Goal: Task Accomplishment & Management: Complete application form

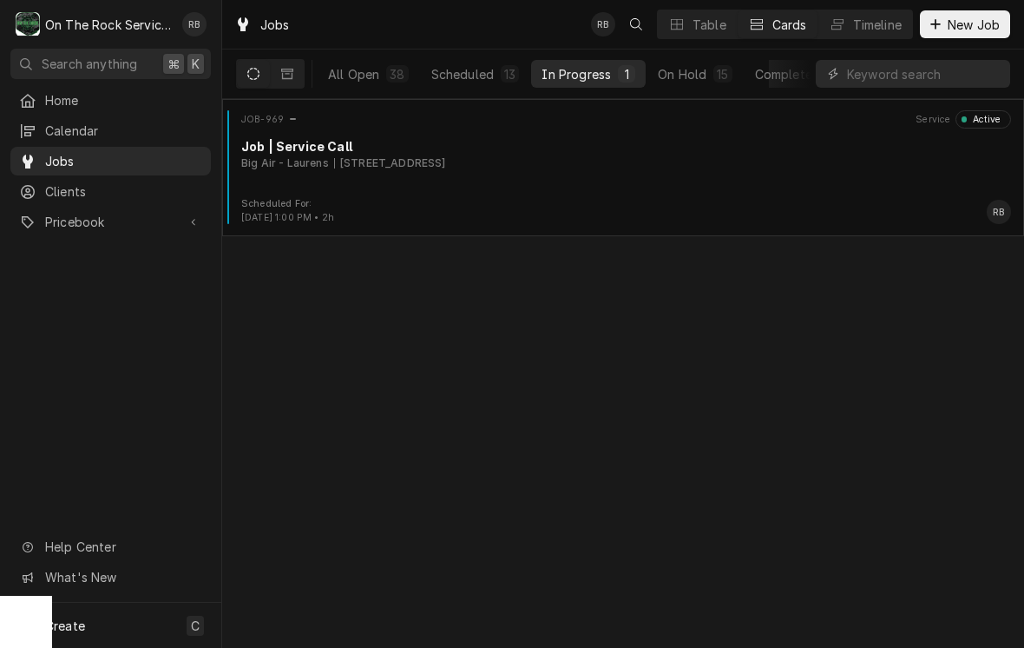
click at [645, 152] on div "Job | Service Call" at bounding box center [626, 146] width 770 height 18
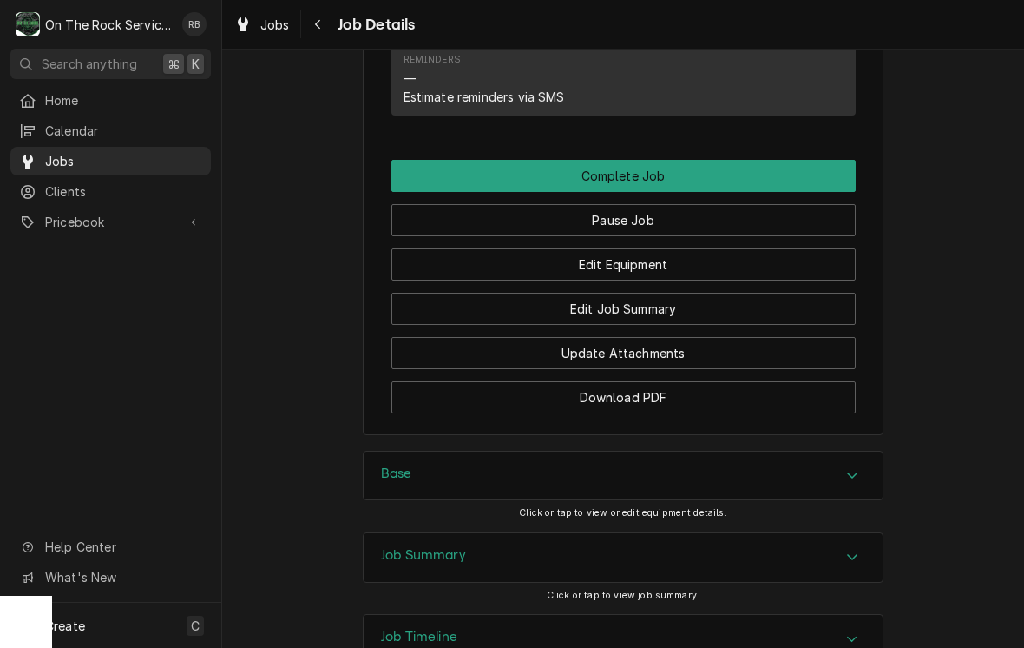
scroll to position [1754, 0]
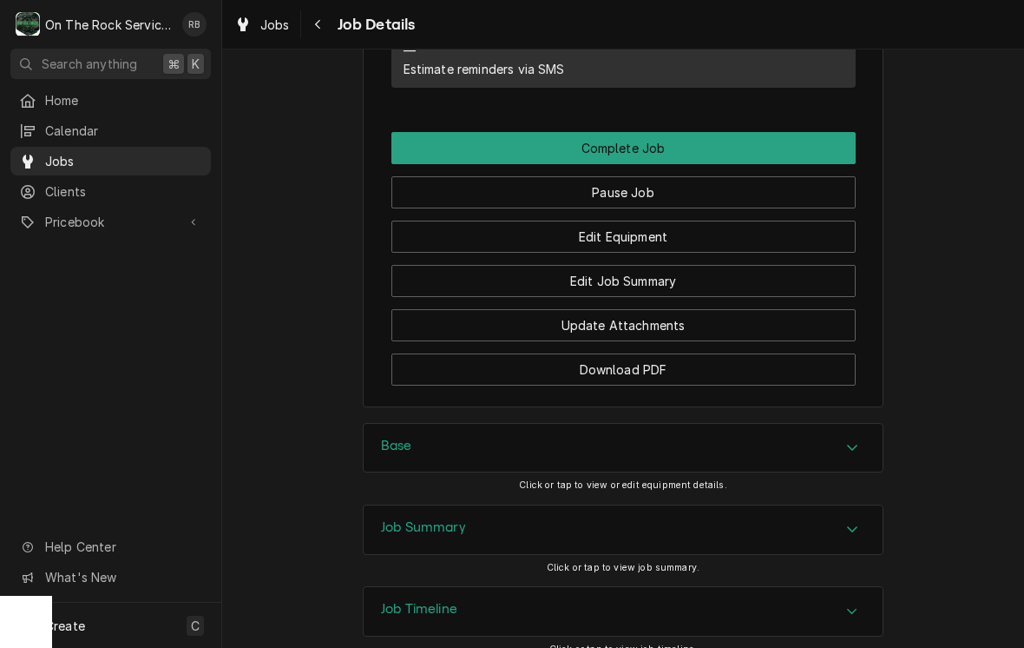
click at [676, 275] on button "Edit Job Summary" at bounding box center [623, 281] width 464 height 32
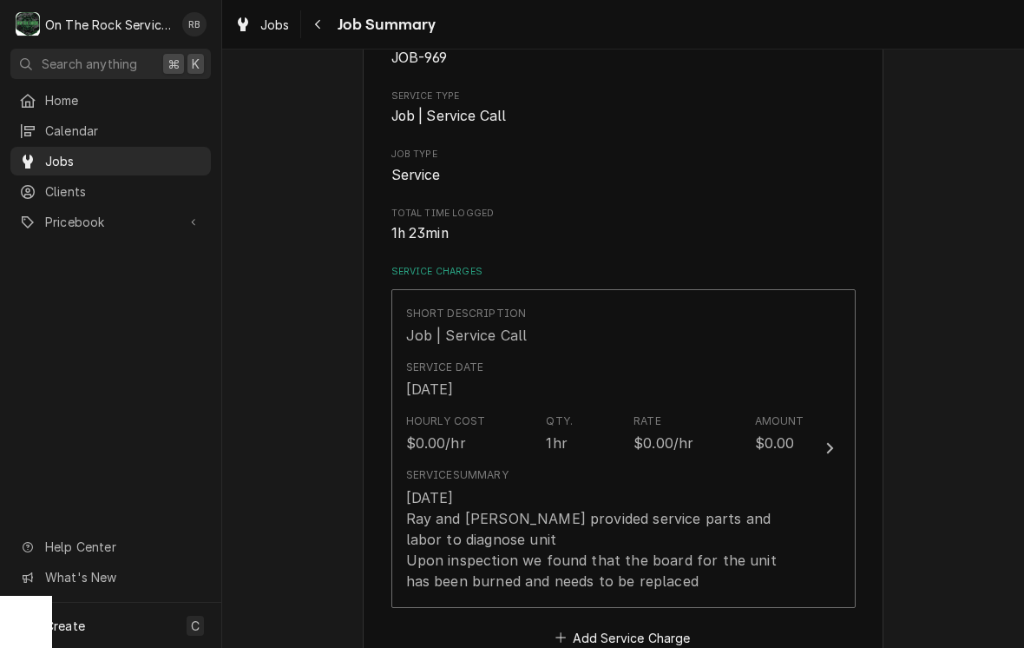
scroll to position [271, 0]
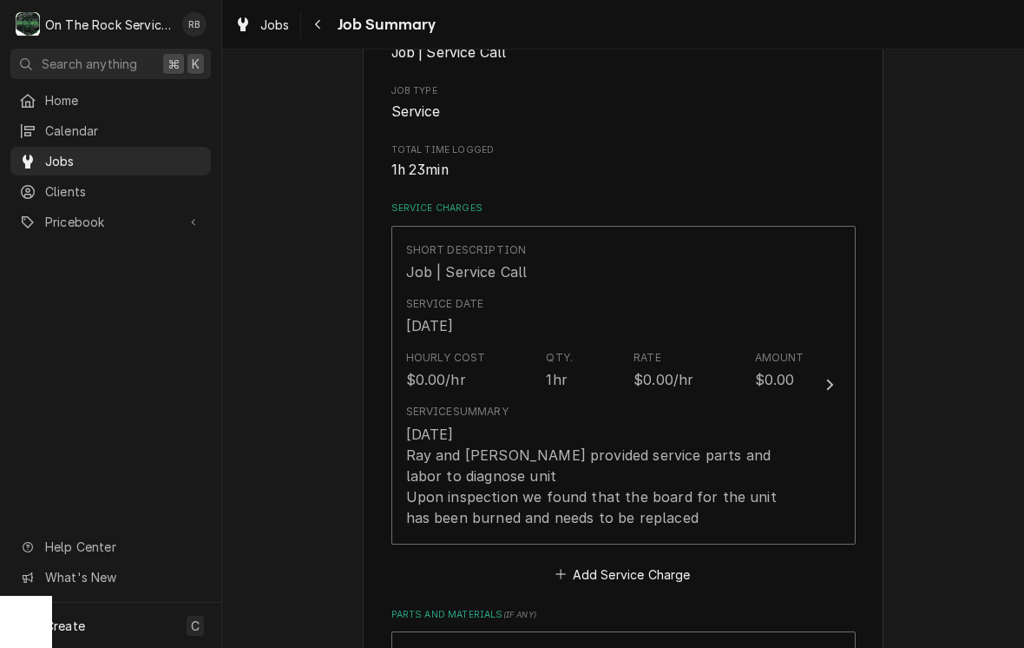
click at [836, 381] on div "Update Line Item" at bounding box center [829, 384] width 23 height 21
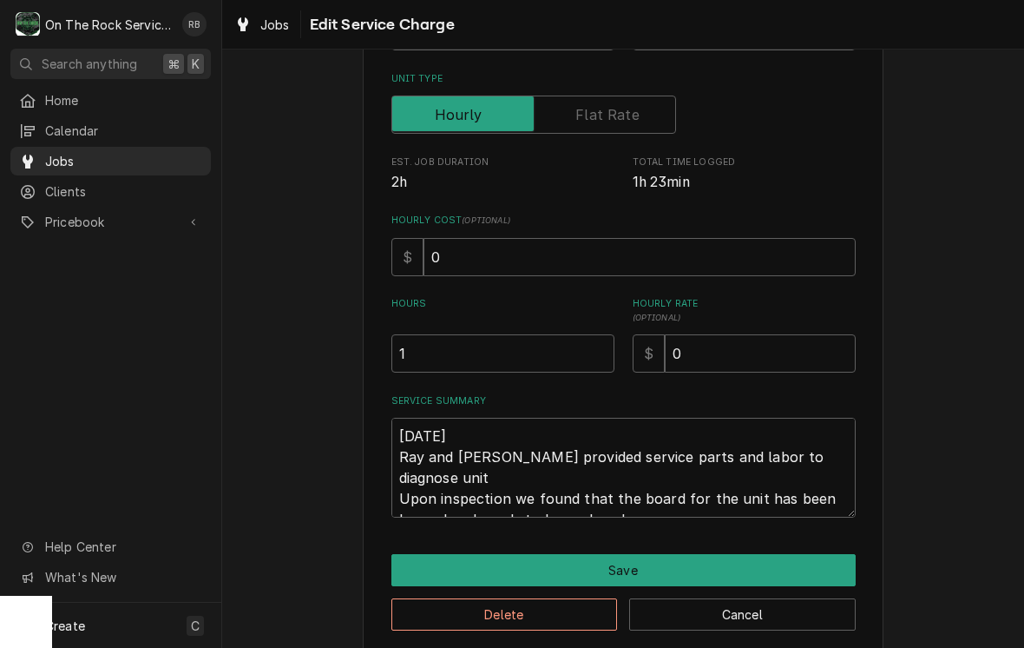
scroll to position [244, 0]
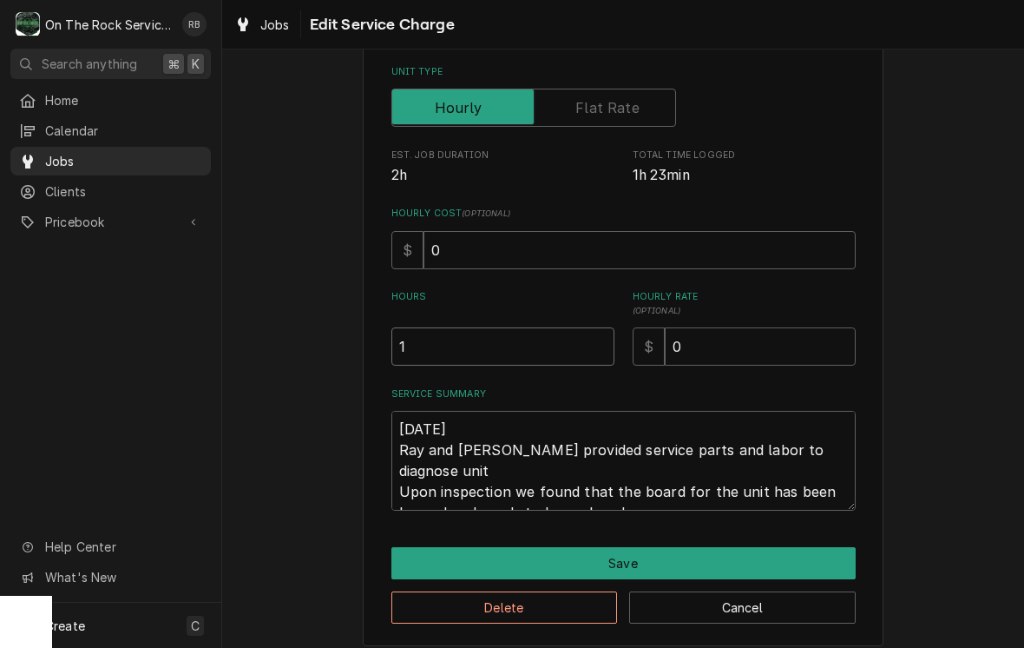
click at [437, 348] on input "1" at bounding box center [502, 346] width 223 height 38
type textarea "x"
type input "2"
click at [647, 484] on textarea "8/20/25 Ray and Izzy provided service parts and labor to diagnose unit Upon ins…" at bounding box center [623, 461] width 464 height 100
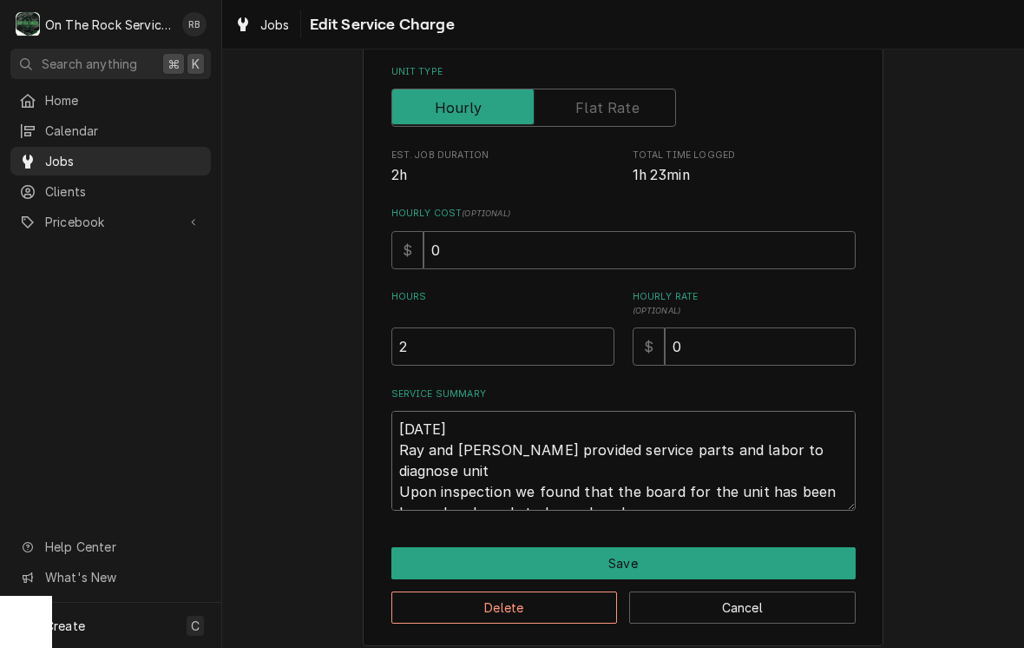
type textarea "x"
type textarea "8/20/25 Ray and Izzy provided service parts and labor to diagnose unit Upon ins…"
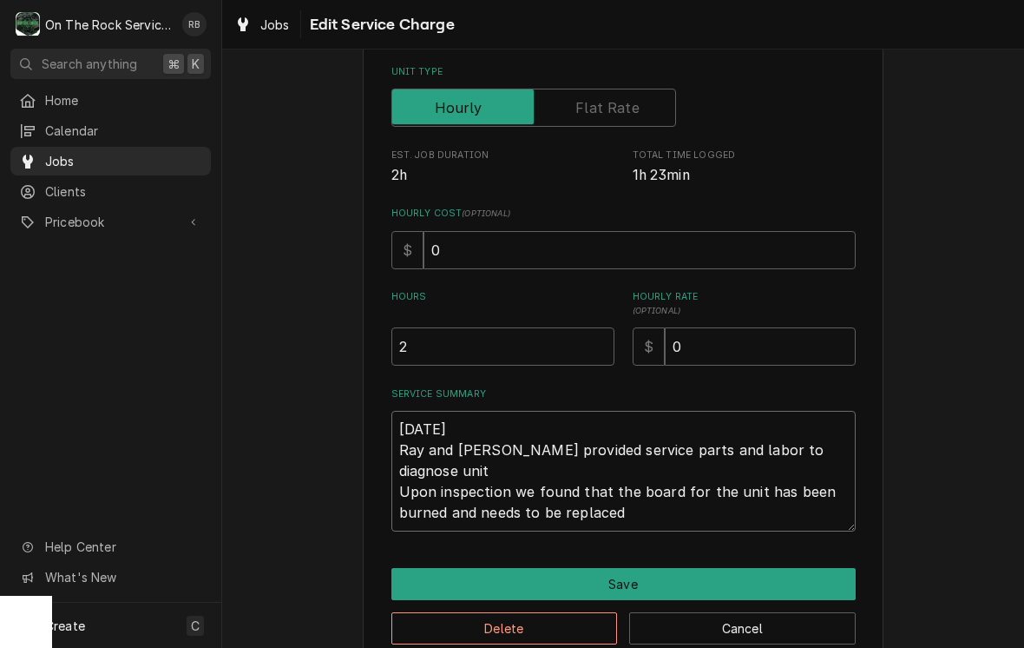
type textarea "x"
type textarea "8/20/25 Ray and Izzy provided service parts and labor to diagnose unit Upon ins…"
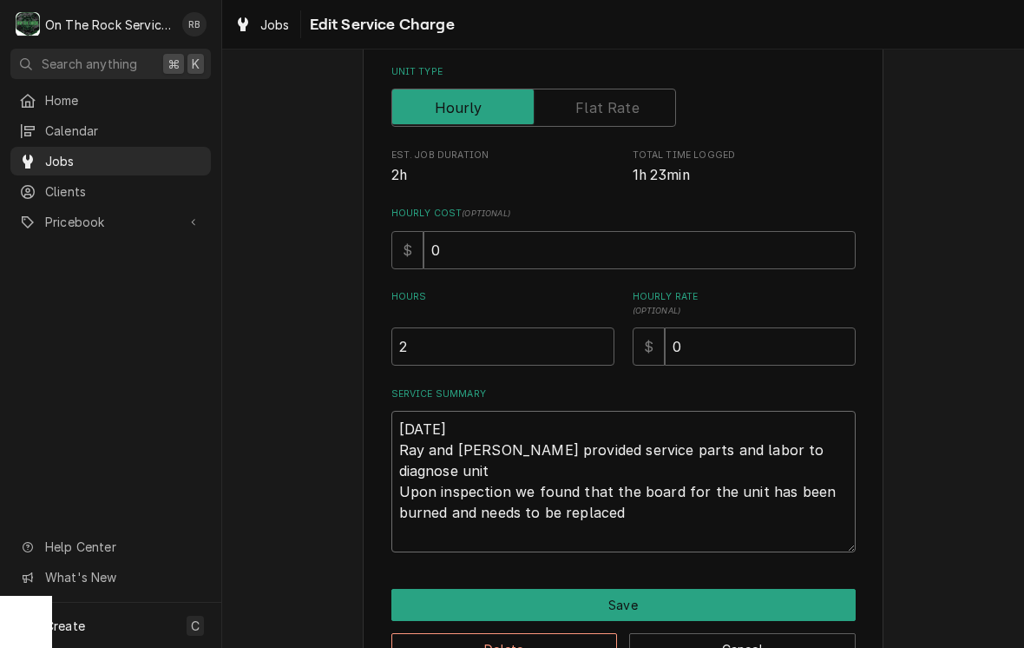
type textarea "x"
type textarea "8/20/25 Ray and Izzy provided service parts and labor to diagnose unit Upon ins…"
type textarea "x"
type textarea "8/20/25 Ray and Izzy provided service parts and labor to diagnose unit Upon ins…"
type textarea "x"
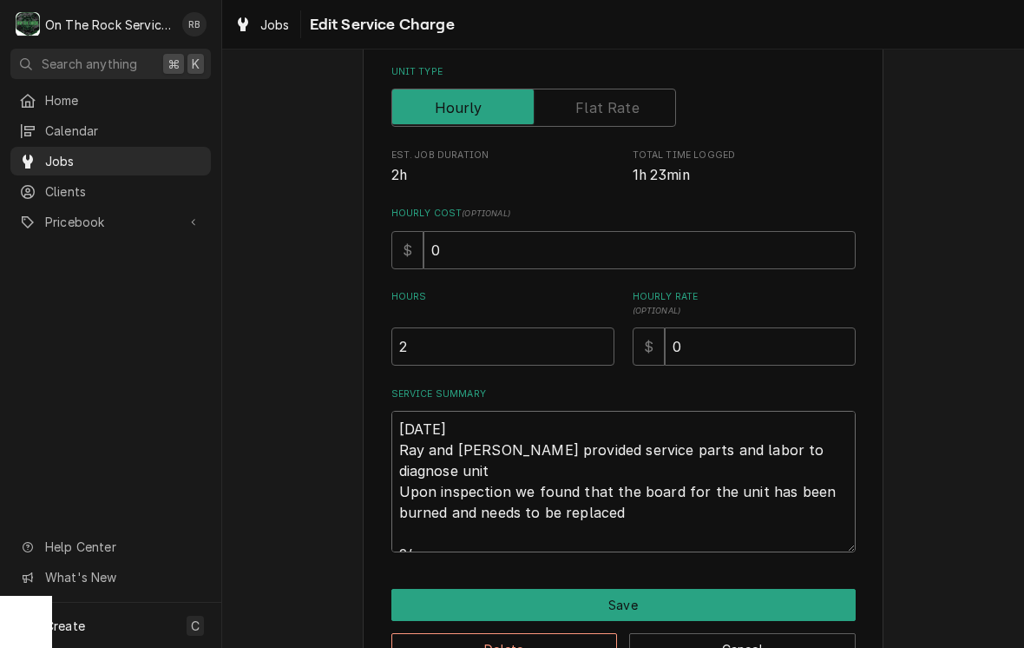
type textarea "8/20/25 Ray and Izzy provided service parts and labor to diagnose unit Upon ins…"
type textarea "x"
type textarea "8/20/25 Ray and Izzy provided service parts and labor to diagnose unit Upon ins…"
type textarea "x"
type textarea "8/20/25 Ray and Izzy provided service parts and labor to diagnose unit Upon ins…"
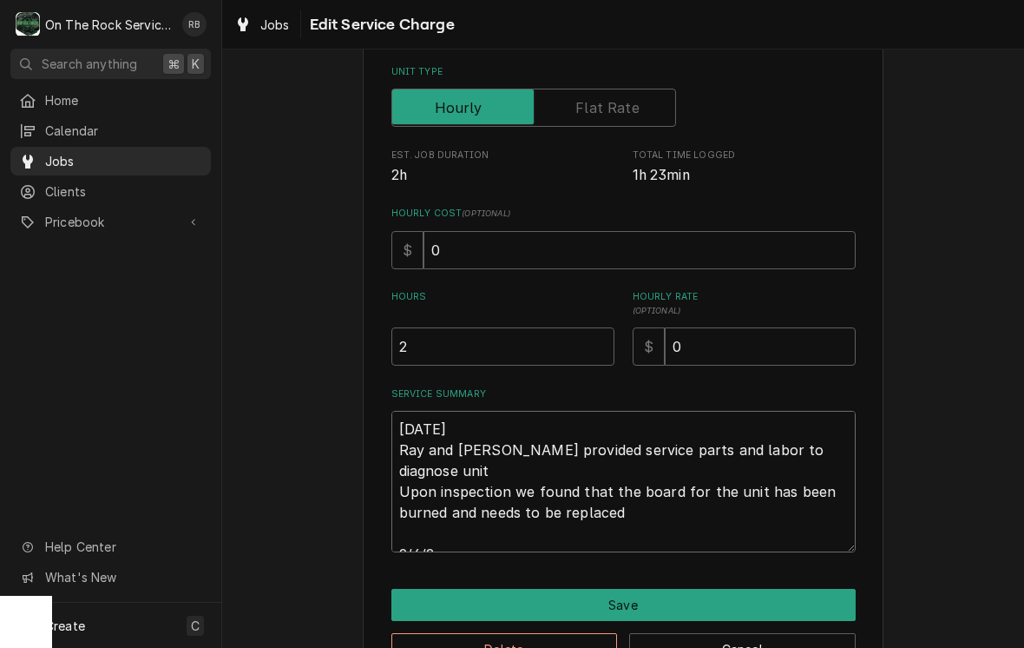
type textarea "x"
type textarea "8/20/25 Ray and Izzy provided service parts and labor to diagnose unit Upon ins…"
type textarea "x"
type textarea "8/20/25 Ray and Izzy provided service parts and labor to diagnose unit Upon ins…"
type textarea "x"
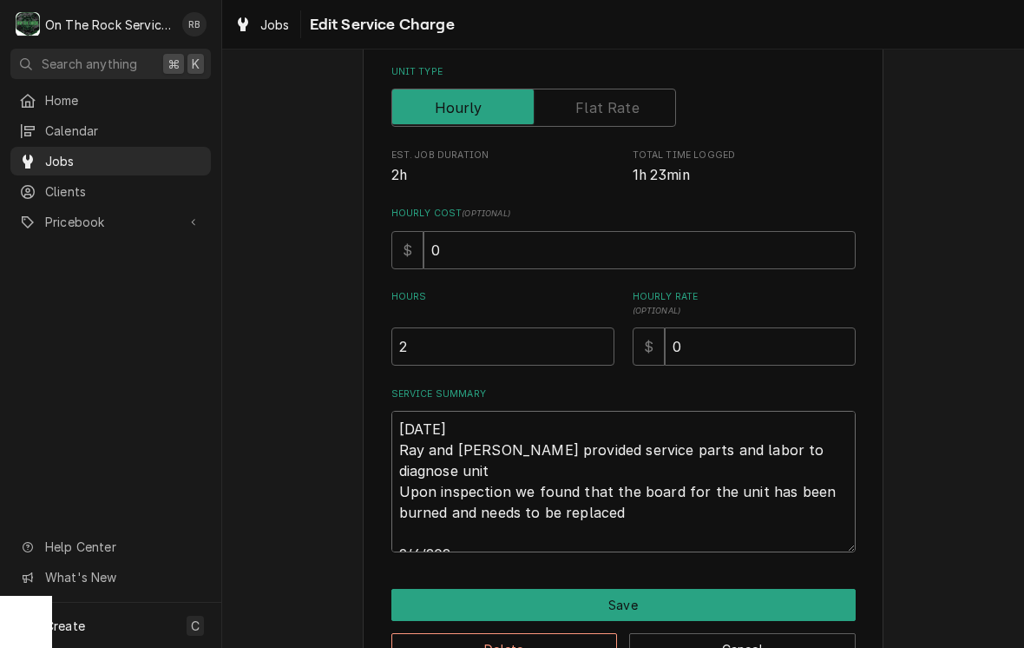
type textarea "8/20/25 Ray and Izzy provided service parts and labor to diagnose unit Upon ins…"
type textarea "x"
type textarea "8/20/25 Ray and Izzy provided service parts and labor to diagnose unit Upon ins…"
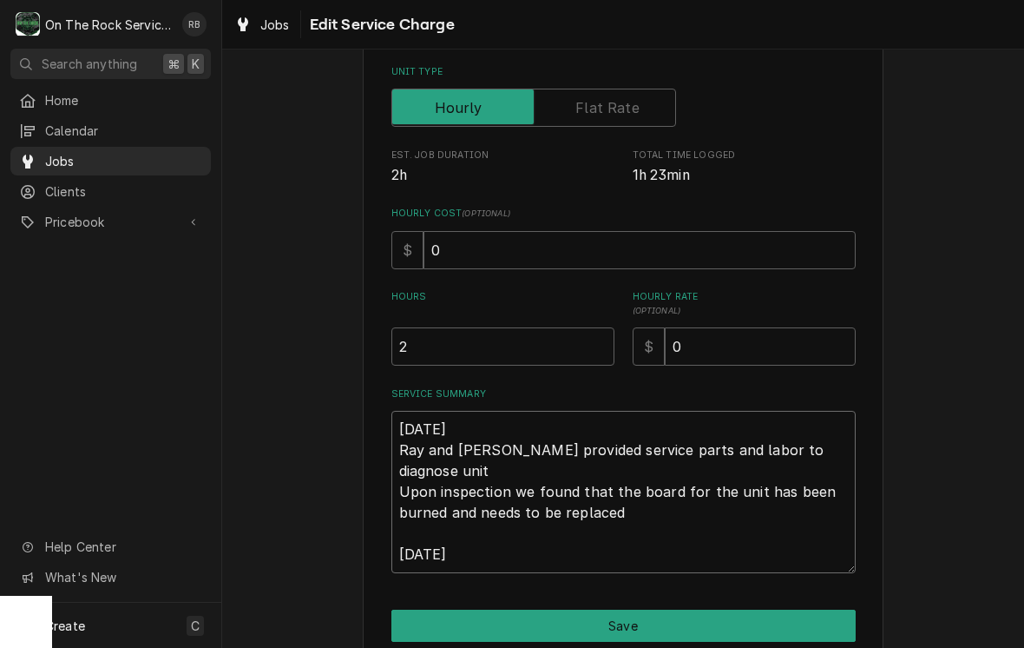
type textarea "x"
type textarea "8/20/25 Ray and Izzy provided service parts and labor to diagnose unit Upon ins…"
type textarea "x"
type textarea "8/20/25 Ray and Izzy provided service parts and labor to diagnose unit Upon ins…"
type textarea "x"
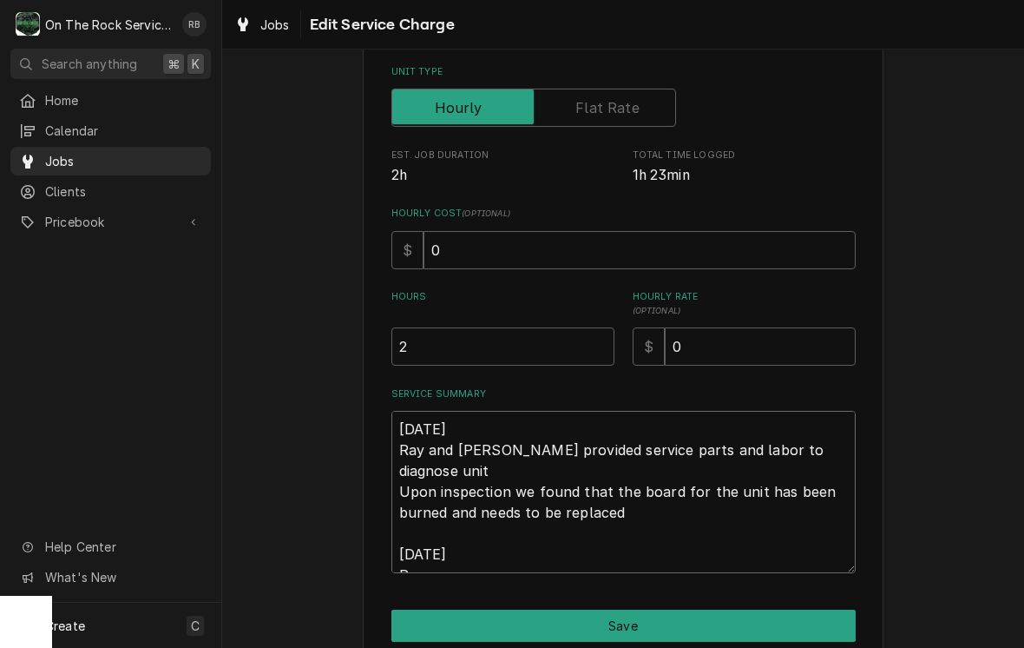
type textarea "8/20/25 Ray and Izzy provided service parts and labor to diagnose unit Upon ins…"
type textarea "x"
type textarea "8/20/25 Ray and Izzy provided service parts and labor to diagnose unit Upon ins…"
type textarea "x"
type textarea "8/20/25 Ray and Izzy provided service parts and labor to diagnose unit Upon ins…"
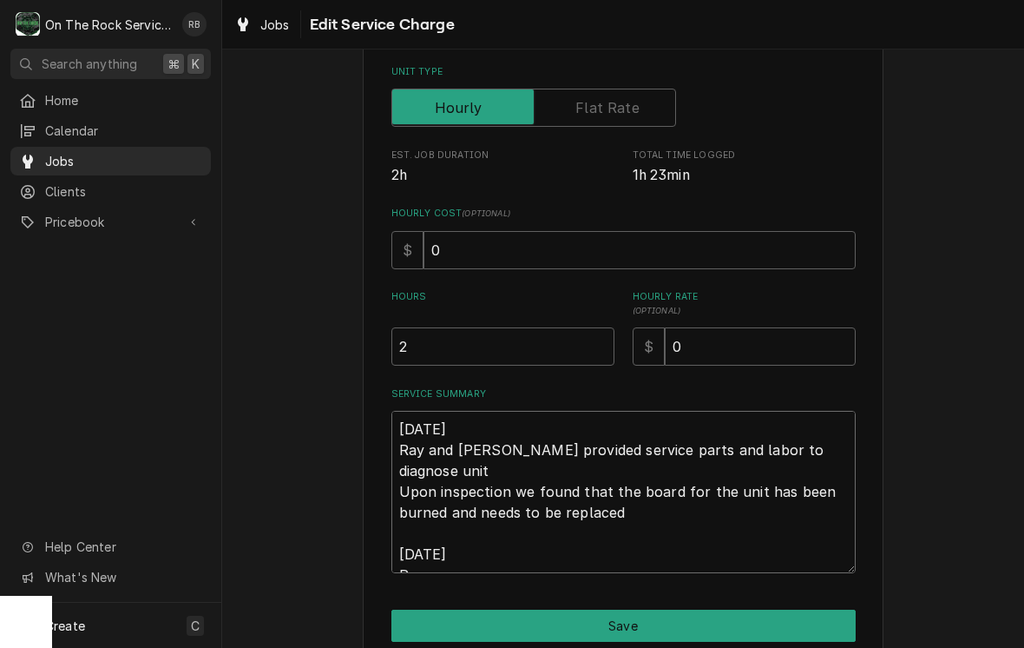
type textarea "x"
type textarea "8/20/25 Ray and Izzy provided service parts and labor to diagnose unit Upon ins…"
type textarea "x"
type textarea "8/20/25 Ray and Izzy provided service parts and labor to diagnose unit Upon ins…"
type textarea "x"
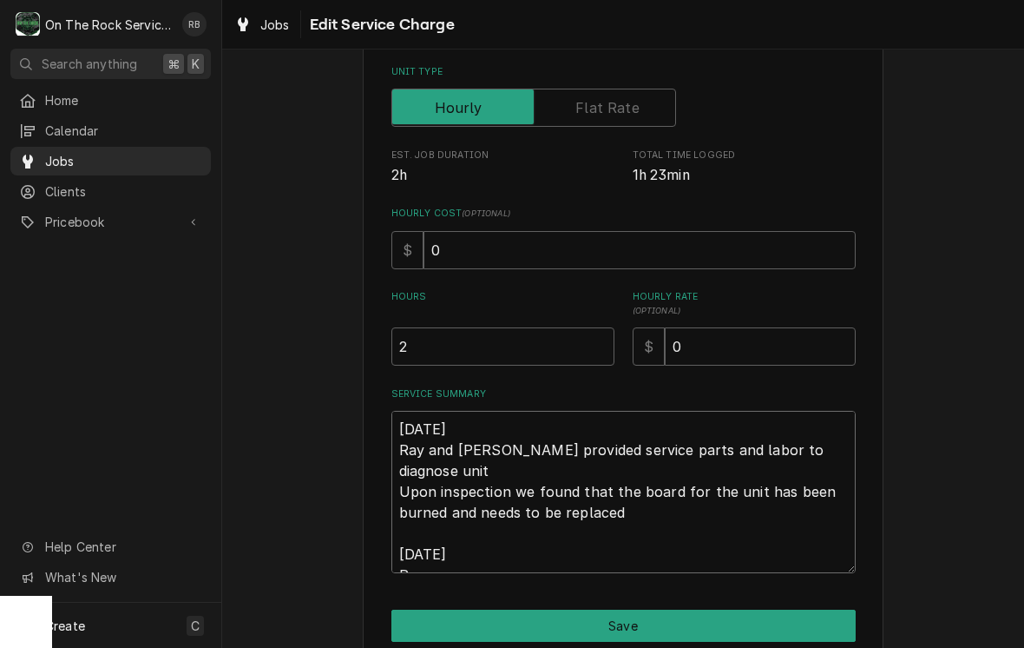
type textarea "8/20/25 Ray and Izzy provided service parts and labor to diagnose unit Upon ins…"
type textarea "x"
type textarea "8/20/25 Ray and Izzy provided service parts and labor to diagnose unit Upon ins…"
type textarea "x"
type textarea "8/20/25 Ray and Izzy provided service parts and labor to diagnose unit Upon ins…"
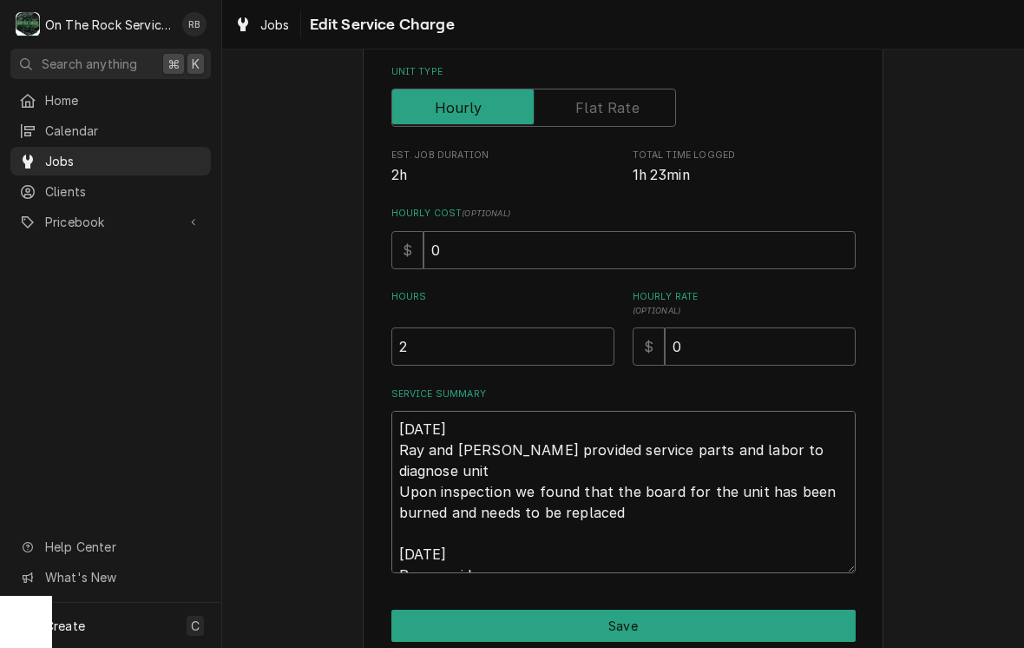
type textarea "x"
type textarea "8/20/25 Ray and Izzy provided service parts and labor to diagnose unit Upon ins…"
type textarea "x"
type textarea "8/20/25 Ray and Izzy provided service parts and labor to diagnose unit Upon ins…"
type textarea "x"
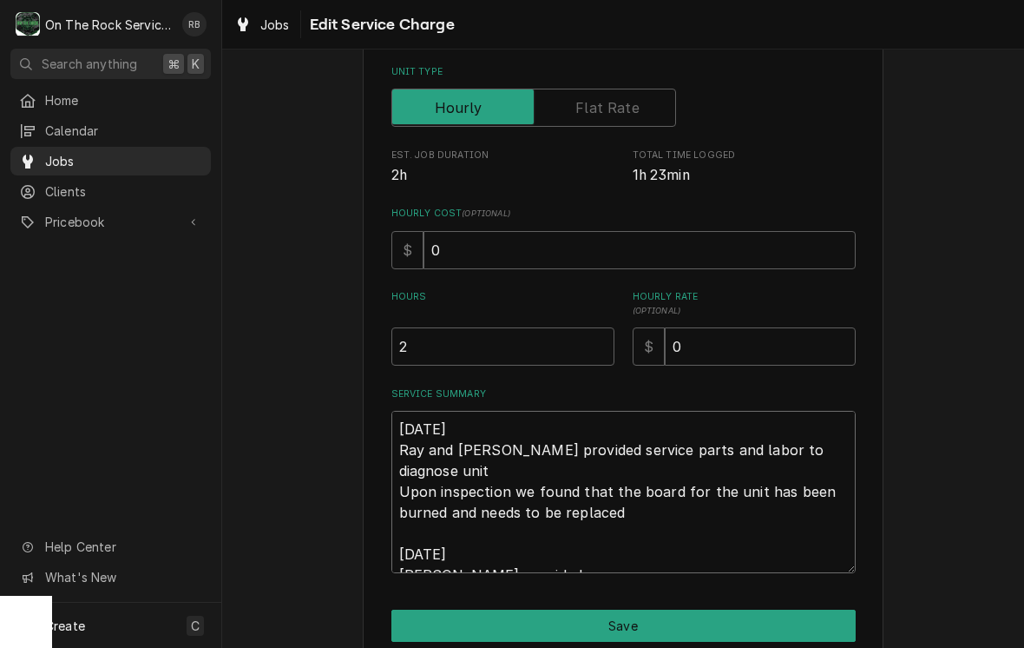
type textarea "8/20/25 Ray and Izzy provided service parts and labor to diagnose unit Upon ins…"
type textarea "x"
type textarea "8/20/25 Ray and Izzy provided service parts and labor to diagnose unit Upon ins…"
type textarea "x"
type textarea "8/20/25 Ray and Izzy provided service parts and labor to diagnose unit Upon ins…"
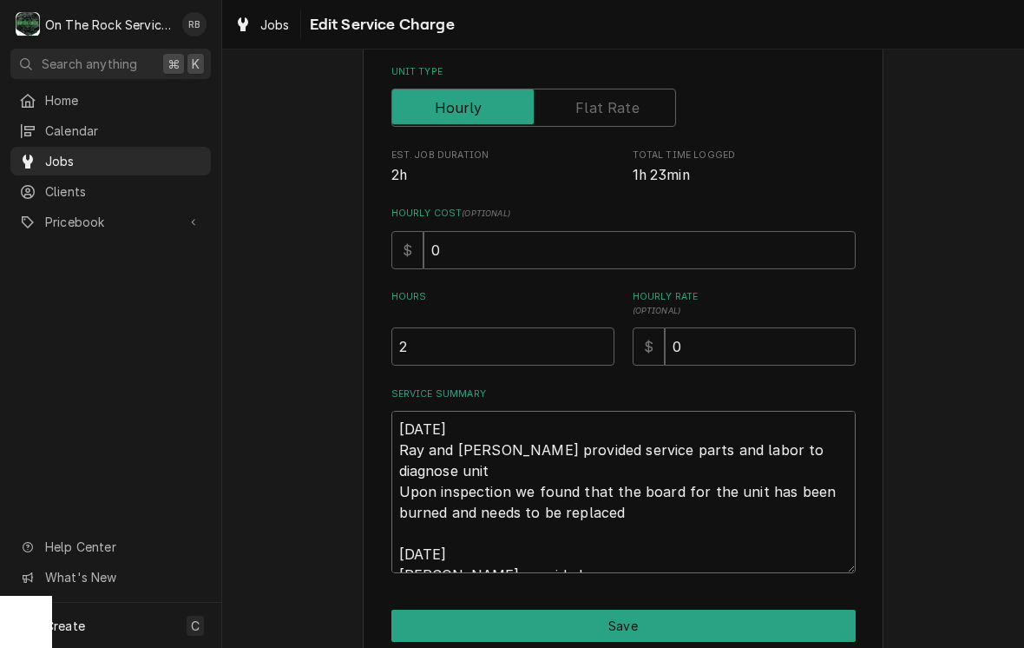
type textarea "x"
type textarea "8/20/25 Ray and Izzy provided service parts and labor to diagnose unit Upon ins…"
type textarea "x"
type textarea "8/20/25 Ray and Izzy provided service parts and labor to diagnose unit Upon ins…"
type textarea "x"
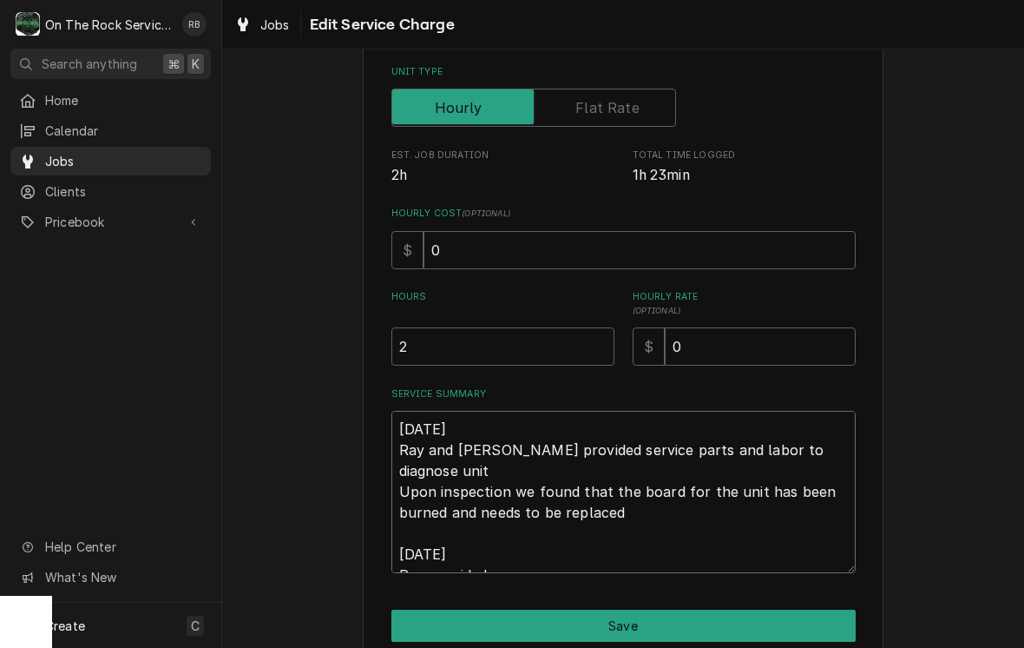
type textarea "8/20/25 Ray and Izzy provided service parts and labor to diagnose unit Upon ins…"
type textarea "x"
type textarea "8/20/25 Ray and Izzy provided service parts and labor to diagnose unit Upon ins…"
type textarea "x"
type textarea "8/20/25 Ray and Izzy provided service parts and labor to diagnose unit Upon ins…"
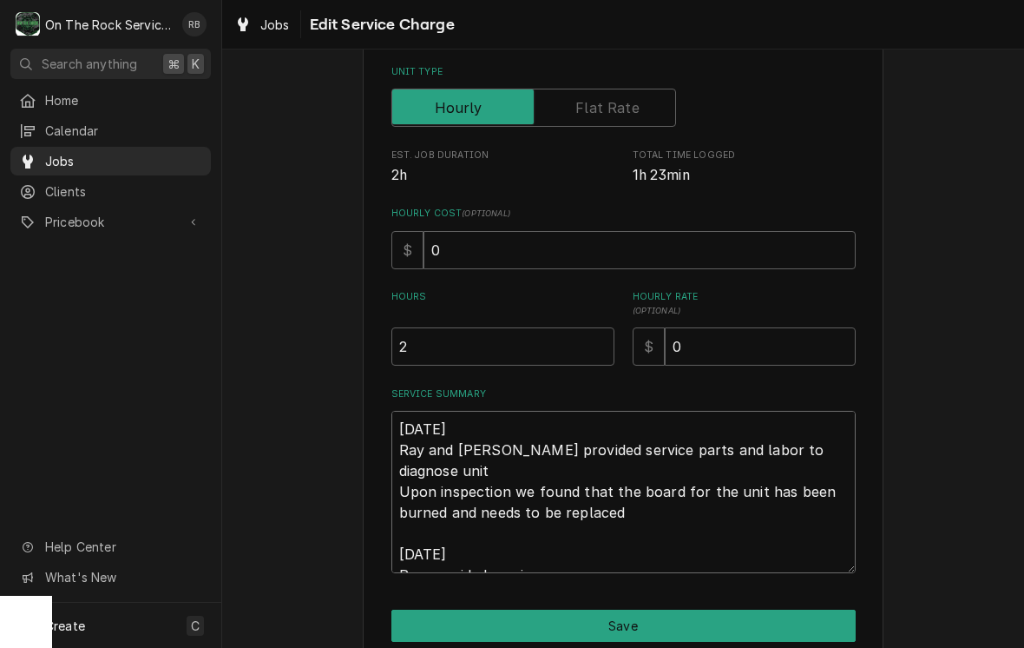
type textarea "x"
type textarea "8/20/25 Ray and Izzy provided service parts and labor to diagnose unit Upon ins…"
type textarea "x"
type textarea "8/20/25 Ray and Izzy provided service parts and labor to diagnose unit Upon ins…"
type textarea "x"
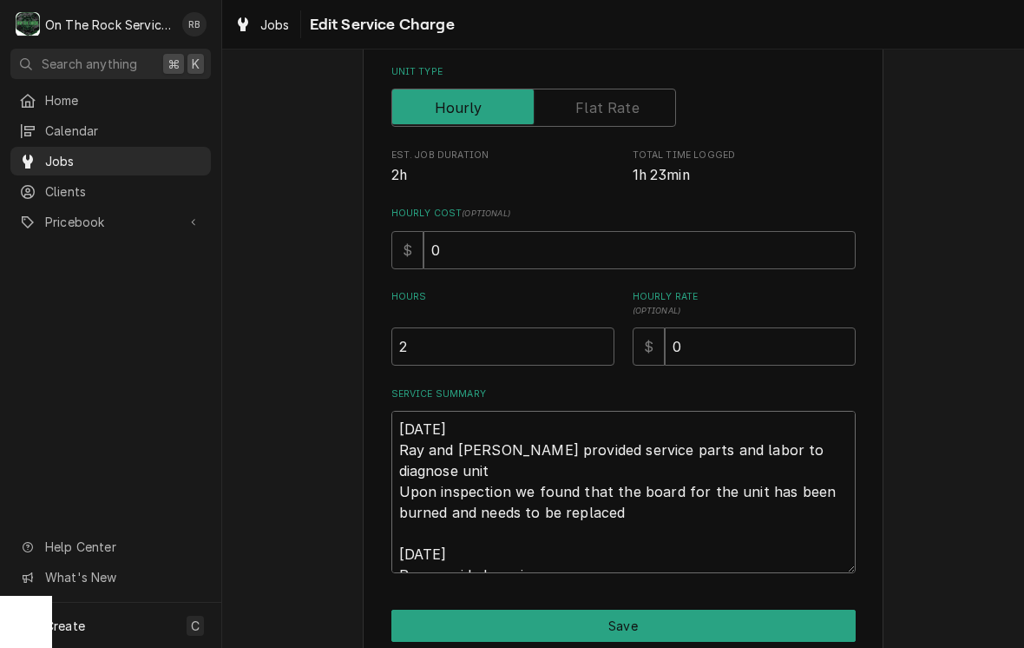
type textarea "8/20/25 Ray and Izzy provided service parts and labor to diagnose unit Upon ins…"
type textarea "x"
type textarea "8/20/25 Ray and Izzy provided service parts and labor to diagnose unit Upon ins…"
type textarea "x"
type textarea "8/20/25 Ray and Izzy provided service parts and labor to diagnose unit Upon ins…"
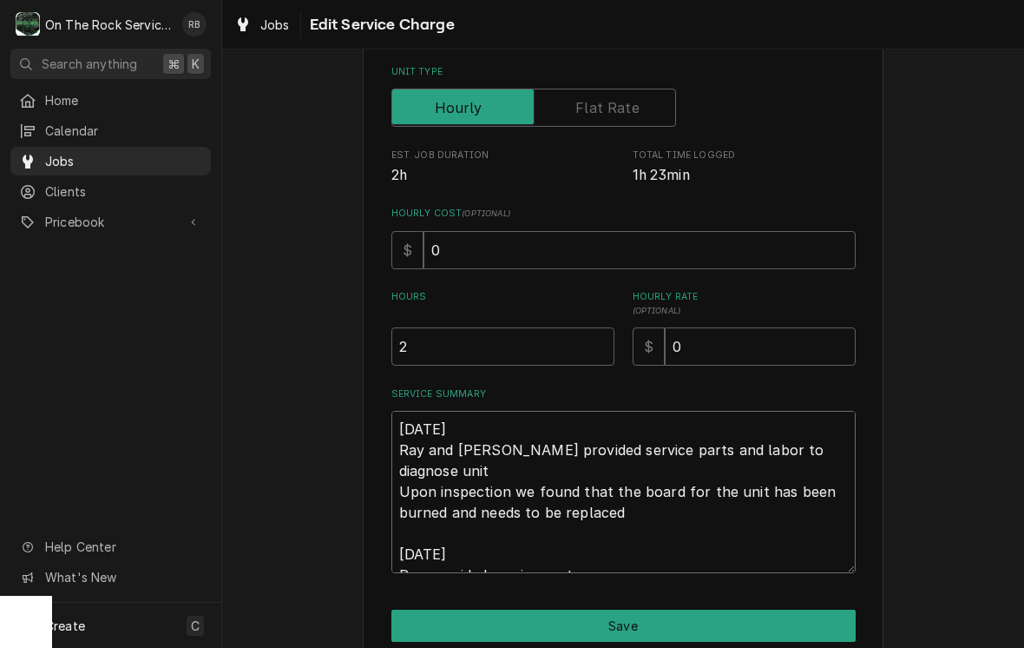
type textarea "x"
type textarea "8/20/25 Ray and Izzy provided service parts and labor to diagnose unit Upon ins…"
type textarea "x"
type textarea "8/20/25 Ray and Izzy provided service parts and labor to diagnose unit Upon ins…"
type textarea "x"
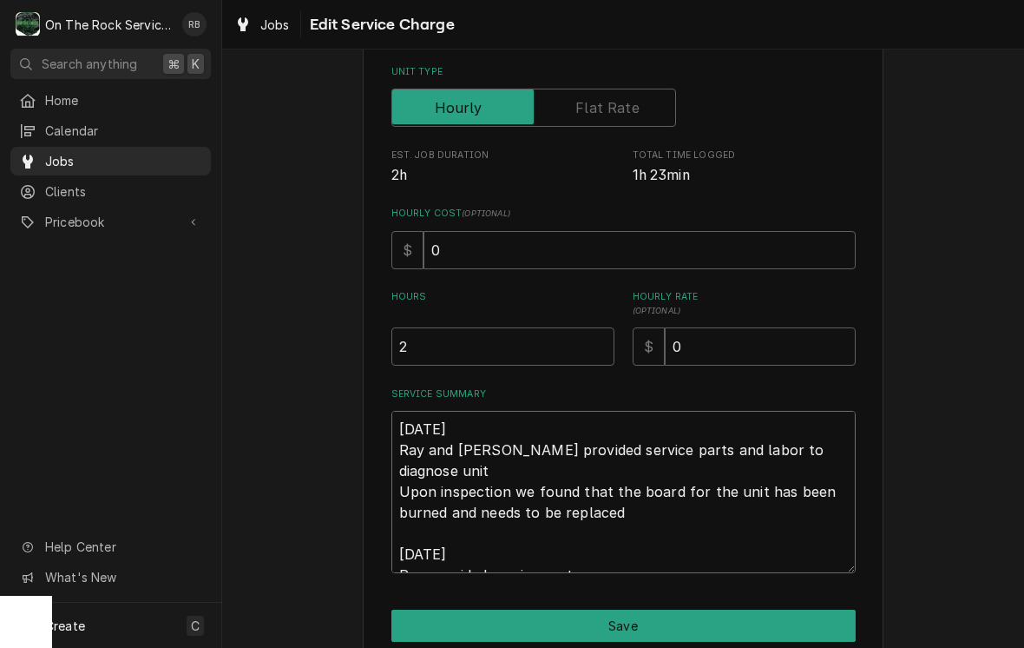
type textarea "8/20/25 Ray and Izzy provided service parts and labor to diagnose unit Upon ins…"
type textarea "x"
type textarea "8/20/25 Ray and Izzy provided service parts and labor to diagnose unit Upon ins…"
type textarea "x"
type textarea "8/20/25 Ray and Izzy provided service parts and labor to diagnose unit Upon ins…"
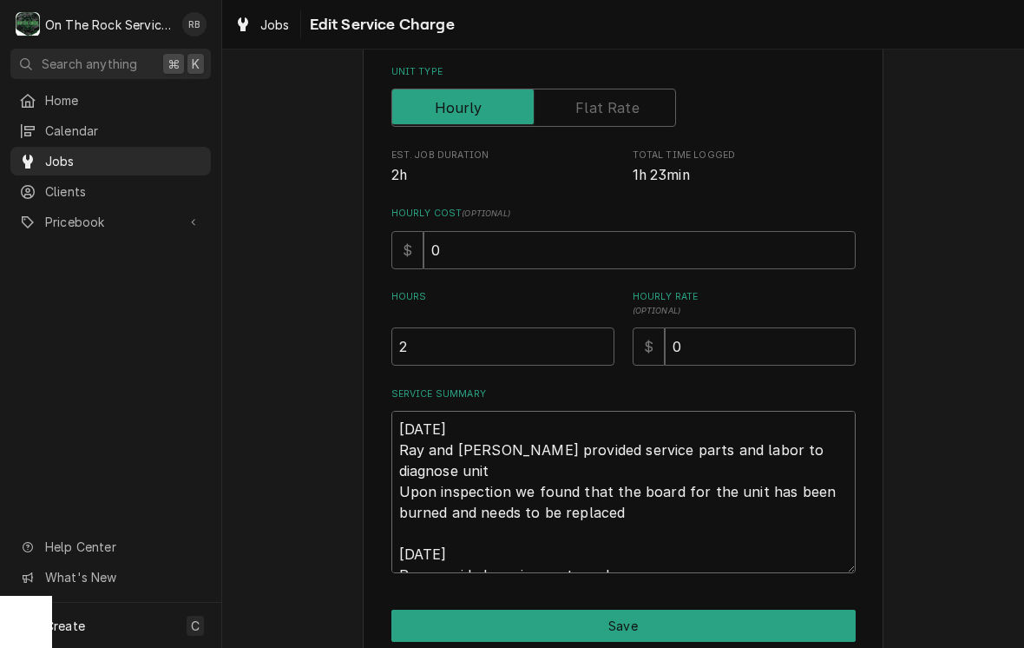
type textarea "x"
type textarea "8/20/25 Ray and Izzy provided service parts and labor to diagnose unit Upon ins…"
type textarea "x"
type textarea "8/20/25 Ray and Izzy provided service parts and labor to diagnose unit Upon ins…"
type textarea "x"
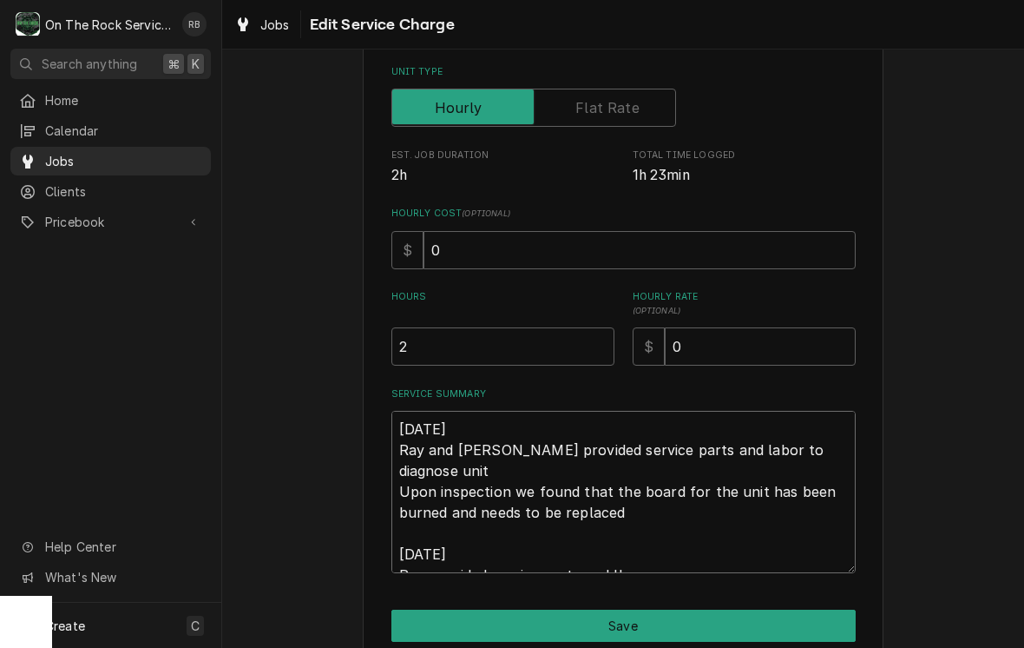
type textarea "8/20/25 Ray and Izzy provided service parts and labor to diagnose unit Upon ins…"
type textarea "x"
type textarea "8/20/25 Ray and Izzy provided service parts and labor to diagnose unit Upon ins…"
type textarea "x"
type textarea "8/20/25 Ray and Izzy provided service parts and labor to diagnose unit Upon ins…"
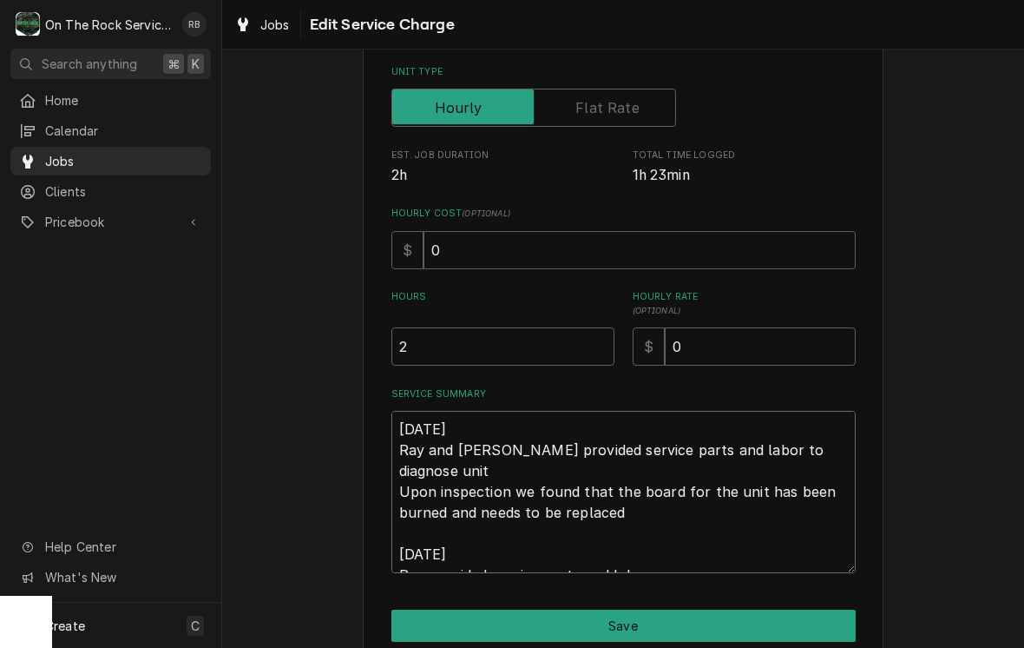
type textarea "x"
type textarea "8/20/25 Ray and Izzy provided service parts and labor to diagnose unit Upon ins…"
type textarea "x"
type textarea "8/20/25 Ray and Izzy provided service parts and labor to diagnose unit Upon ins…"
type textarea "x"
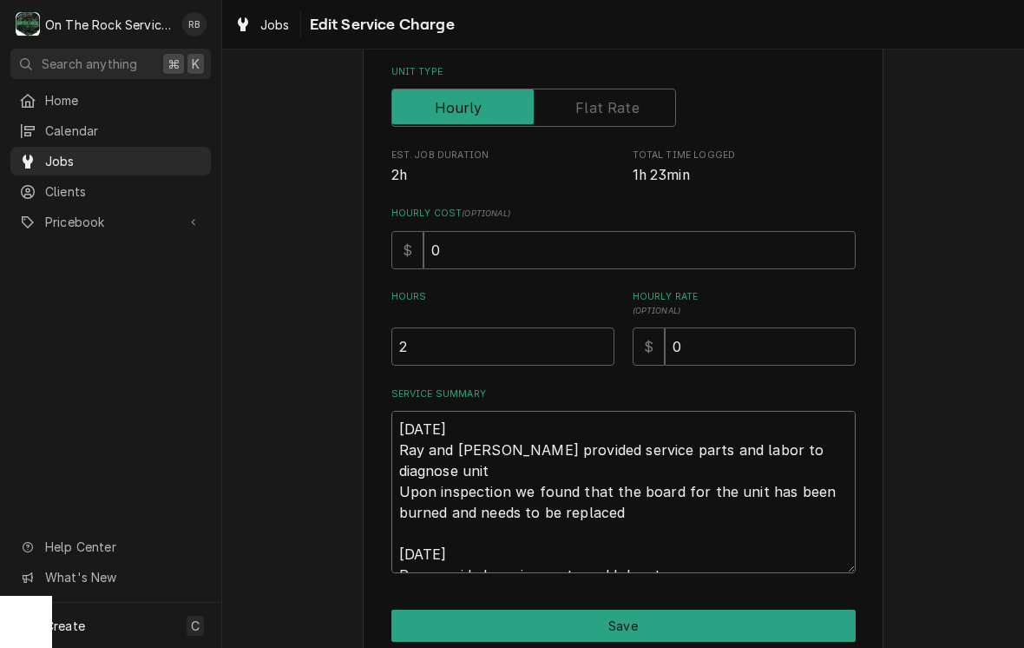
type textarea "8/20/25 Ray and Izzy provided service parts and labor to diagnose unit Upon ins…"
type textarea "x"
type textarea "8/20/25 Ray and Izzy provided service parts and labor to diagnose unit Upon ins…"
type textarea "x"
type textarea "8/20/25 Ray and Izzy provided service parts and labor to diagnose unit Upon ins…"
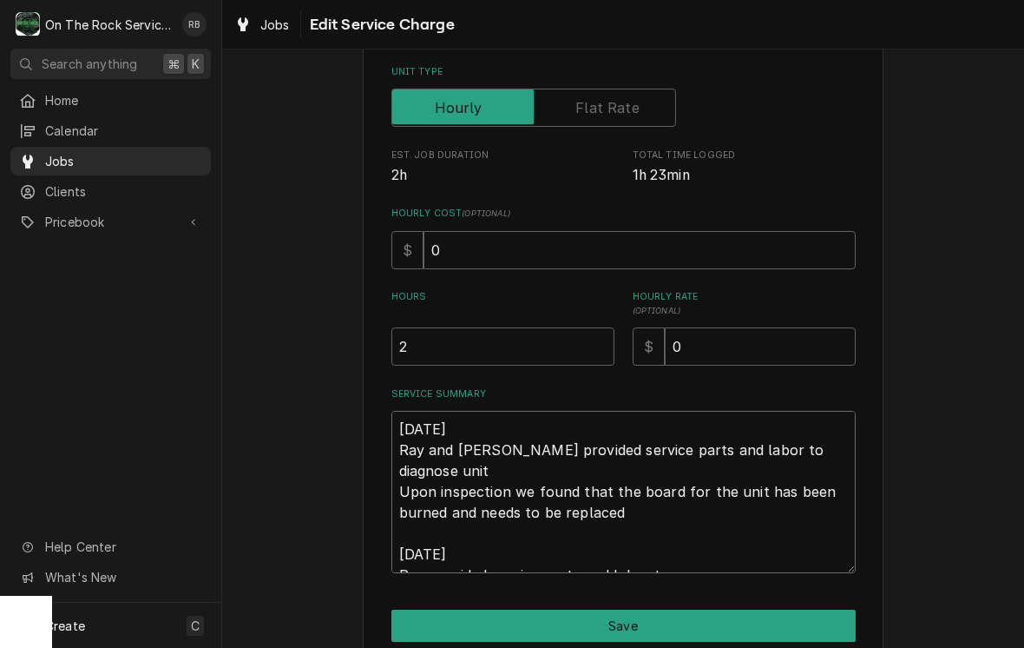
type textarea "x"
type textarea "8/20/25 Ray and Izzy provided service parts and labor to diagnose unit Upon ins…"
type textarea "x"
type textarea "8/20/25 Ray and Izzy provided service parts and labor to diagnose unit Upon ins…"
type textarea "x"
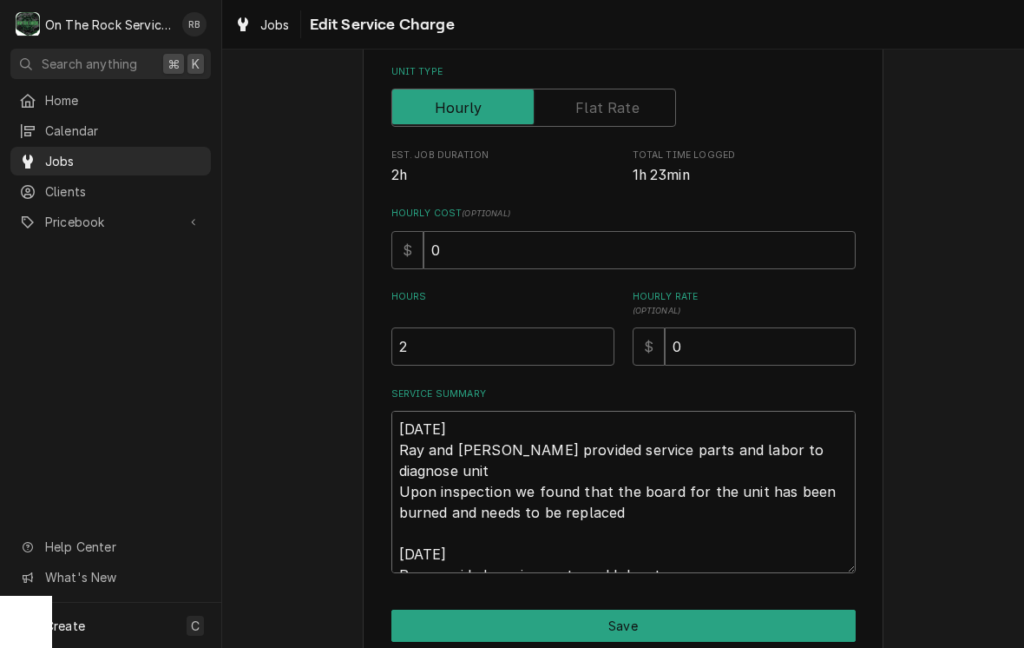
type textarea "8/20/25 Ray and Izzy provided service parts and labor to diagnose unit Upon ins…"
type textarea "x"
type textarea "8/20/25 Ray and Izzy provided service parts and labor to diagnose unit Upon ins…"
type textarea "x"
type textarea "8/20/25 Ray and Izzy provided service parts and labor to diagnose unit Upon ins…"
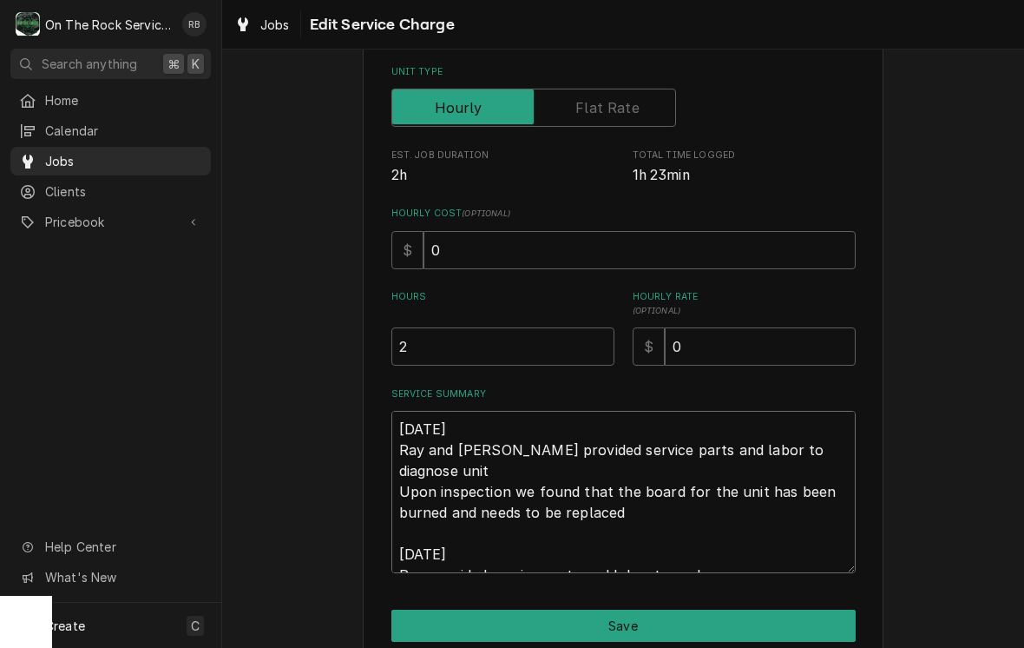
type textarea "x"
type textarea "8/20/25 Ray and Izzy provided service parts and labor to diagnose unit Upon ins…"
type textarea "x"
type textarea "8/20/25 Ray and Izzy provided service parts and labor to diagnose unit Upon ins…"
type textarea "x"
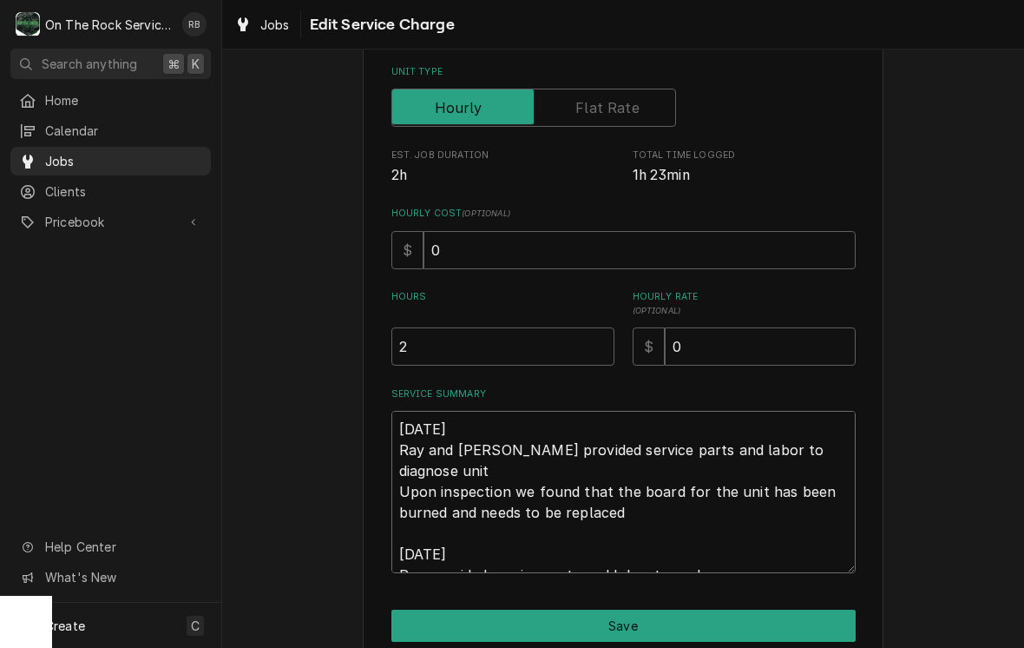
type textarea "8/20/25 Ray and Izzy provided service parts and labor to diagnose unit Upon ins…"
type textarea "x"
type textarea "8/20/25 Ray and Izzy provided service parts and labor to diagnose unit Upon ins…"
type textarea "x"
type textarea "8/20/25 Ray and Izzy provided service parts and labor to diagnose unit Upon ins…"
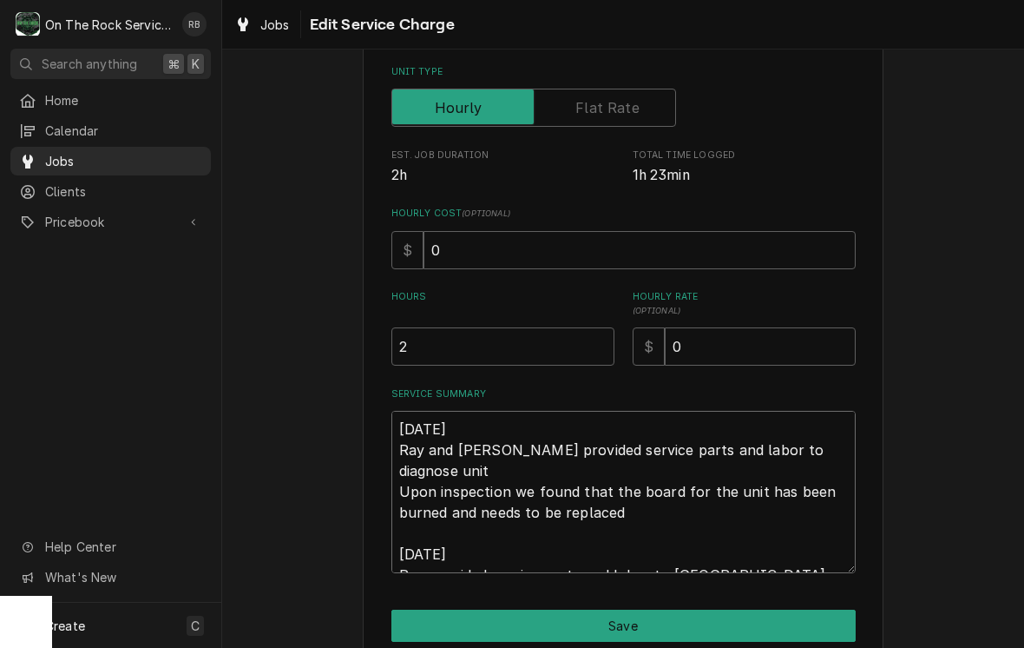
type textarea "x"
type textarea "8/20/25 Ray and Izzy provided service parts and labor to diagnose unit Upon ins…"
type textarea "x"
type textarea "8/20/25 Ray and Izzy provided service parts and labor to diagnose unit Upon ins…"
type textarea "x"
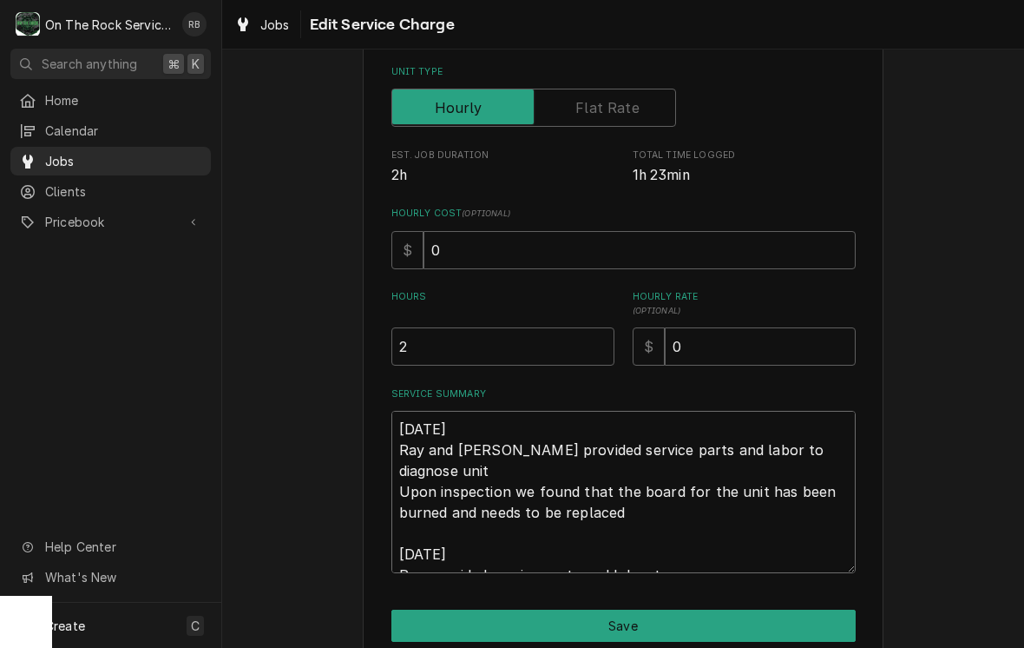
type textarea "8/20/25 Ray and Izzy provided service parts and labor to diagnose unit Upon ins…"
type textarea "x"
type textarea "8/20/25 Ray and Izzy provided service parts and labor to diagnose unit Upon ins…"
type textarea "x"
type textarea "8/20/25 Ray and Izzy provided service parts and labor to diagnose unit Upon ins…"
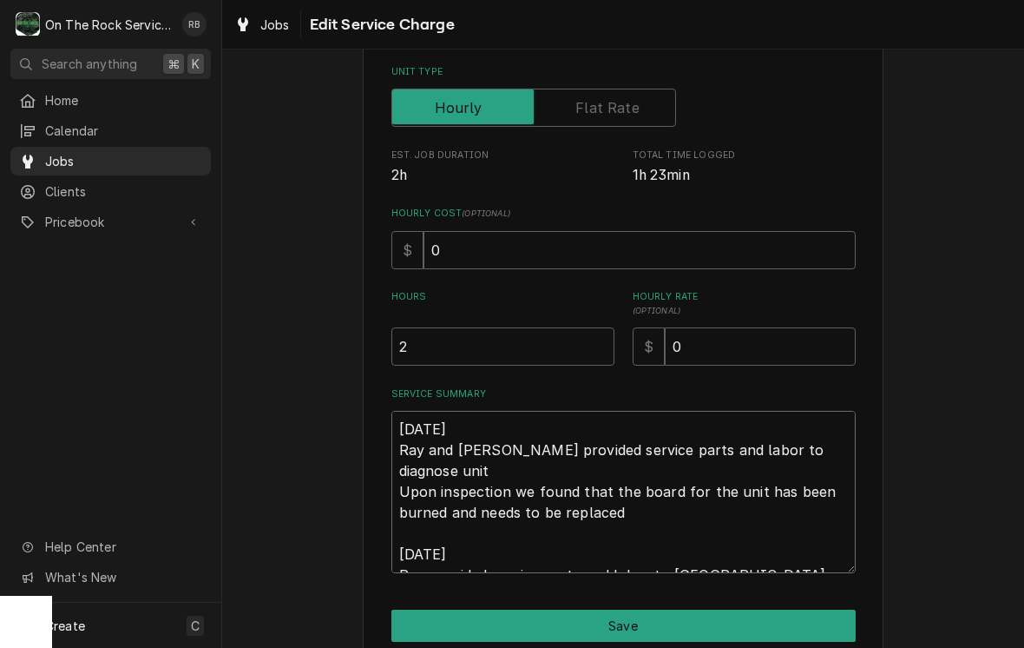
type textarea "x"
type textarea "8/20/25 Ray and Izzy provided service parts and labor to diagnose unit Upon ins…"
type textarea "x"
type textarea "8/20/25 Ray and Izzy provided service parts and labor to diagnose unit Upon ins…"
type textarea "x"
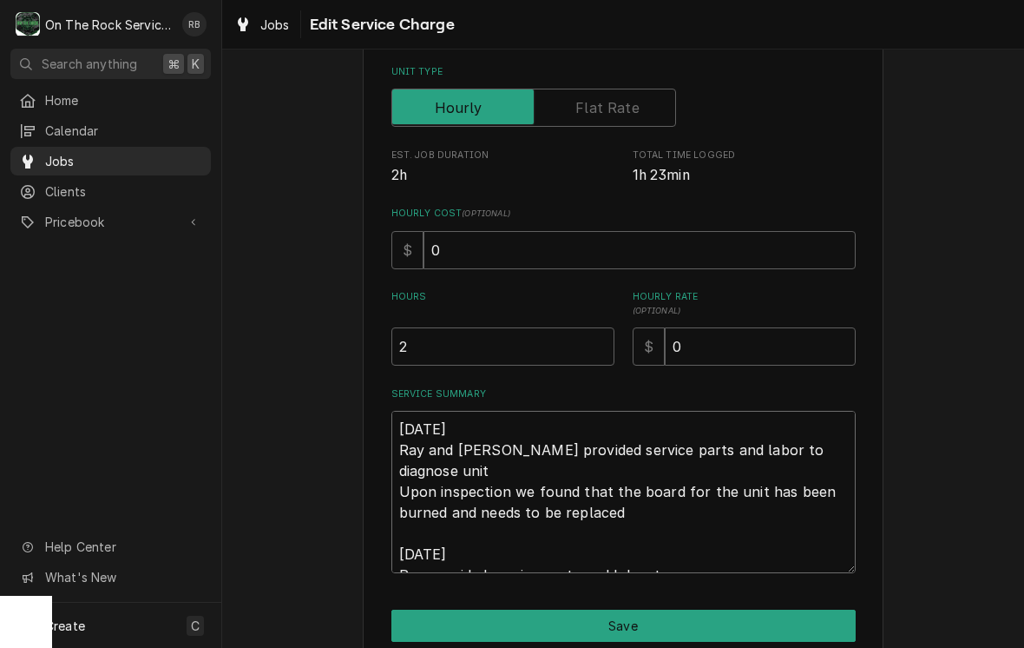
type textarea "8/20/25 Ray and Izzy provided service parts and labor to diagnose unit Upon ins…"
type textarea "x"
type textarea "8/20/25 Ray and Izzy provided service parts and labor to diagnose unit Upon ins…"
type textarea "x"
type textarea "8/20/25 Ray and Izzy provided service parts and labor to diagnose unit Upon ins…"
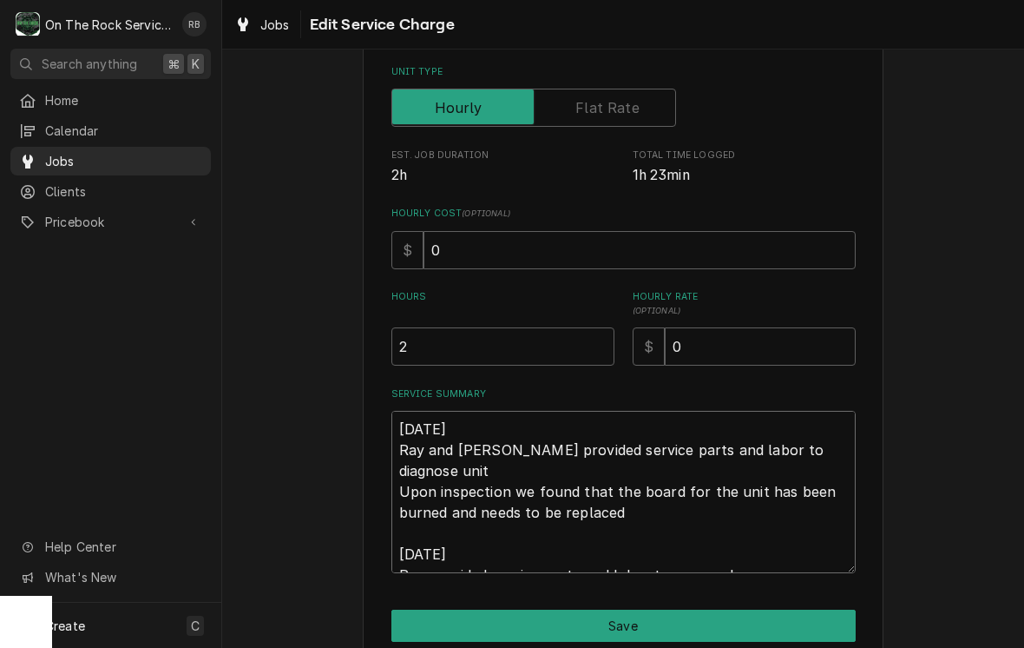
type textarea "x"
type textarea "8/20/25 Ray and Izzy provided service parts and labor to diagnose unit Upon ins…"
type textarea "x"
type textarea "8/20/25 Ray and Izzy provided service parts and labor to diagnose unit Upon ins…"
type textarea "x"
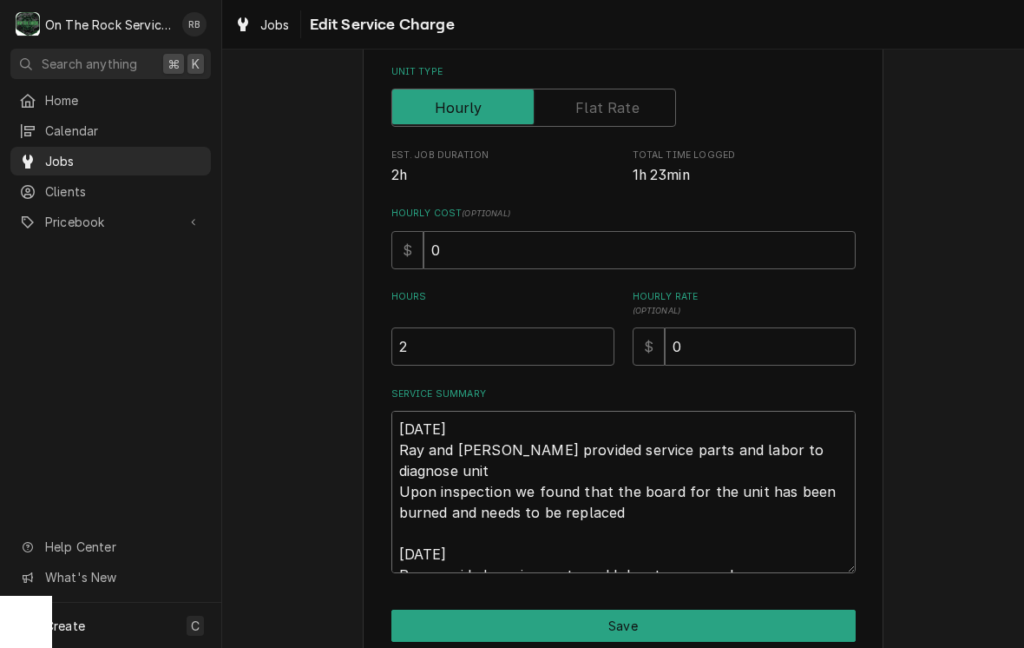
type textarea "8/20/25 Ray and Izzy provided service parts and labor to diagnose unit Upon ins…"
type textarea "x"
type textarea "8/20/25 Ray and Izzy provided service parts and labor to diagnose unit Upon ins…"
type textarea "x"
type textarea "8/20/25 Ray and Izzy provided service parts and labor to diagnose unit Upon ins…"
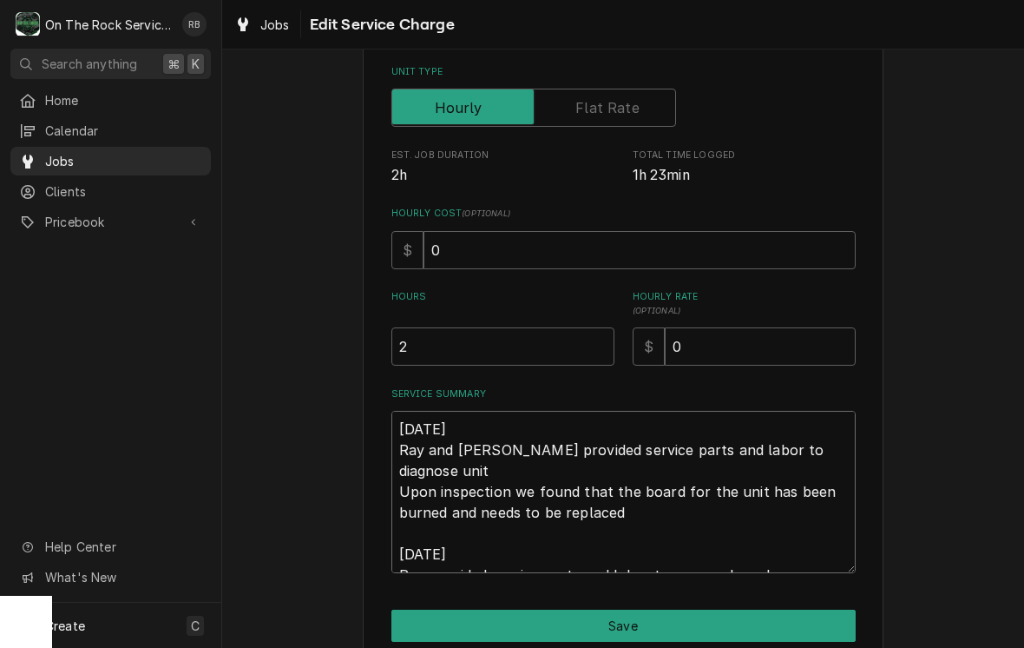
type textarea "x"
type textarea "8/20/25 Ray and Izzy provided service parts and labor to diagnose unit Upon ins…"
type textarea "x"
type textarea "8/20/25 Ray and Izzy provided service parts and labor to diagnose unit Upon ins…"
type textarea "x"
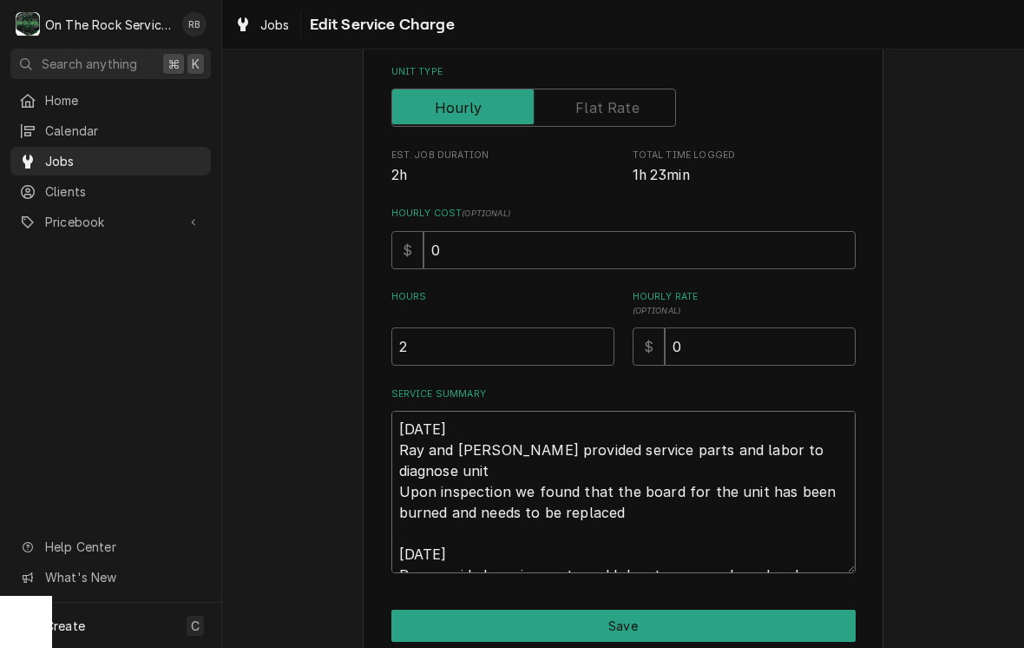
type textarea "8/20/25 Ray and Izzy provided service parts and labor to diagnose unit Upon ins…"
type textarea "x"
type textarea "8/20/25 Ray and Izzy provided service parts and labor to diagnose unit Upon ins…"
type textarea "x"
type textarea "8/20/25 Ray and Izzy provided service parts and labor to diagnose unit Upon ins…"
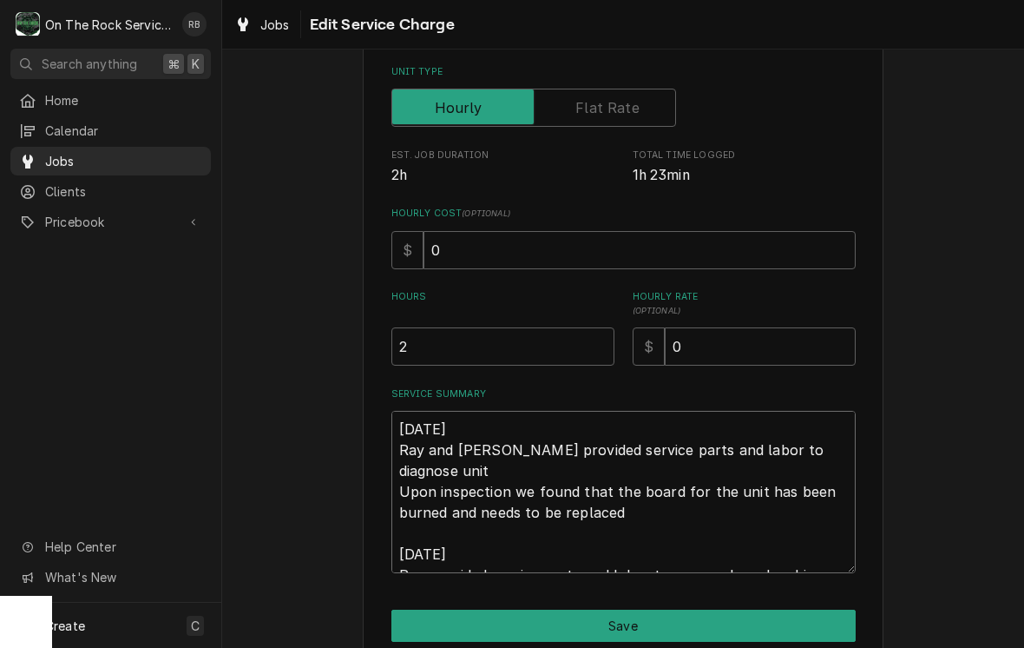
type textarea "x"
type textarea "8/20/25 Ray and Izzy provided service parts and labor to diagnose unit Upon ins…"
type textarea "x"
type textarea "8/20/25 Ray and Izzy provided service parts and labor to diagnose unit Upon ins…"
type textarea "x"
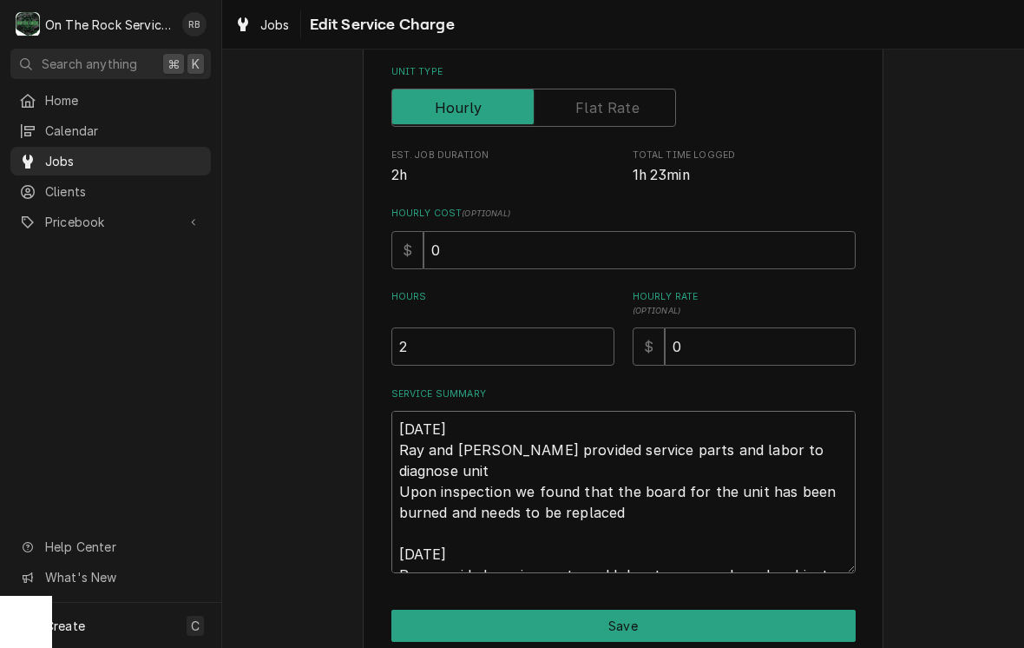
type textarea "8/20/25 Ray and Izzy provided service parts and labor to diagnose unit Upon ins…"
type textarea "x"
type textarea "8/20/25 Ray and Izzy provided service parts and labor to diagnose unit Upon ins…"
type textarea "x"
type textarea "8/20/25 Ray and Izzy provided service parts and labor to diagnose unit Upon ins…"
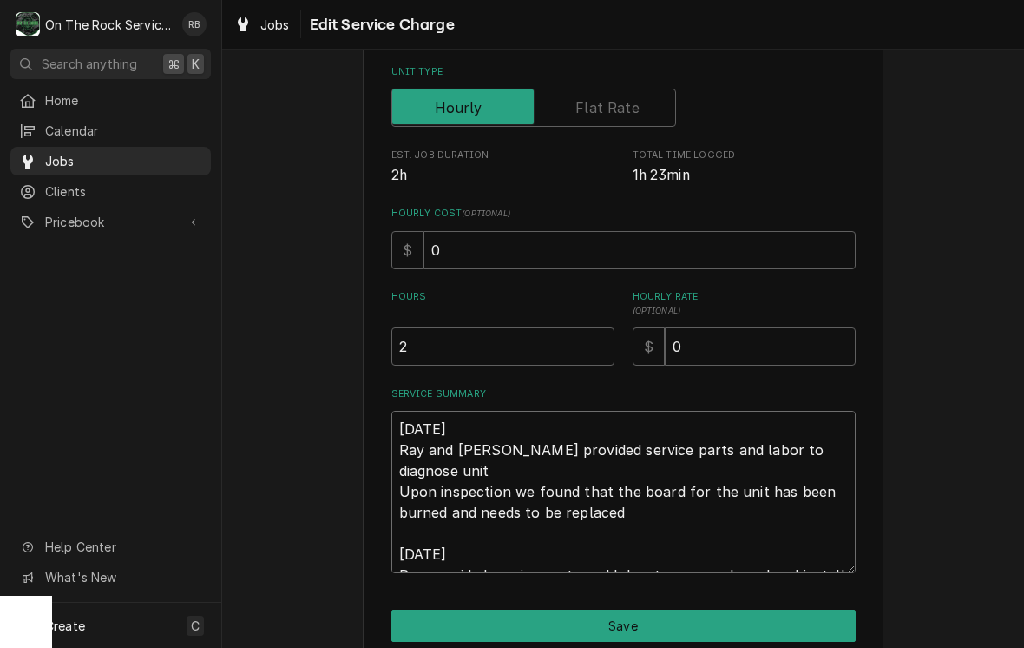
type textarea "x"
type textarea "8/20/25 Ray and Izzy provided service parts and labor to diagnose unit Upon ins…"
type textarea "x"
type textarea "8/20/25 Ray and Izzy provided service parts and labor to diagnose unit Upon ins…"
type textarea "x"
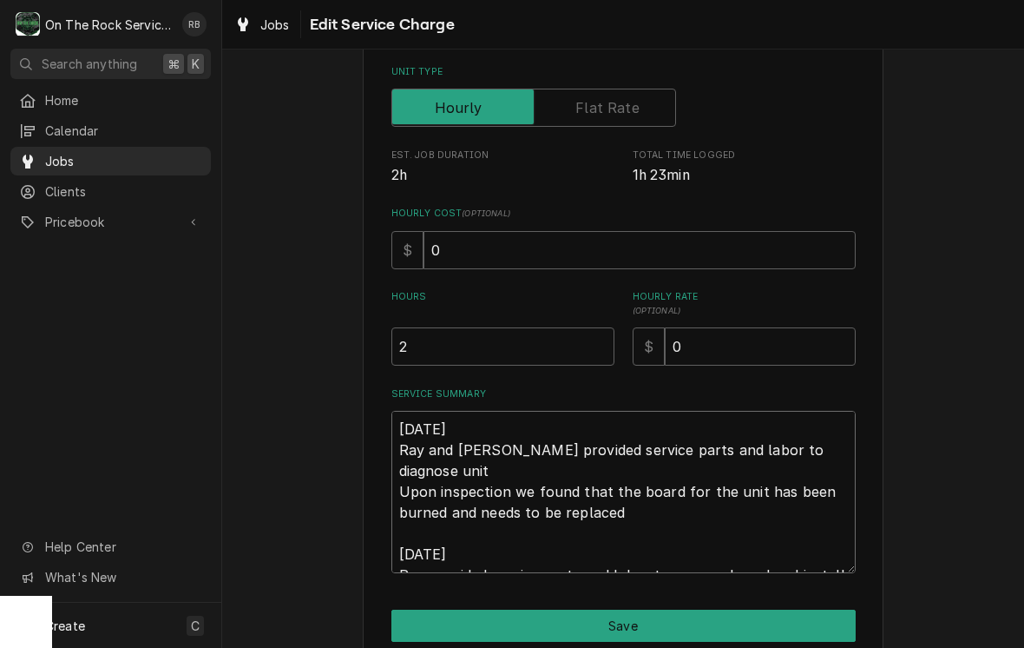
type textarea "8/20/25 Ray and Izzy provided service parts and labor to diagnose unit Upon ins…"
type textarea "x"
type textarea "8/20/25 Ray and Izzy provided service parts and labor to diagnose unit Upon ins…"
type textarea "x"
type textarea "8/20/25 Ray and Izzy provided service parts and labor to diagnose unit Upon ins…"
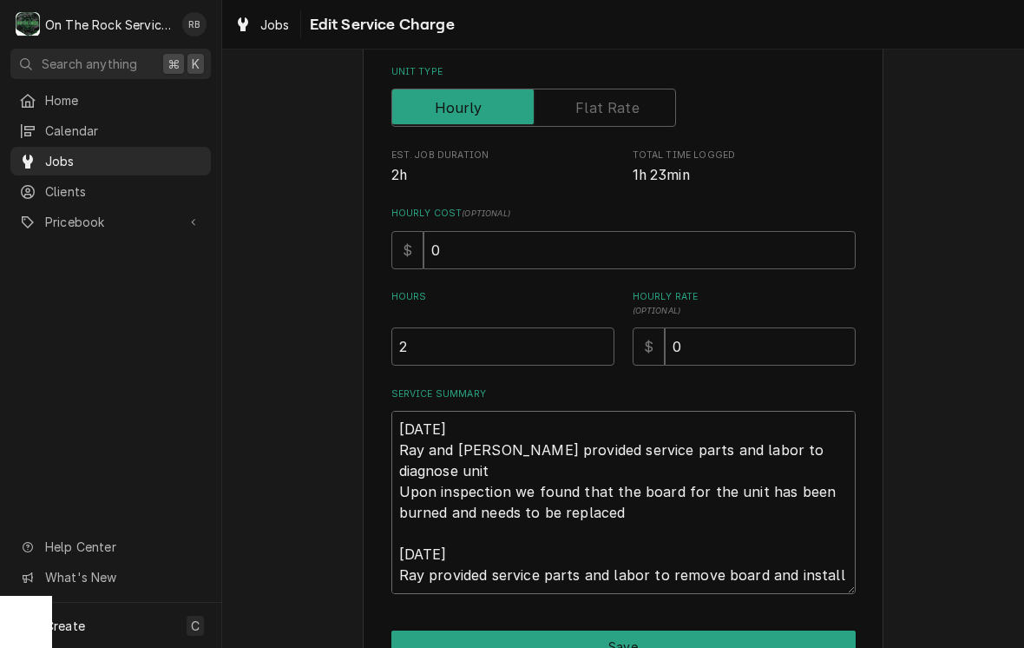
type textarea "x"
type textarea "8/20/25 Ray and Izzy provided service parts and labor to diagnose unit Upon ins…"
type textarea "x"
type textarea "8/20/25 Ray and Izzy provided service parts and labor to diagnose unit Upon ins…"
type textarea "x"
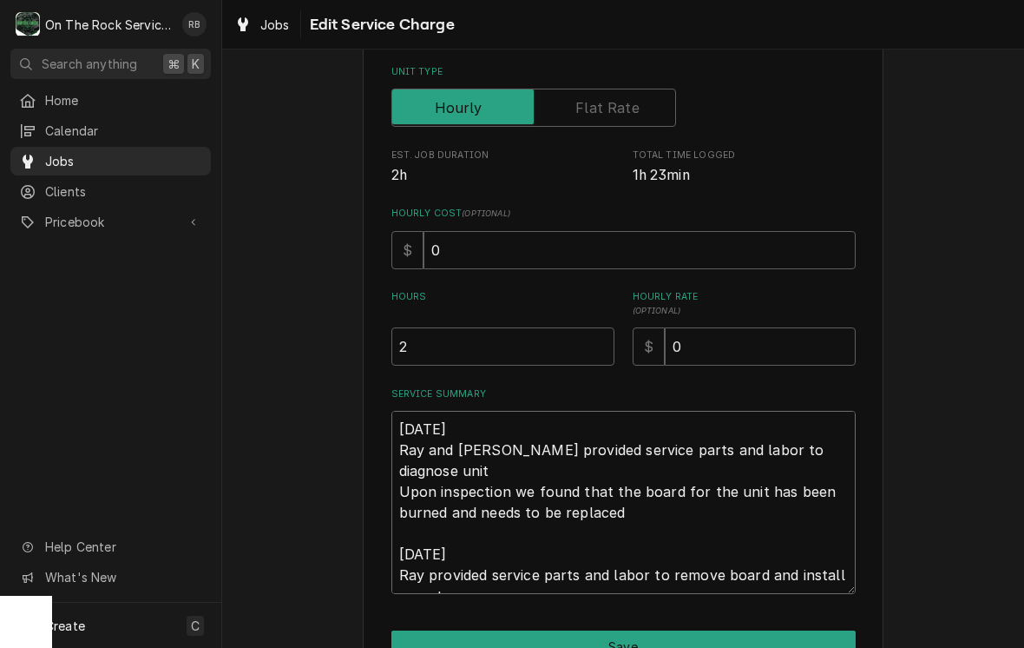
type textarea "8/20/25 Ray and Izzy provided service parts and labor to diagnose unit Upon ins…"
type textarea "x"
type textarea "8/20/25 Ray and Izzy provided service parts and labor to diagnose unit Upon ins…"
type textarea "x"
type textarea "8/20/25 Ray and Izzy provided service parts and labor to diagnose unit Upon ins…"
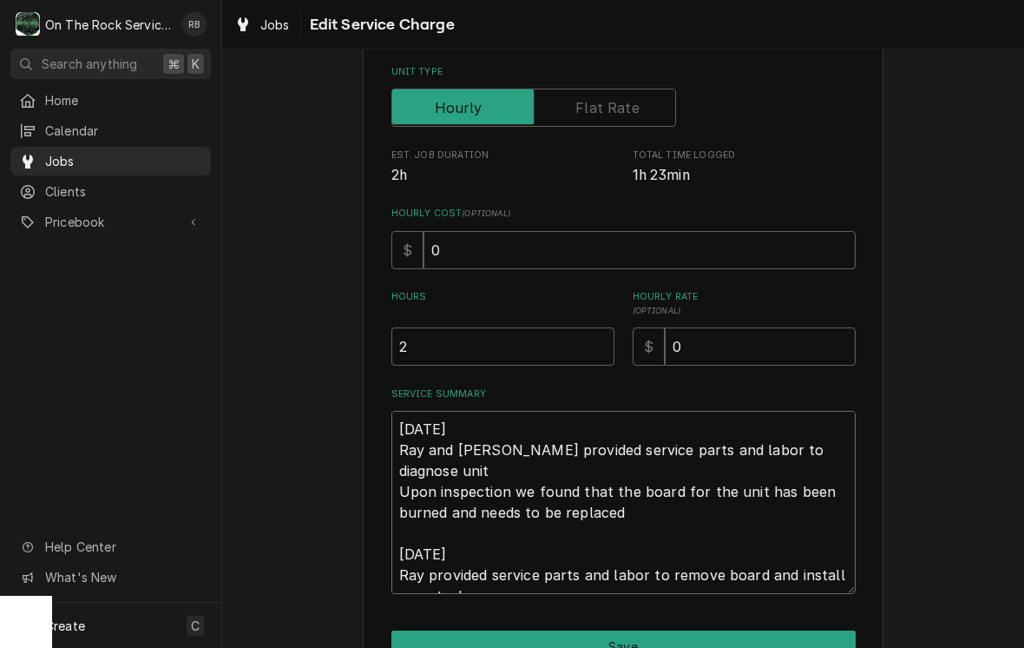
type textarea "x"
type textarea "8/20/25 Ray and Izzy provided service parts and labor to diagnose unit Upon ins…"
type textarea "x"
type textarea "8/20/25 Ray and Izzy provided service parts and labor to diagnose unit Upon ins…"
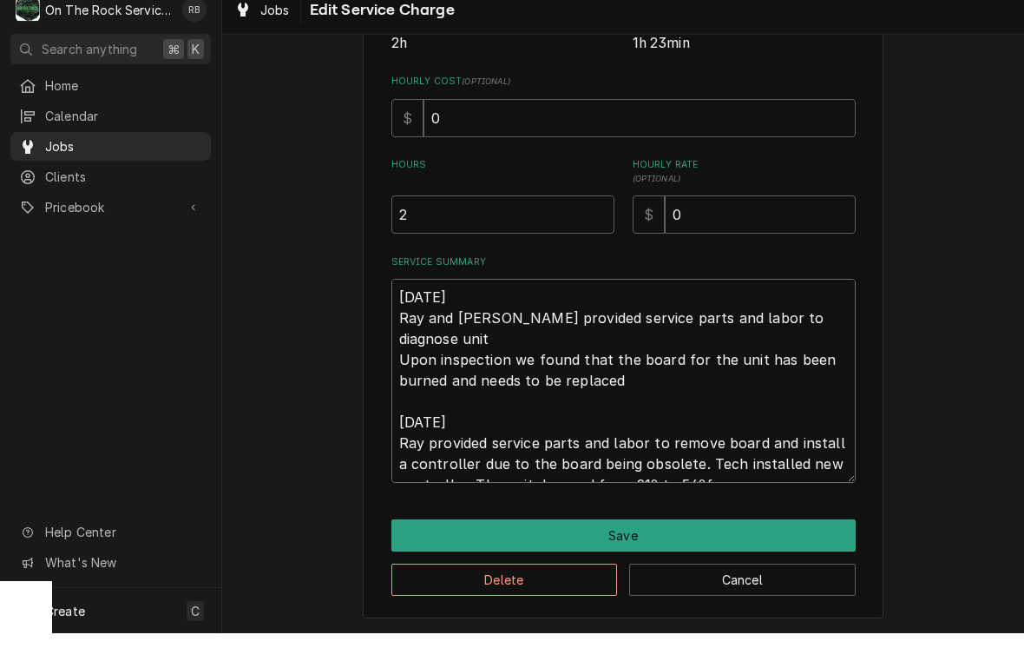
scroll to position [360, 0]
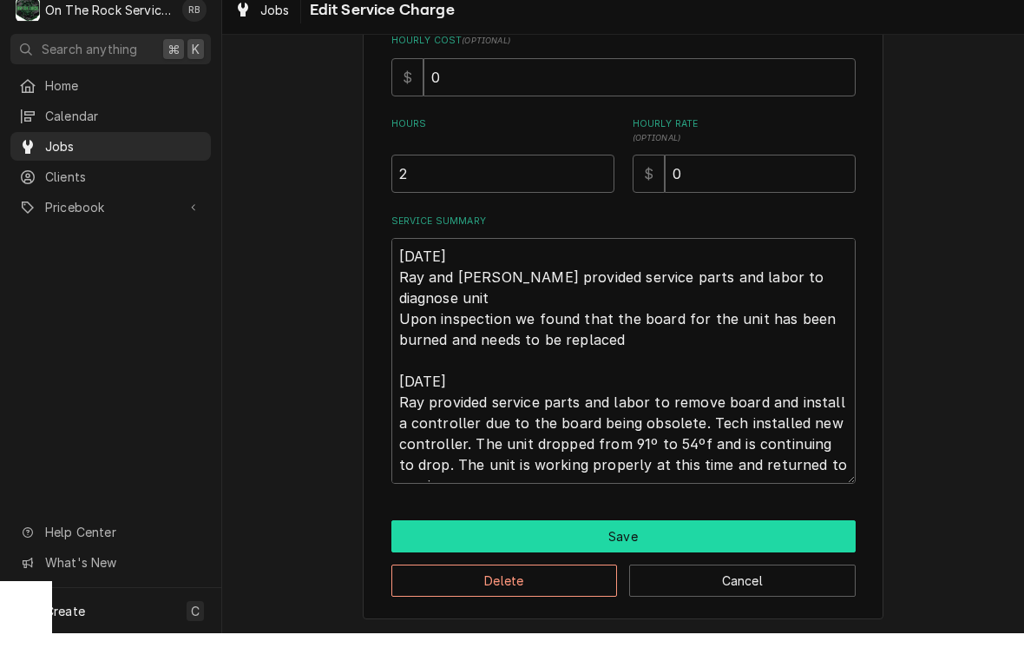
click at [804, 535] on button "Save" at bounding box center [623, 551] width 464 height 32
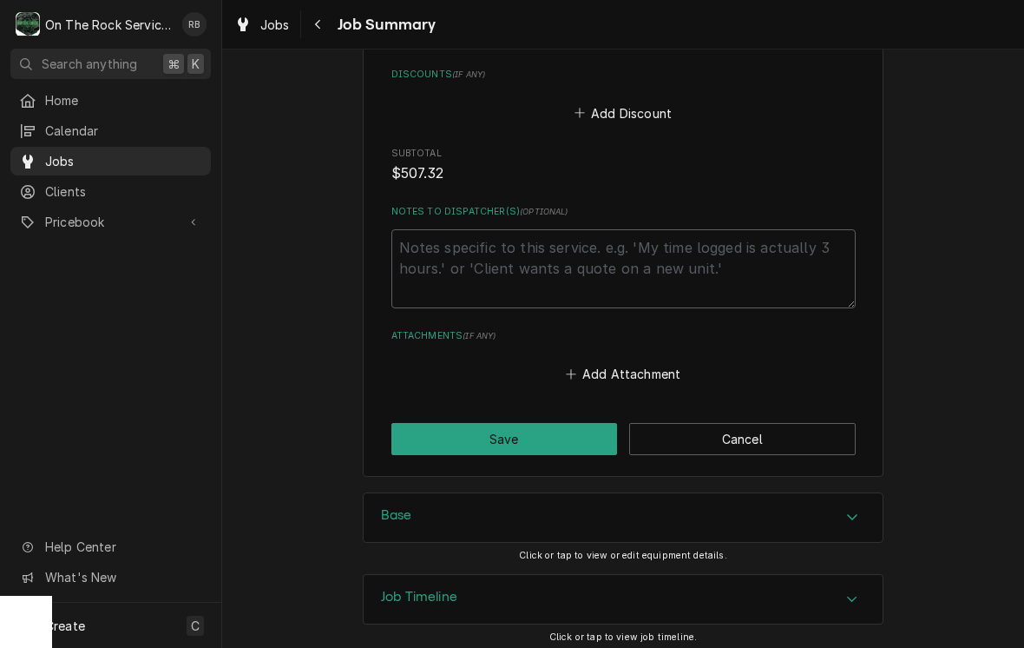
scroll to position [1710, 0]
click at [503, 431] on button "Save" at bounding box center [504, 439] width 227 height 32
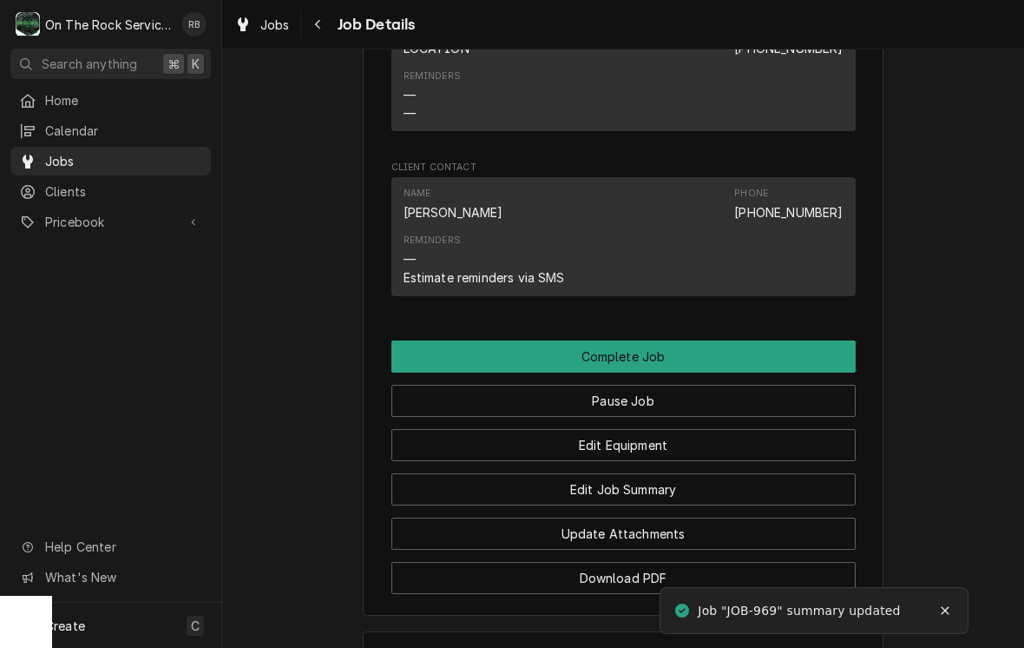
scroll to position [1546, 0]
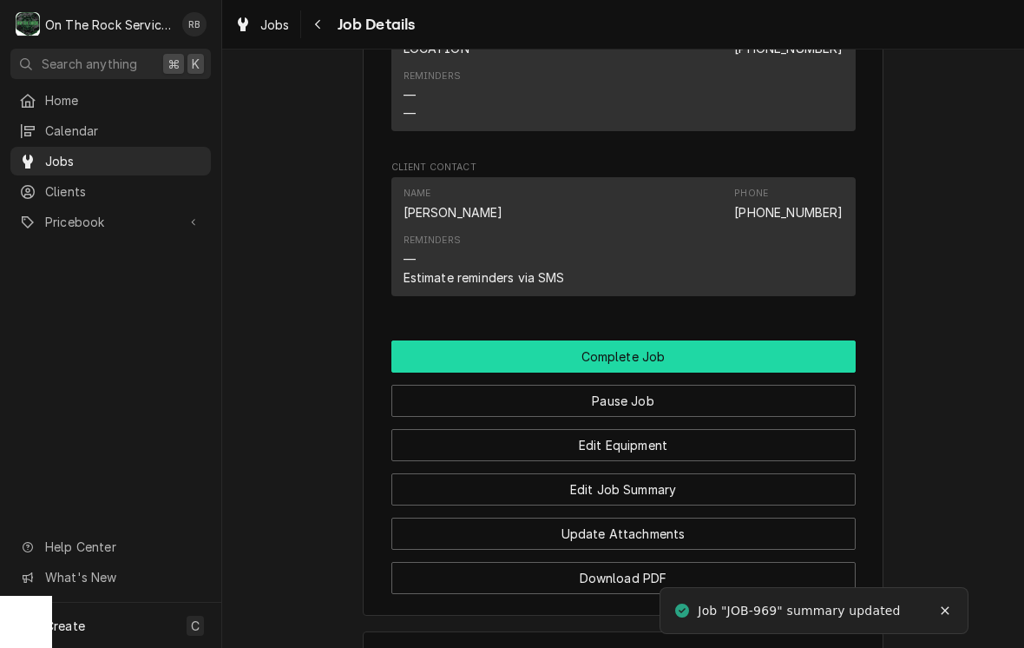
click at [748, 346] on button "Complete Job" at bounding box center [623, 356] width 464 height 32
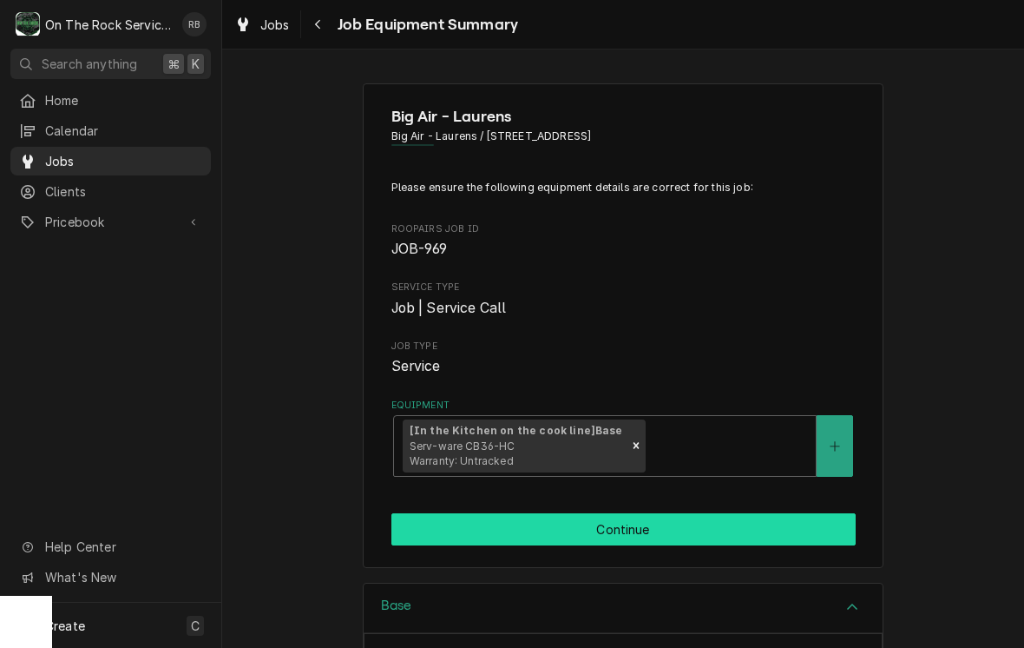
click at [752, 515] on button "Continue" at bounding box center [623, 529] width 464 height 32
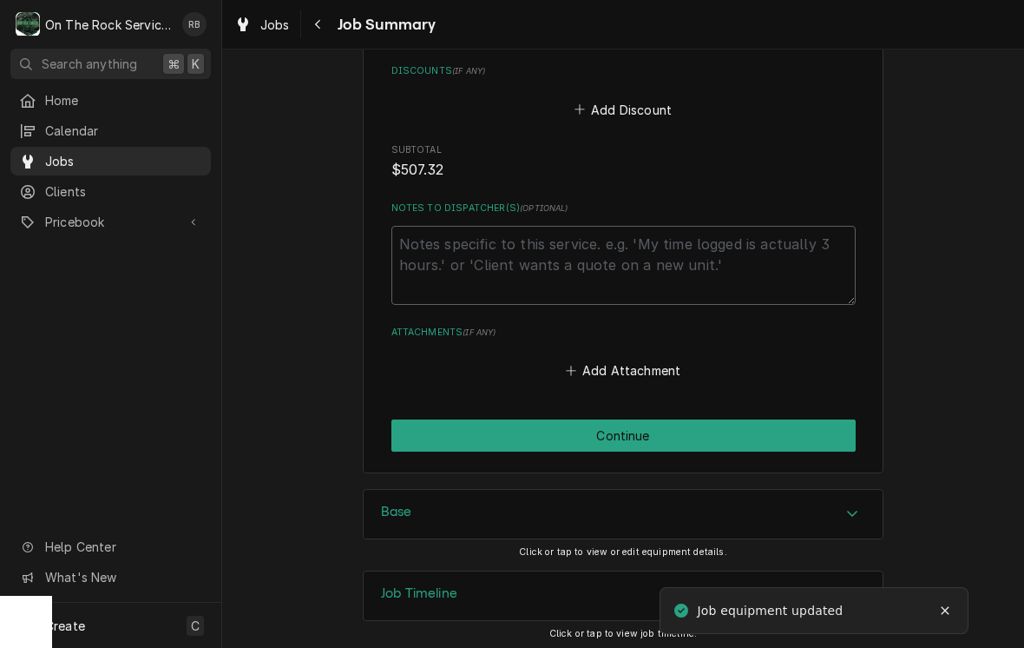
scroll to position [1710, 0]
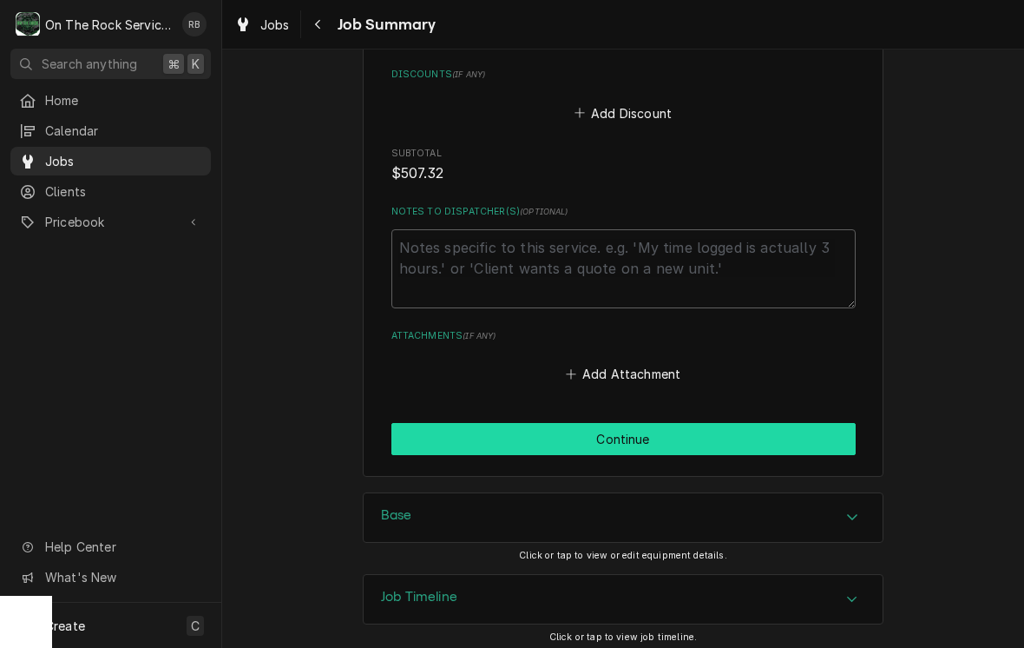
click at [777, 433] on button "Continue" at bounding box center [623, 439] width 464 height 32
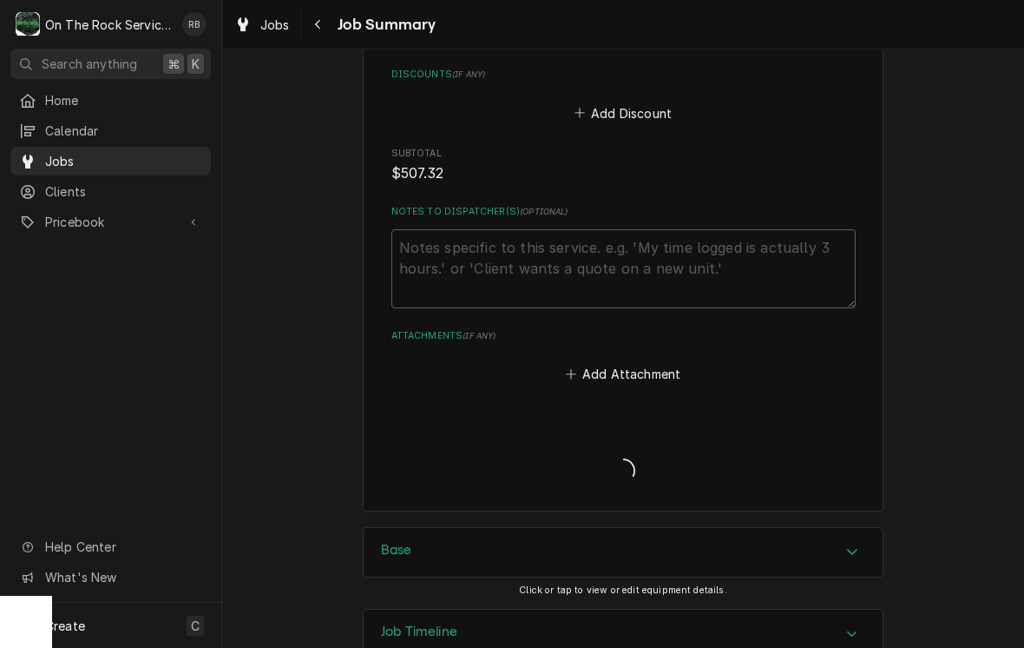
type textarea "x"
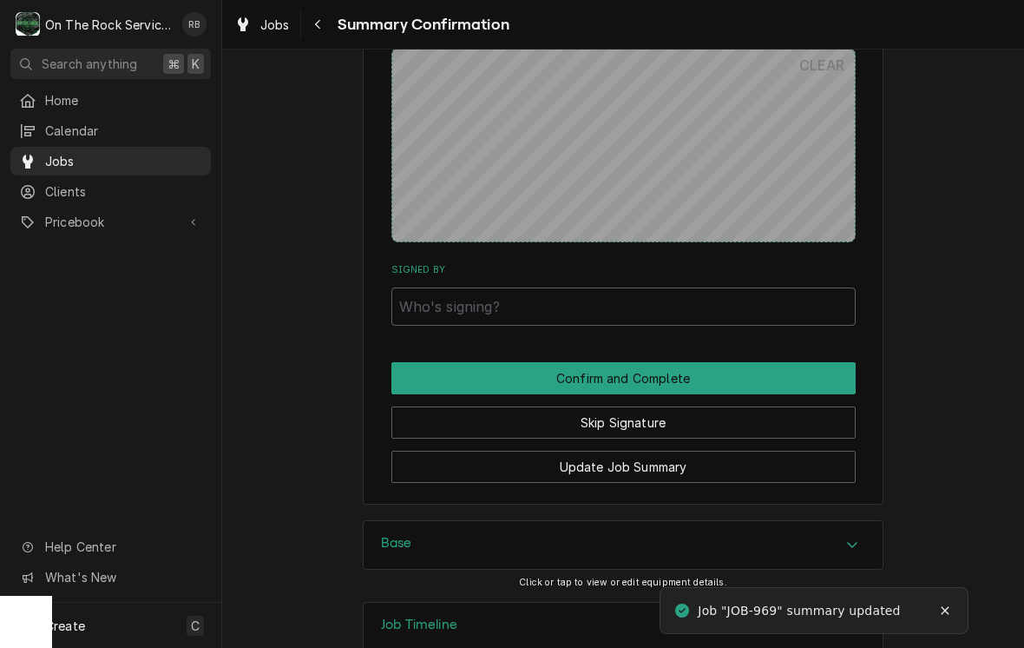
scroll to position [1588, 0]
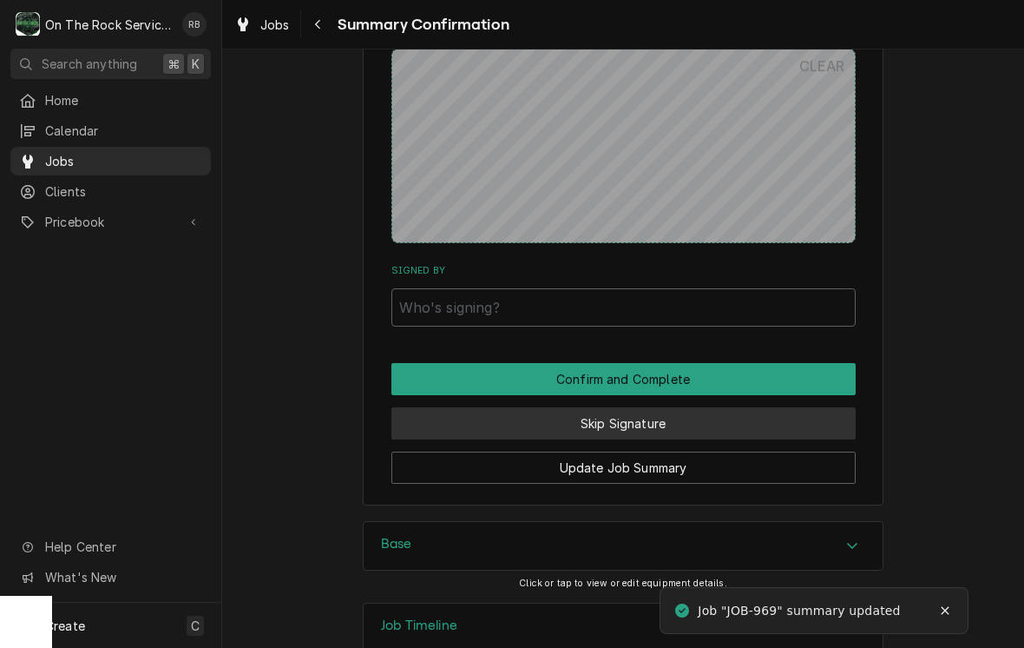
click at [740, 407] on button "Skip Signature" at bounding box center [623, 423] width 464 height 32
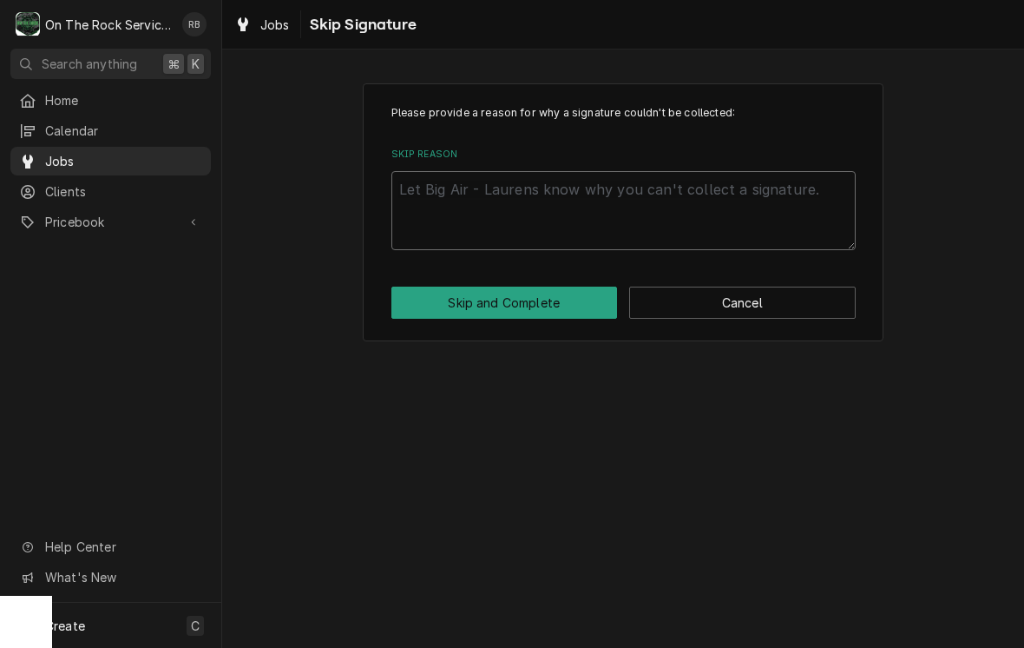
click at [523, 205] on textarea "Skip Reason" at bounding box center [623, 210] width 464 height 79
type textarea "x"
type textarea "N"
type textarea "x"
type textarea "No"
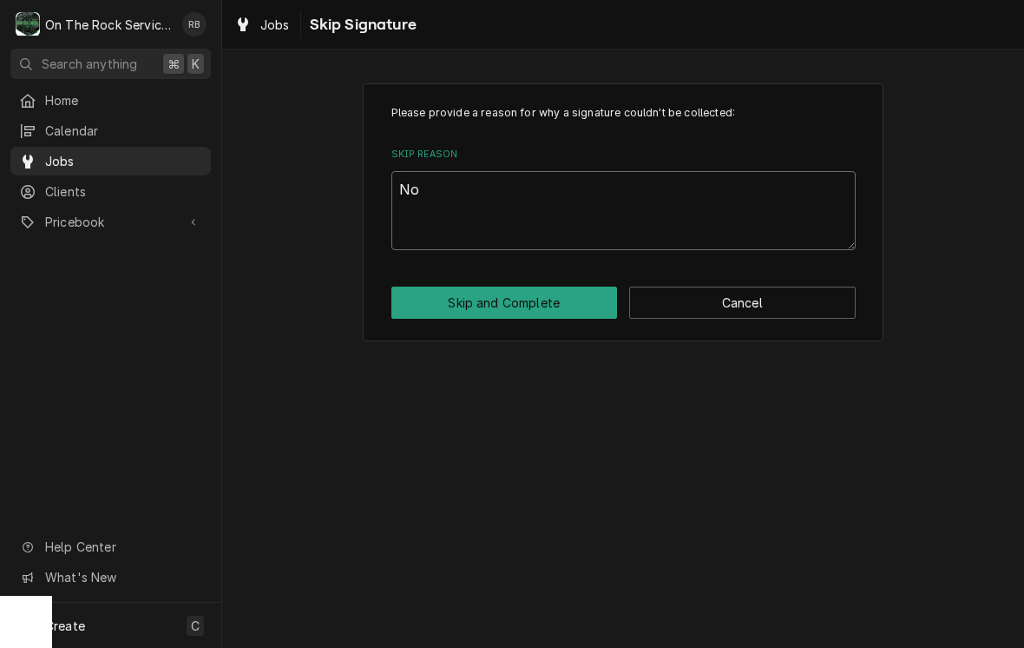
type textarea "x"
type textarea "Not"
type textarea "x"
type textarea "Not"
type textarea "x"
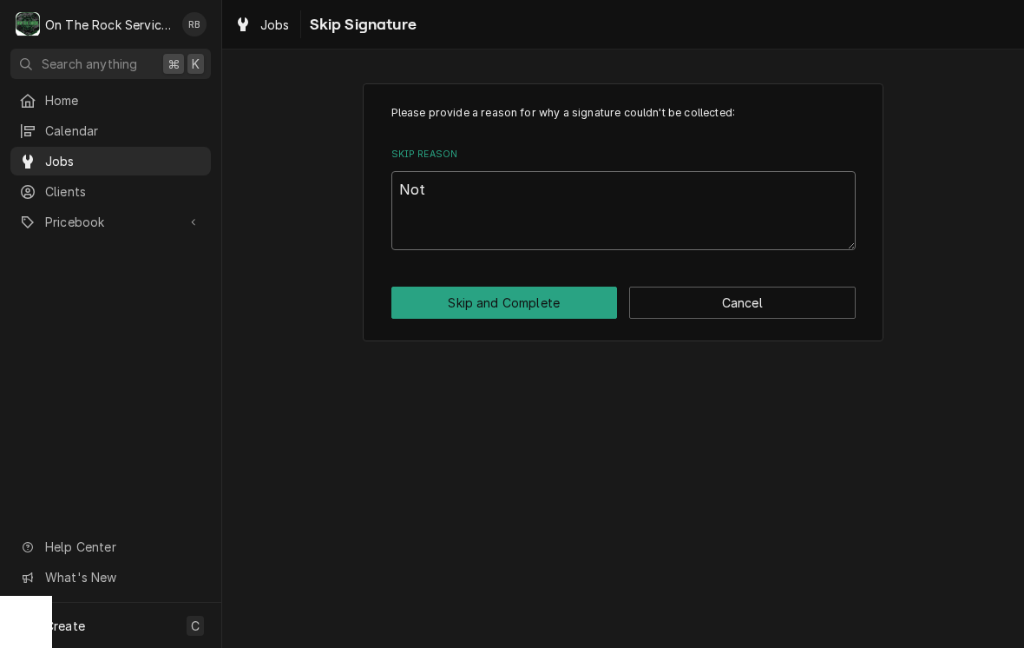
type textarea "Not N"
type textarea "x"
type textarea "Not Ne"
type textarea "x"
type textarea "Not Nee"
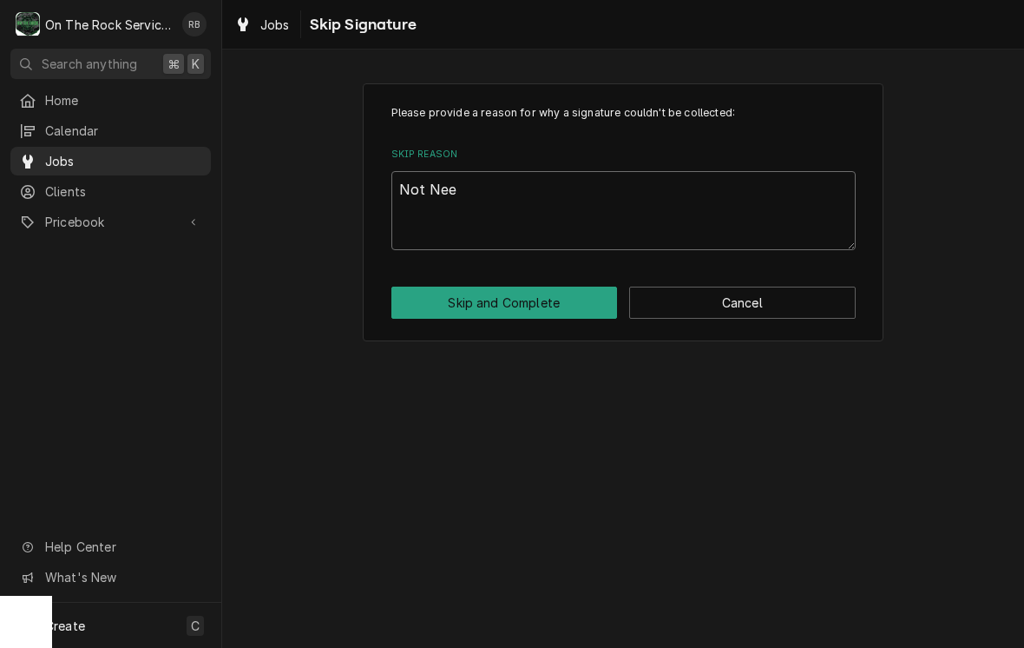
type textarea "x"
type textarea "Not Need"
type textarea "x"
type textarea "Not Neede"
type textarea "x"
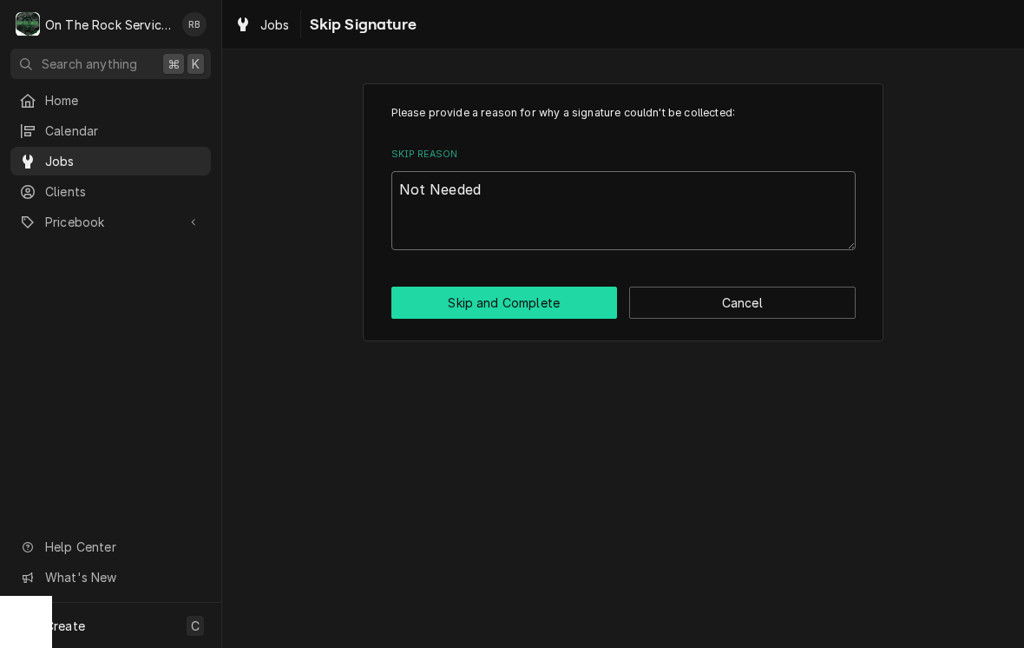
type textarea "Not Needed"
click at [508, 302] on button "Skip and Complete" at bounding box center [504, 302] width 227 height 32
type textarea "x"
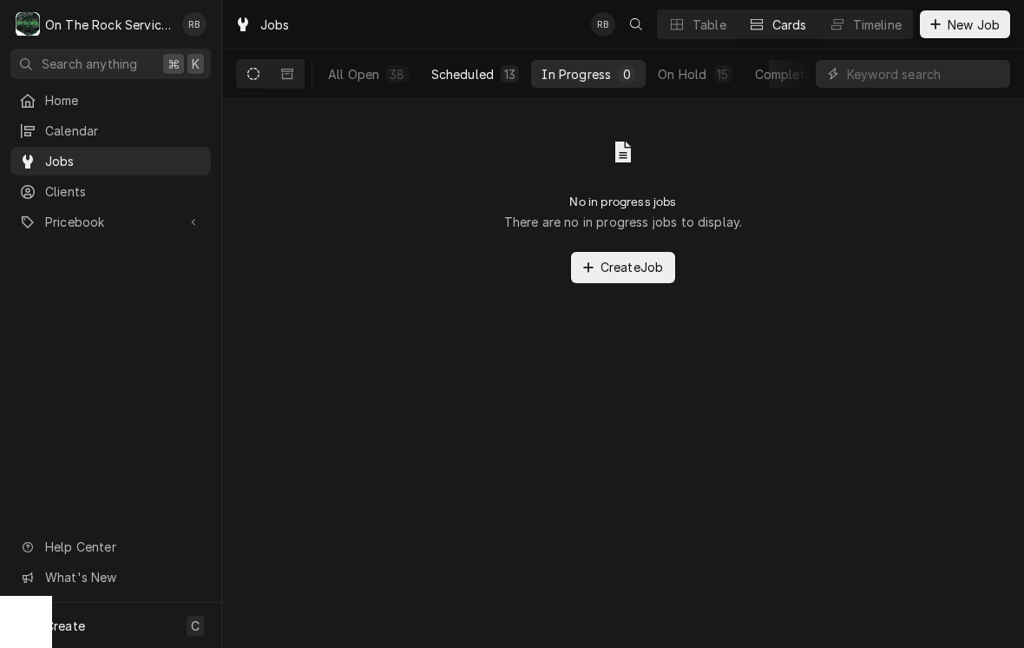
click at [465, 75] on div "Scheduled" at bounding box center [462, 74] width 62 height 18
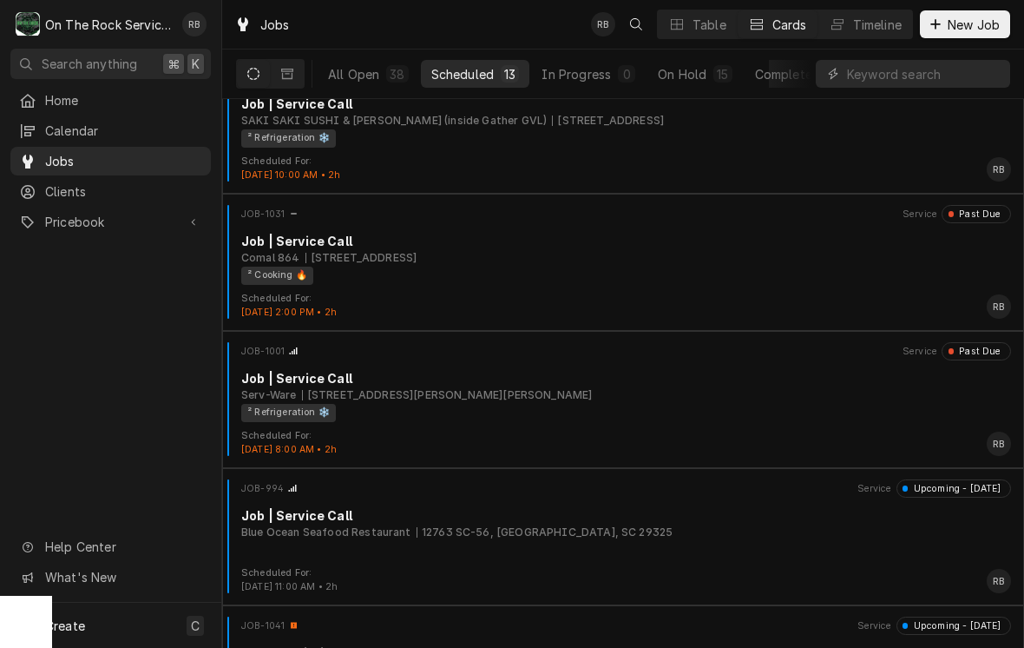
scroll to position [595, 0]
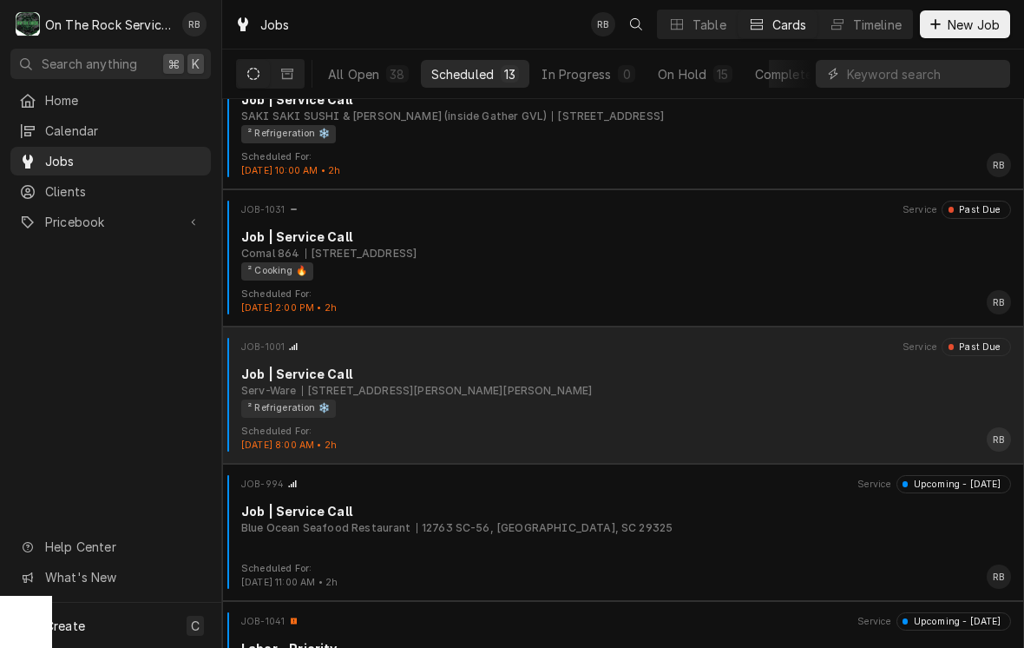
click at [665, 381] on div "Job | Service Call" at bounding box center [626, 374] width 770 height 18
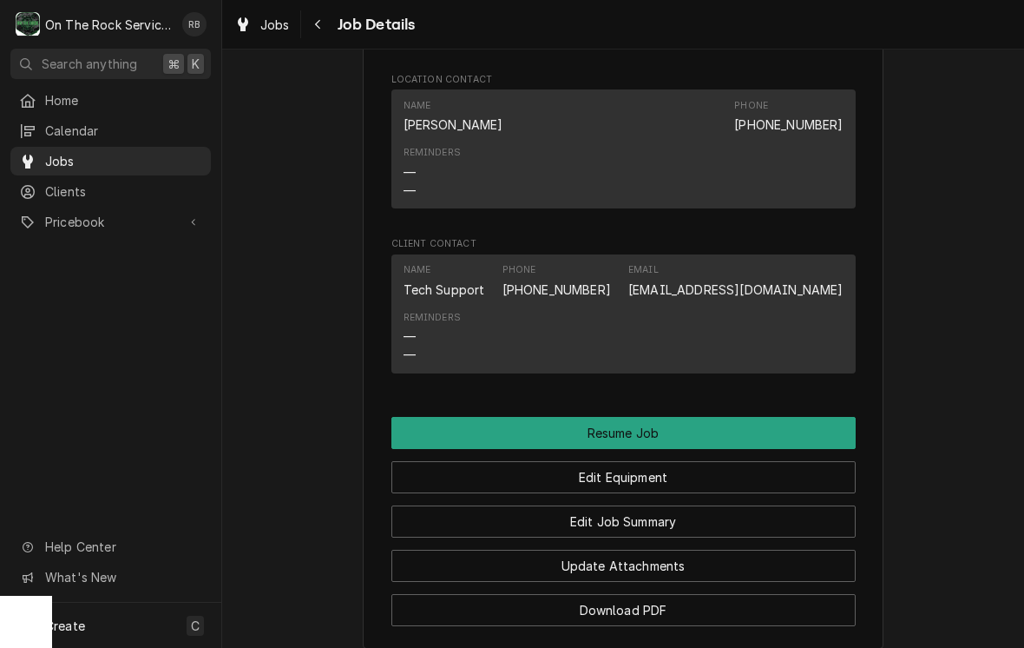
scroll to position [1710, 0]
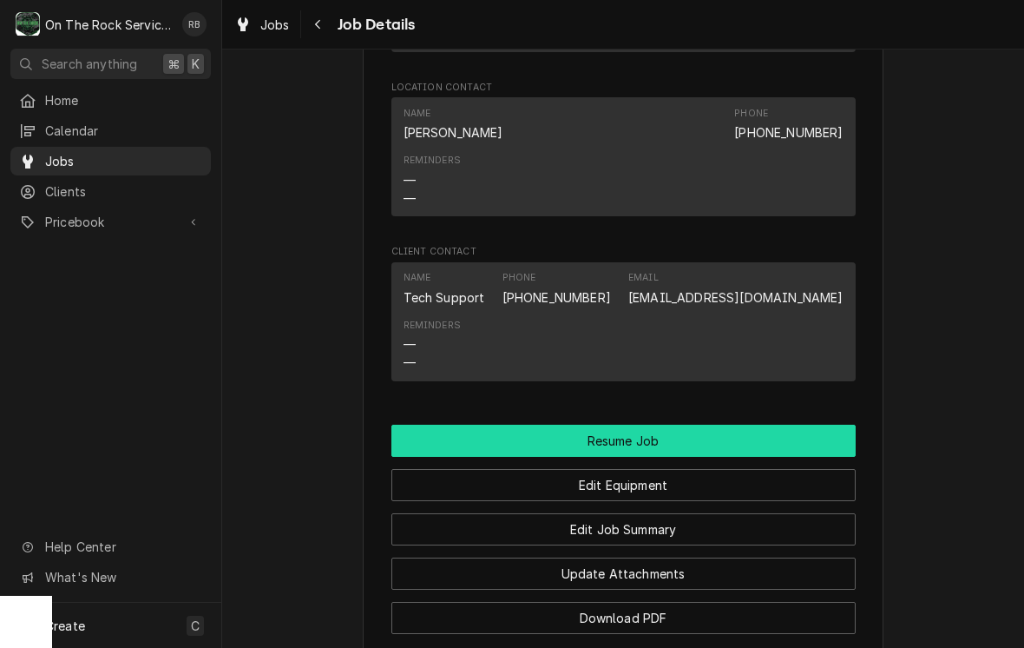
click at [655, 424] on button "Resume Job" at bounding box center [623, 440] width 464 height 32
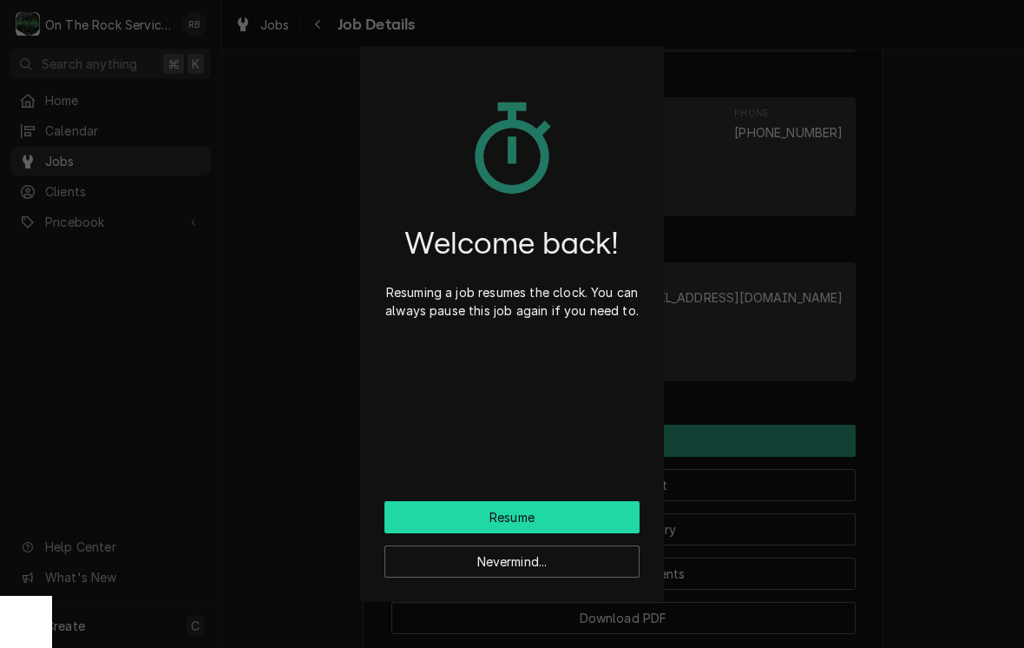
click at [607, 511] on button "Resume" at bounding box center [512, 517] width 255 height 32
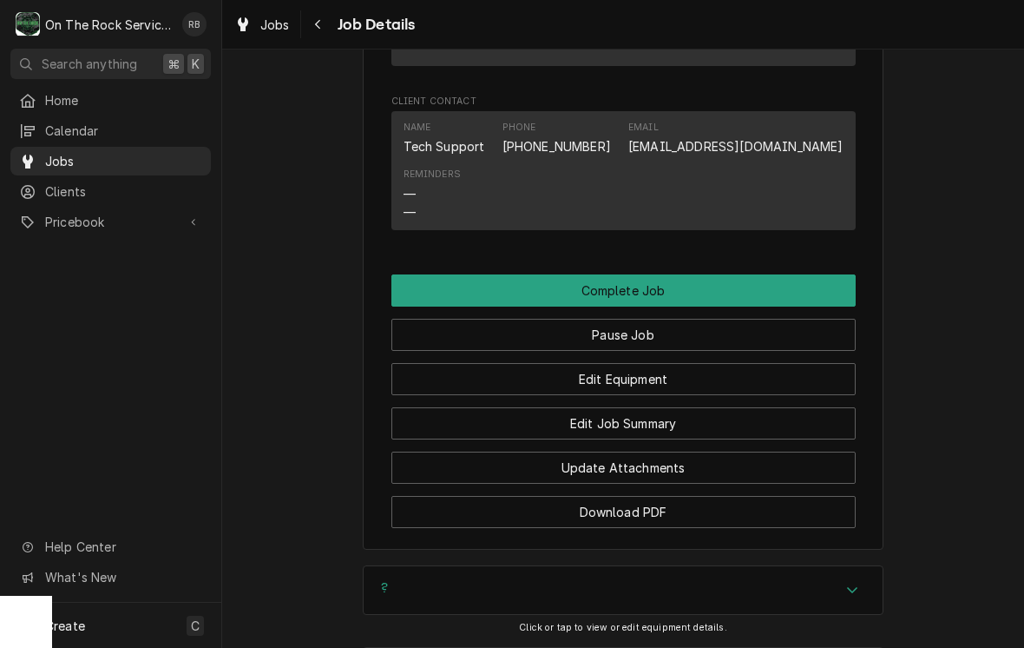
scroll to position [1812, 0]
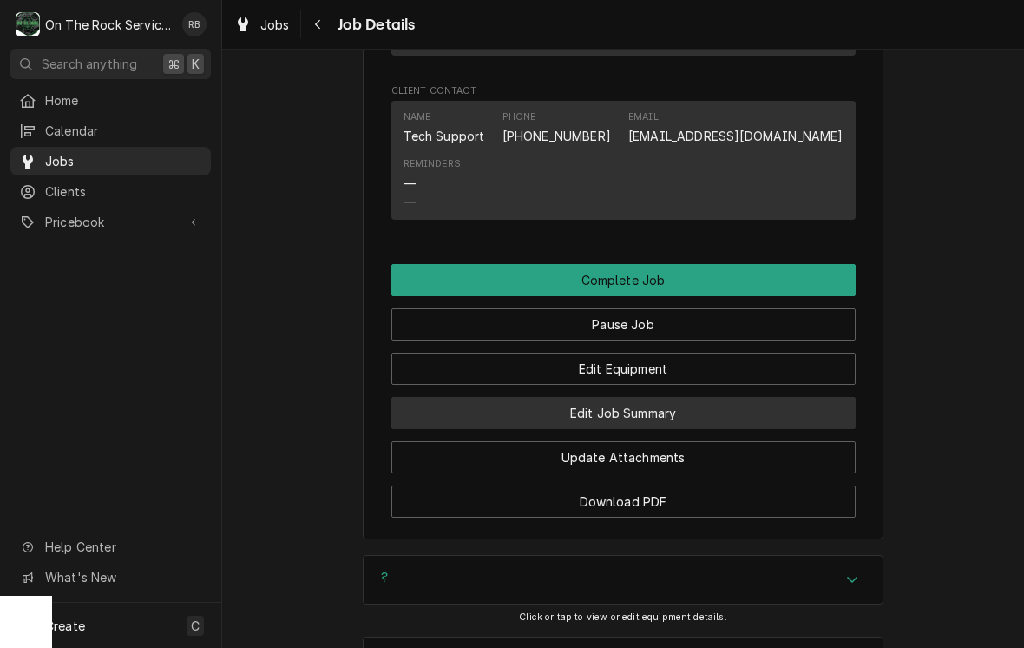
click at [704, 397] on button "Edit Job Summary" at bounding box center [623, 413] width 464 height 32
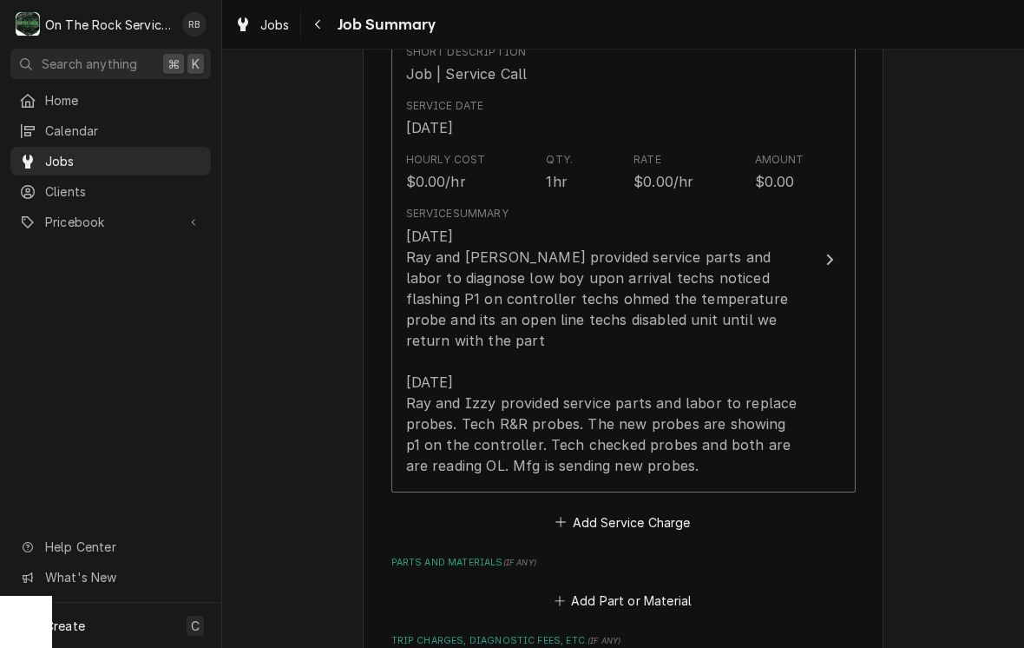
scroll to position [467, 0]
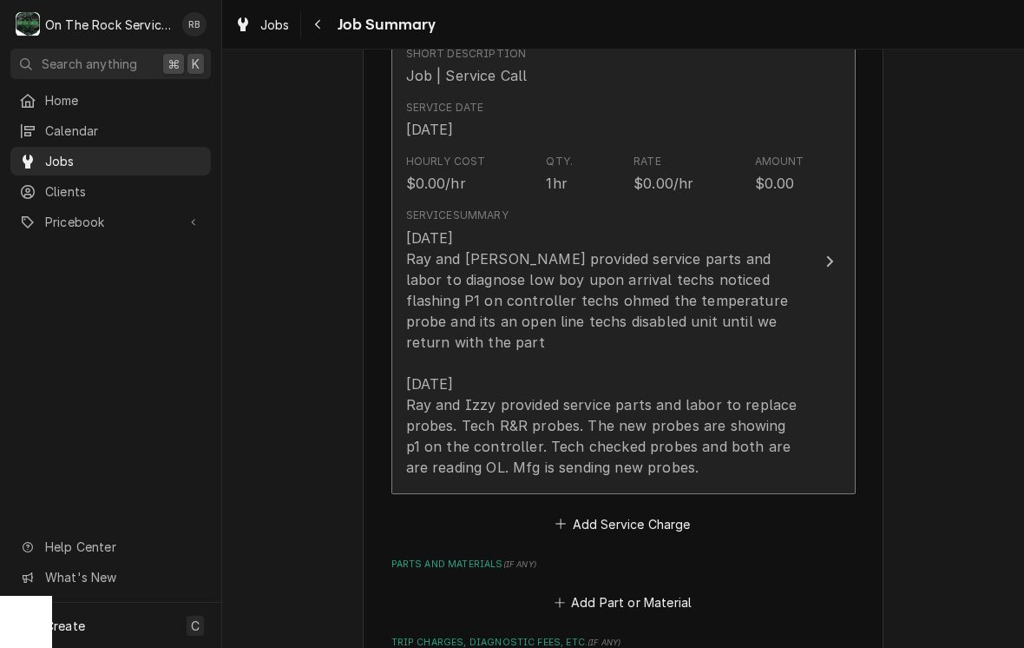
click at [823, 251] on div "Update Line Item" at bounding box center [829, 261] width 23 height 21
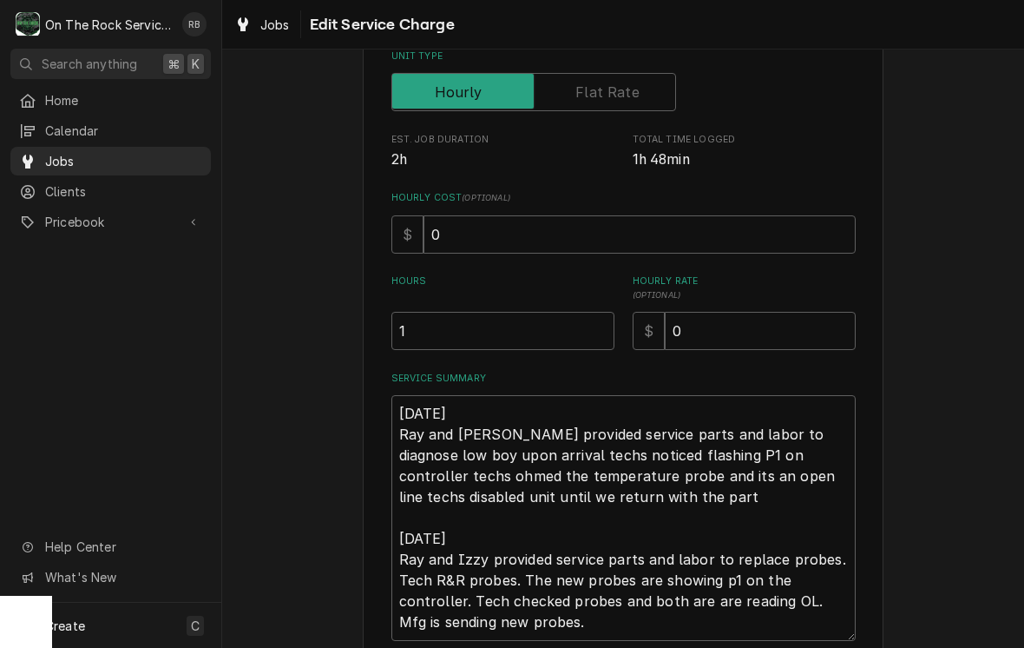
scroll to position [260, 0]
click at [445, 323] on input "1" at bounding box center [502, 331] width 223 height 38
type textarea "x"
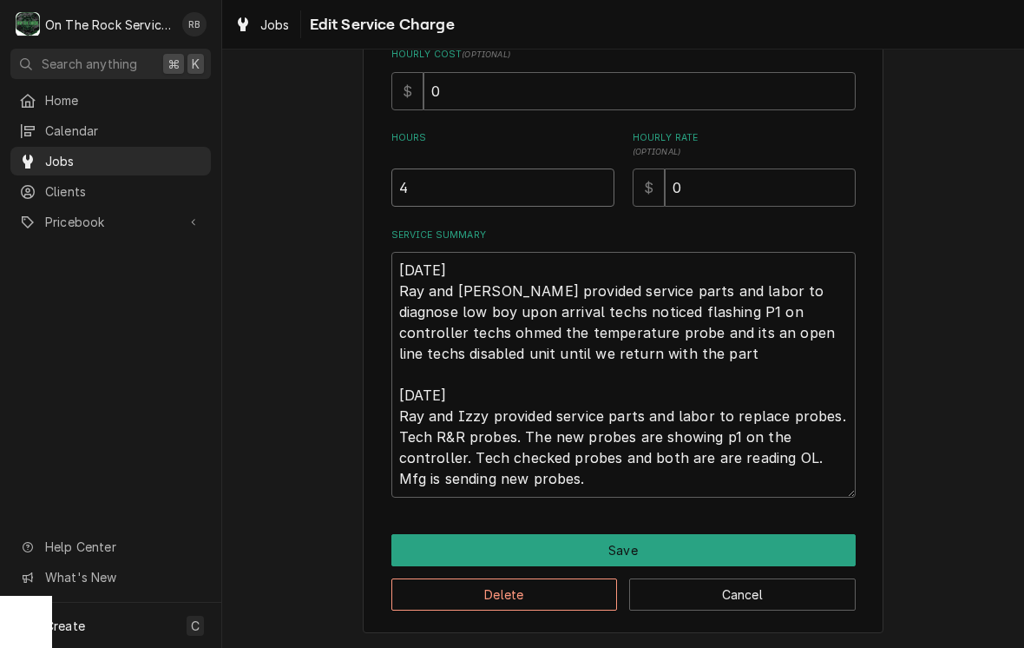
scroll to position [402, 0]
type input "4"
click at [575, 476] on textarea "[DATE] Ray and [PERSON_NAME] provided service parts and labor to diagnose low b…" at bounding box center [623, 376] width 464 height 246
type textarea "x"
type textarea "[DATE] Ray and [PERSON_NAME] provided service parts and labor to diagnose low b…"
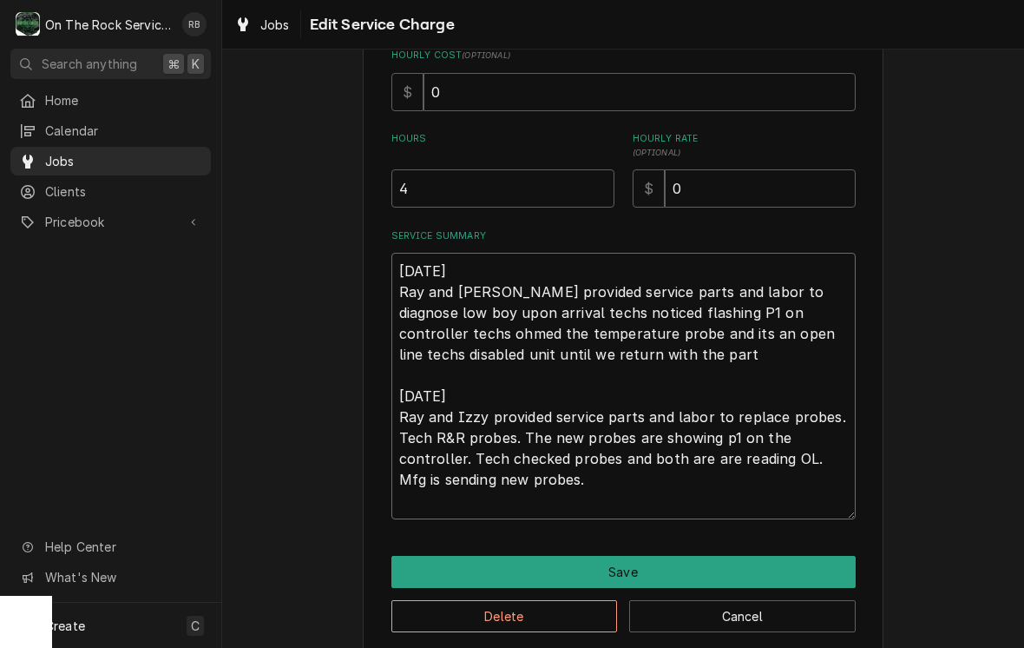
type textarea "x"
type textarea "[DATE] Ray and [PERSON_NAME] provided service parts and labor to diagnose low b…"
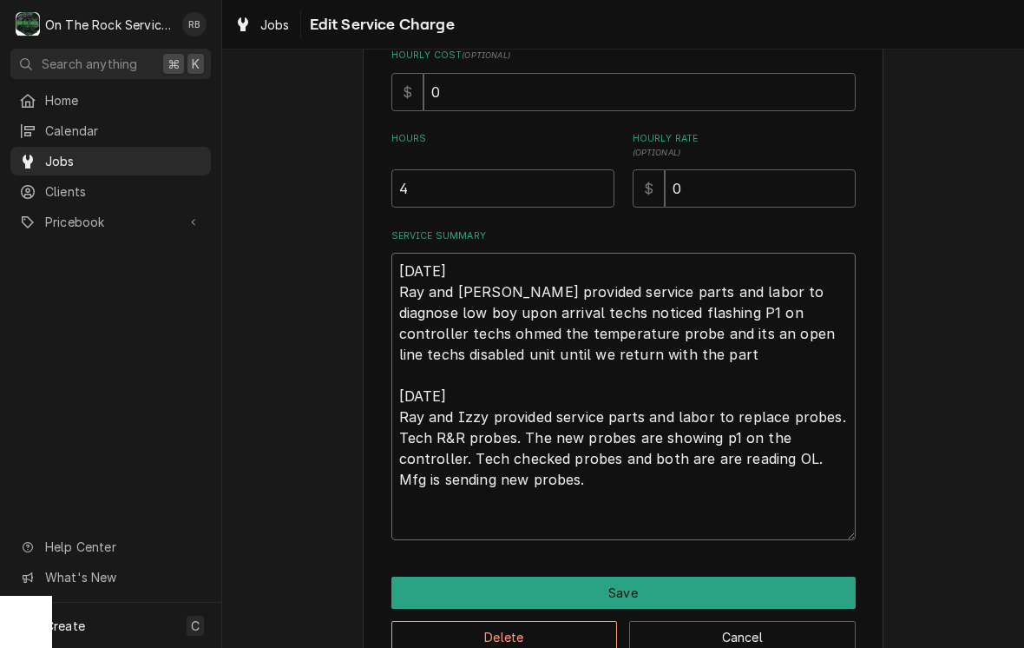
type textarea "x"
type textarea "[DATE] Ray and [PERSON_NAME] provided service parts and labor to diagnose low b…"
type textarea "x"
type textarea "[DATE] Ray and [PERSON_NAME] provided service parts and labor to diagnose low b…"
type textarea "x"
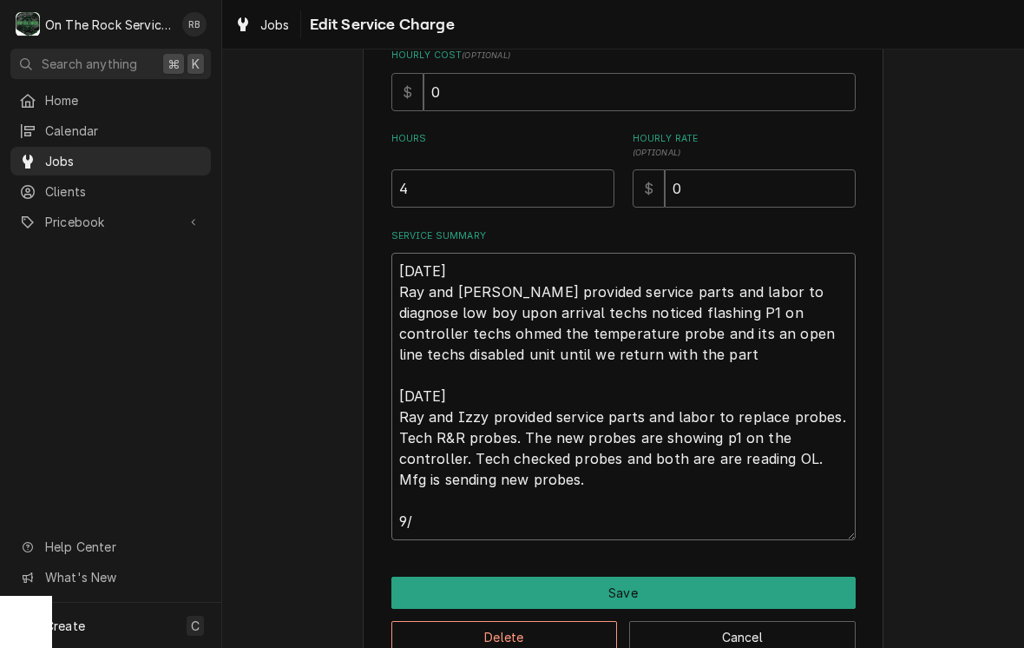
type textarea "[DATE] Ray and [PERSON_NAME] provided service parts and labor to diagnose low b…"
type textarea "x"
type textarea "[DATE] Ray and [PERSON_NAME] provided service parts and labor to diagnose low b…"
type textarea "x"
type textarea "[DATE] Ray and [PERSON_NAME] provided service parts and labor to diagnose low b…"
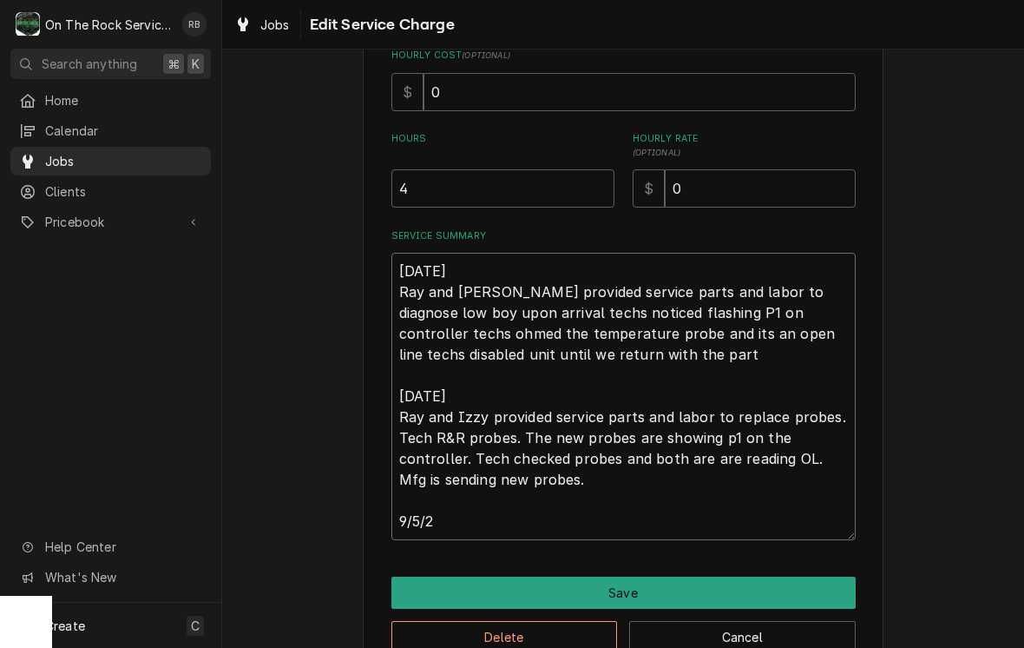
type textarea "x"
type textarea "[DATE] Ray and [PERSON_NAME] provided service parts and labor to diagnose low b…"
type textarea "x"
type textarea "[DATE] Ray and [PERSON_NAME] provided service parts and labor to diagnose low b…"
type textarea "x"
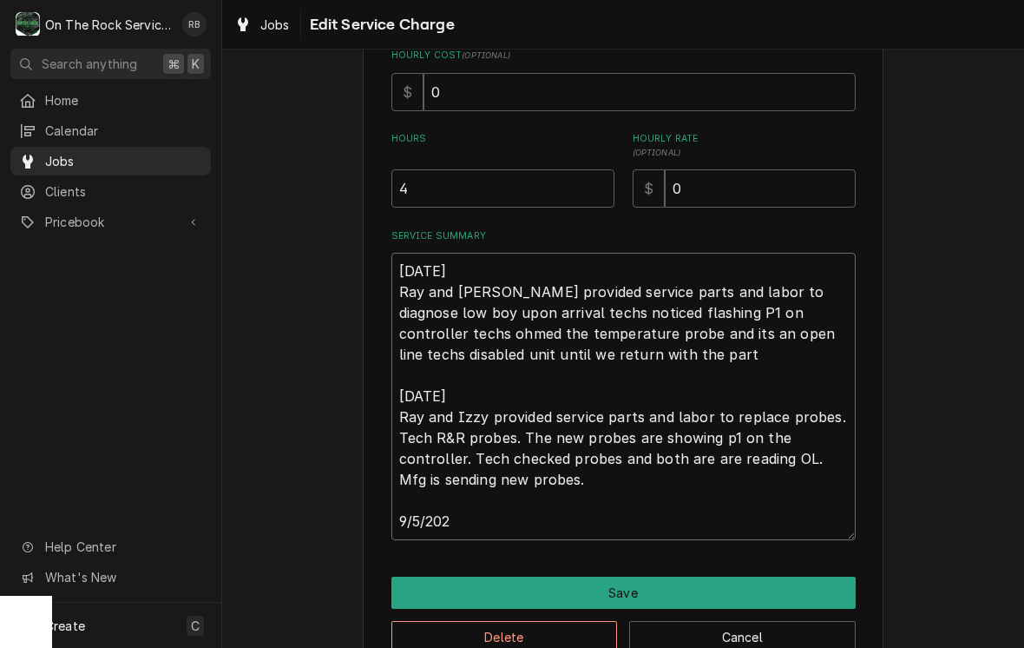
type textarea "[DATE] Ray and [PERSON_NAME] provided service parts and labor to diagnose low b…"
type textarea "x"
type textarea "[DATE] Ray and [PERSON_NAME] provided service parts and labor to diagnose low b…"
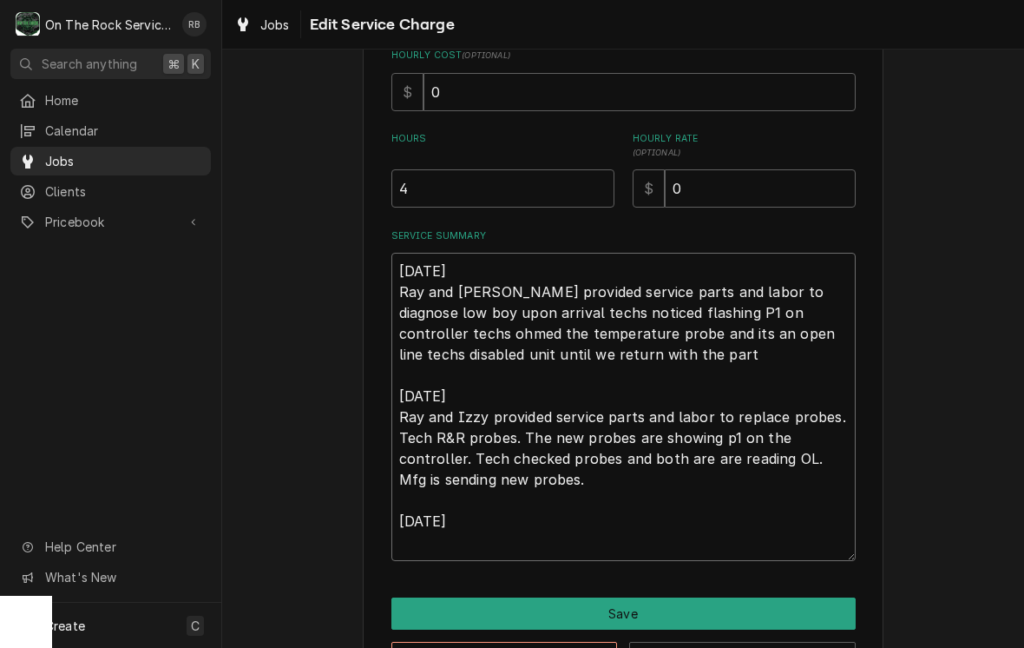
type textarea "x"
type textarea "[DATE] Ray and [PERSON_NAME] provided service parts and labor to diagnose low b…"
type textarea "x"
type textarea "[DATE] Ray and [PERSON_NAME] provided service parts and labor to diagnose low b…"
type textarea "x"
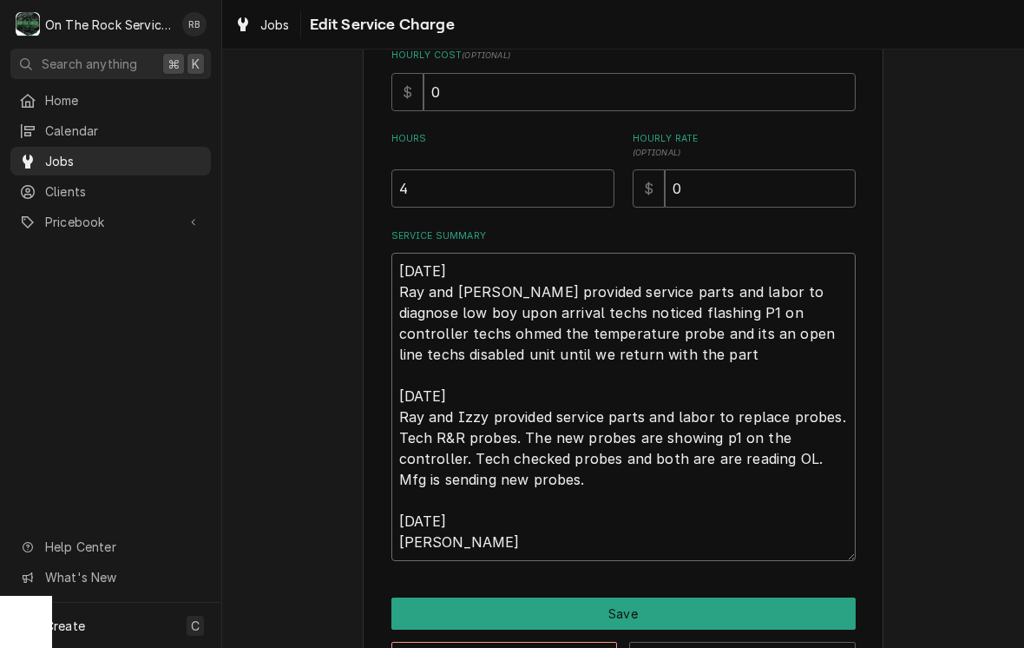
type textarea "[DATE] Ray and [PERSON_NAME] provided service parts and labor to diagnose low b…"
type textarea "x"
type textarea "[DATE] Ray and [PERSON_NAME] provided service parts and labor to diagnose low b…"
type textarea "x"
type textarea "[DATE] Ray and [PERSON_NAME] provided service parts and labor to diagnose low b…"
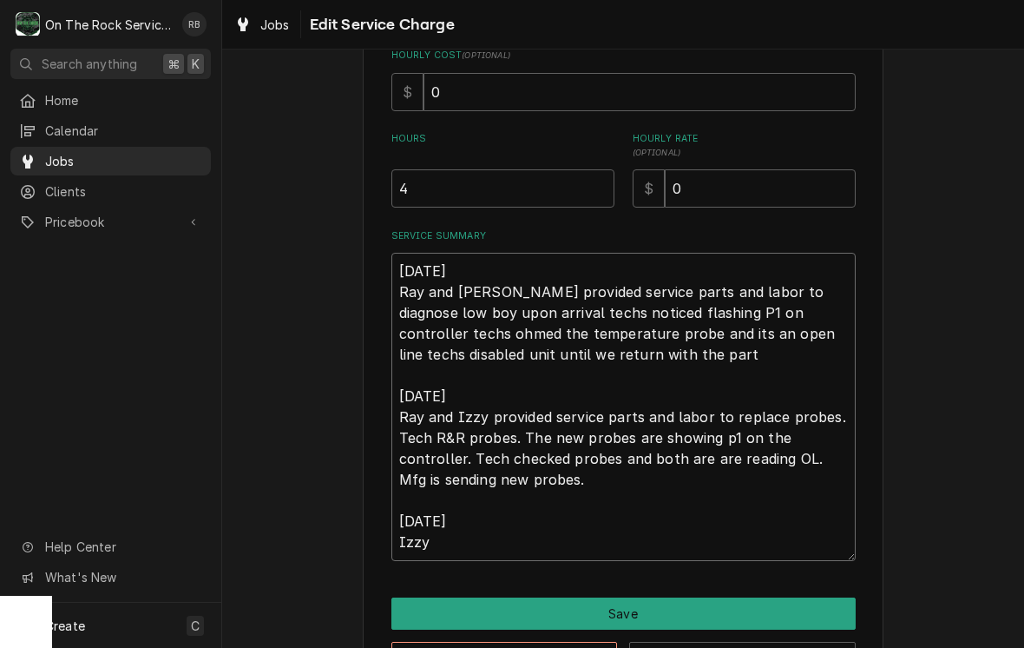
type textarea "x"
type textarea "[DATE] Ray and [PERSON_NAME] provided service parts and labor to diagnose low b…"
type textarea "x"
type textarea "[DATE] Ray and [PERSON_NAME] provided service parts and labor to diagnose low b…"
type textarea "x"
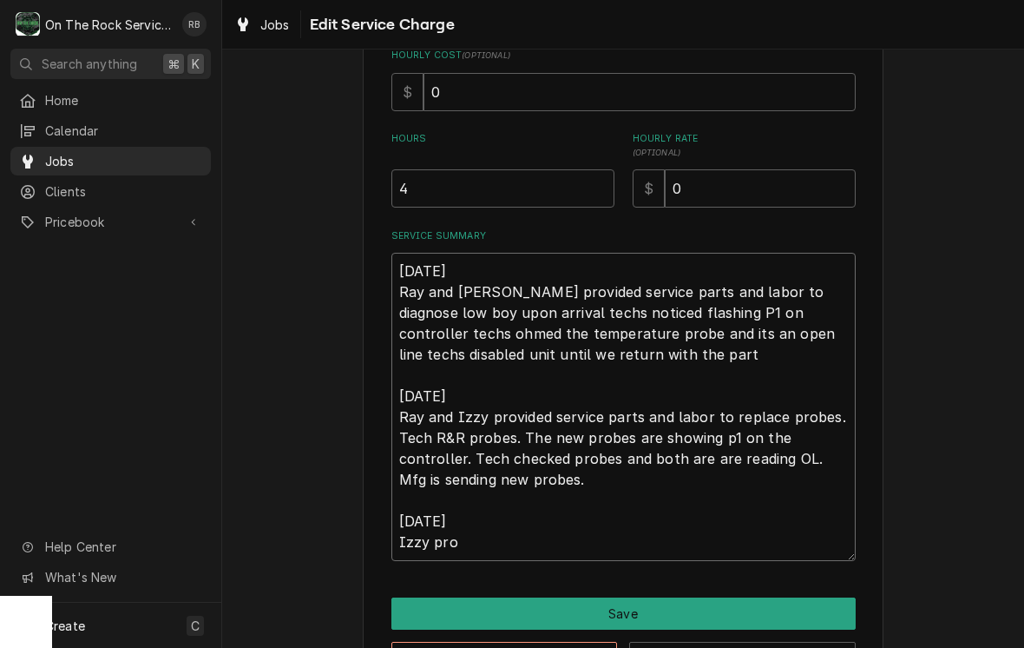
type textarea "[DATE] Ray and [PERSON_NAME] provided service parts and labor to diagnose low b…"
type textarea "x"
type textarea "[DATE] Ray and [PERSON_NAME] provided service parts and labor to diagnose low b…"
type textarea "x"
type textarea "[DATE] Ray and [PERSON_NAME] provided service parts and labor to diagnose low b…"
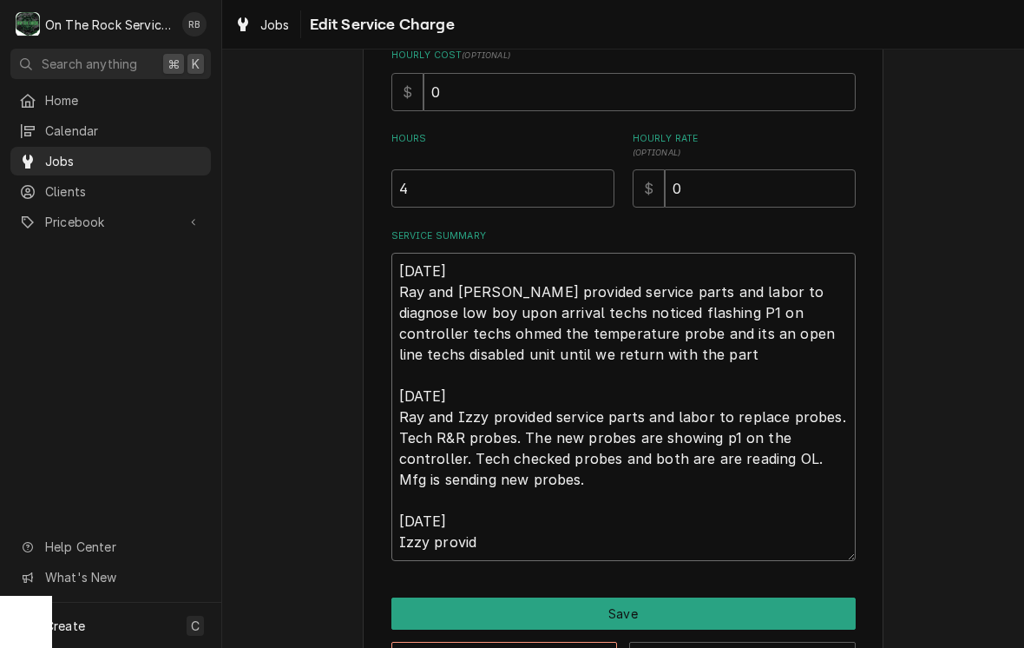
type textarea "x"
type textarea "[DATE] Ray and [PERSON_NAME] provided service parts and labor to diagnose low b…"
type textarea "x"
type textarea "[DATE] Ray and [PERSON_NAME] provided service parts and labor to diagnose low b…"
type textarea "x"
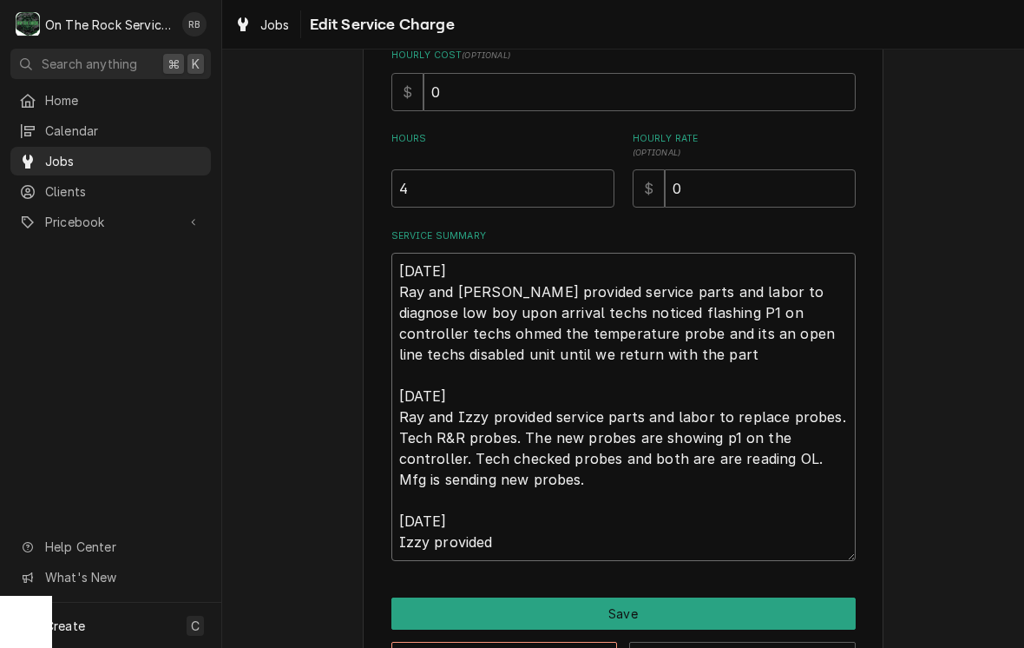
type textarea "[DATE] Ray and [PERSON_NAME] provided service parts and labor to diagnose low b…"
type textarea "x"
type textarea "[DATE] Ray and [PERSON_NAME] provided service parts and labor to diagnose low b…"
type textarea "x"
type textarea "[DATE] Ray and [PERSON_NAME] provided service parts and labor to diagnose low b…"
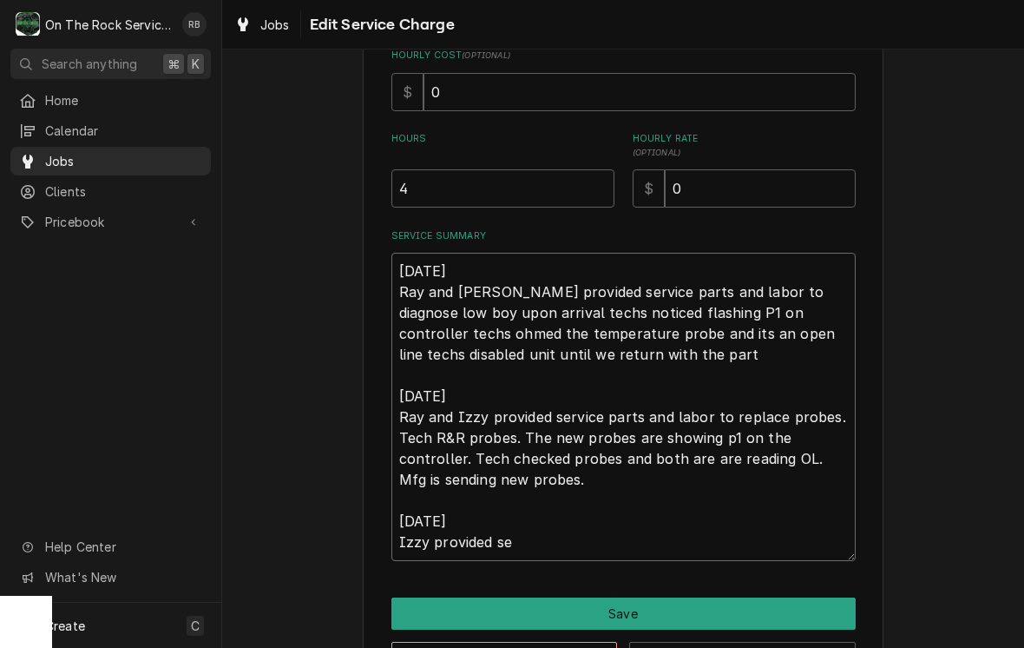
type textarea "x"
type textarea "[DATE] Ray and [PERSON_NAME] provided service parts and labor to diagnose low b…"
type textarea "x"
type textarea "[DATE] Ray and [PERSON_NAME] provided service parts and labor to diagnose low b…"
type textarea "x"
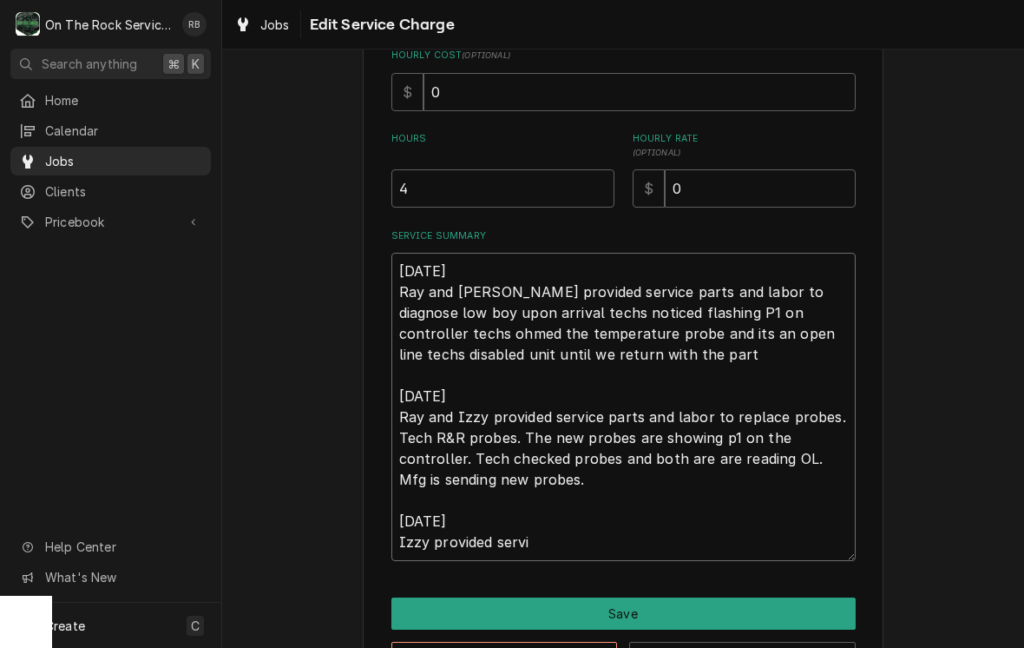
type textarea "[DATE] Ray and [PERSON_NAME] provided service parts and labor to diagnose low b…"
type textarea "x"
type textarea "[DATE] Ray and [PERSON_NAME] provided service parts and labor to diagnose low b…"
type textarea "x"
type textarea "[DATE] Ray and [PERSON_NAME] provided service parts and labor to diagnose low b…"
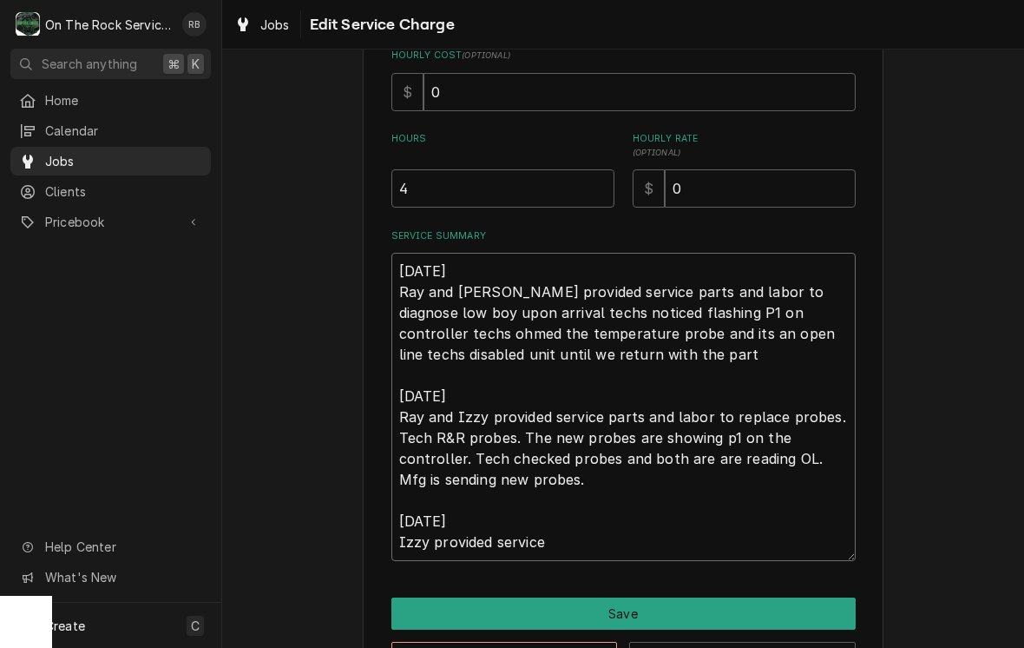
type textarea "x"
type textarea "8/20/25 Ray and Izzy provided service parts and labor to diagnose low boy upon …"
type textarea "x"
type textarea "8/20/25 Ray and Izzy provided service parts and labor to diagnose low boy upon …"
type textarea "x"
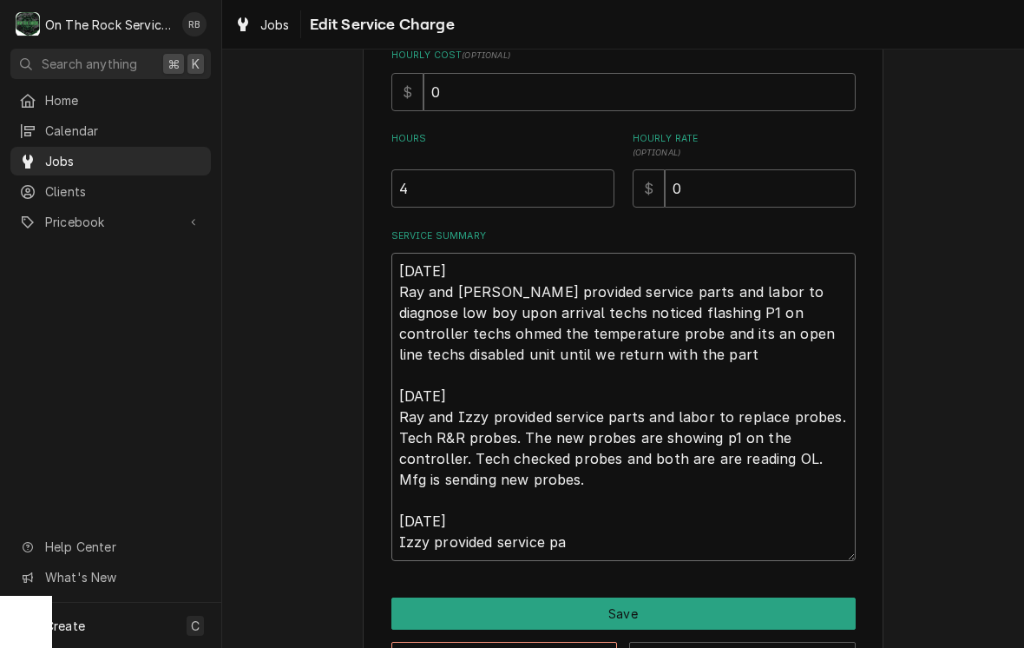
type textarea "8/20/25 Ray and Izzy provided service parts and labor to diagnose low boy upon …"
type textarea "x"
type textarea "8/20/25 Ray and Izzy provided service parts and labor to diagnose low boy upon …"
type textarea "x"
type textarea "8/20/25 Ray and Izzy provided service parts and labor to diagnose low boy upon …"
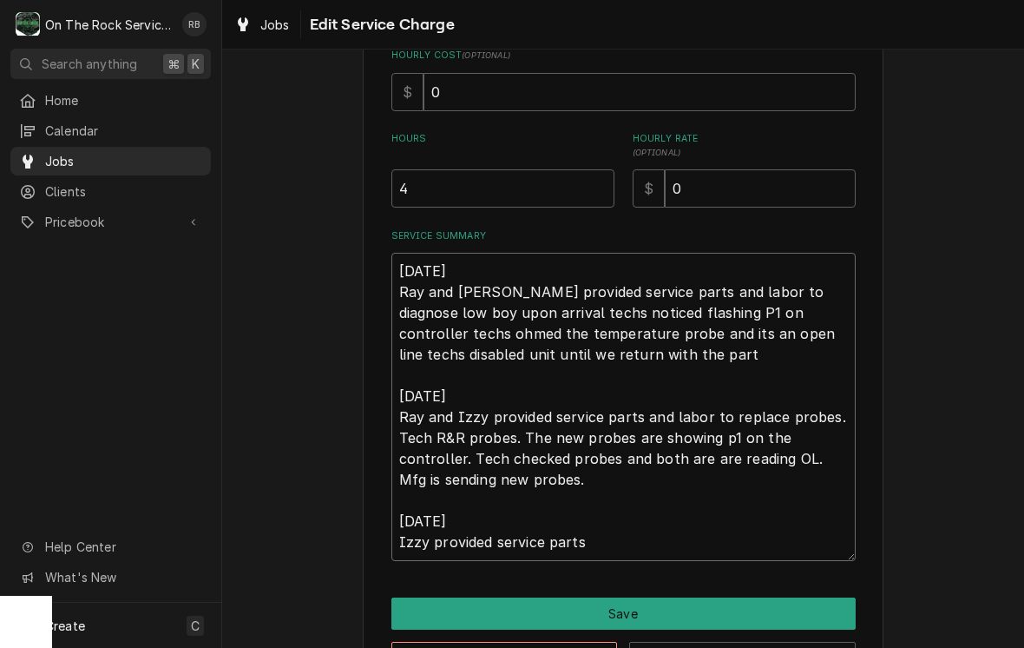
type textarea "x"
type textarea "8/20/25 Ray and Izzy provided service parts and labor to diagnose low boy upon …"
type textarea "x"
type textarea "8/20/25 Ray and Izzy provided service parts and labor to diagnose low boy upon …"
type textarea "x"
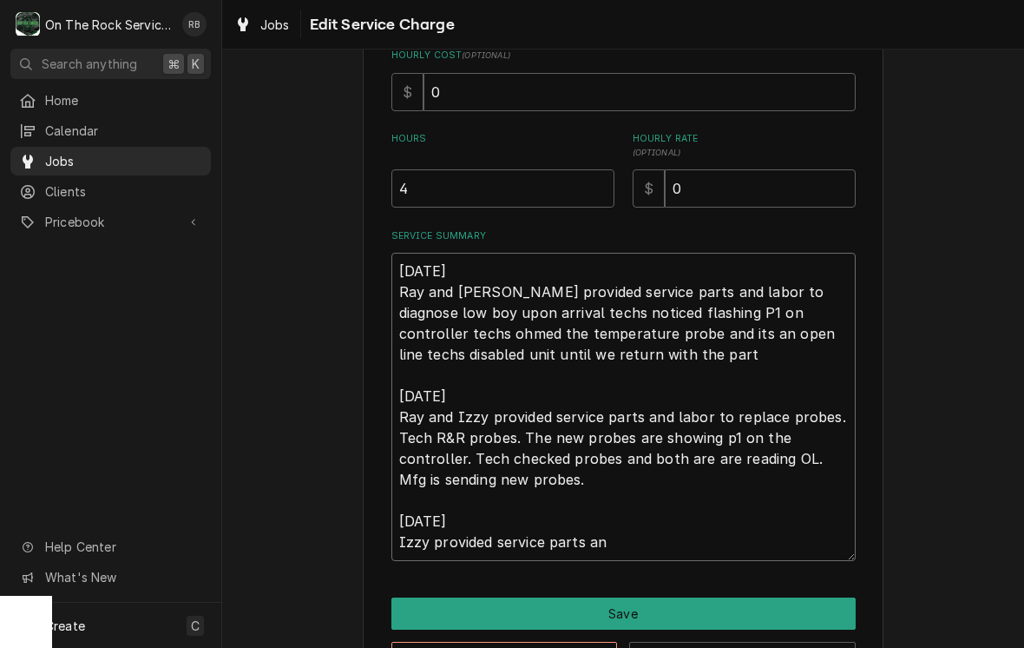
type textarea "8/20/25 Ray and Izzy provided service parts and labor to diagnose low boy upon …"
type textarea "x"
type textarea "8/20/25 Ray and Izzy provided service parts and labor to diagnose low boy upon …"
type textarea "x"
type textarea "8/20/25 Ray and Izzy provided service parts and labor to diagnose low boy upon …"
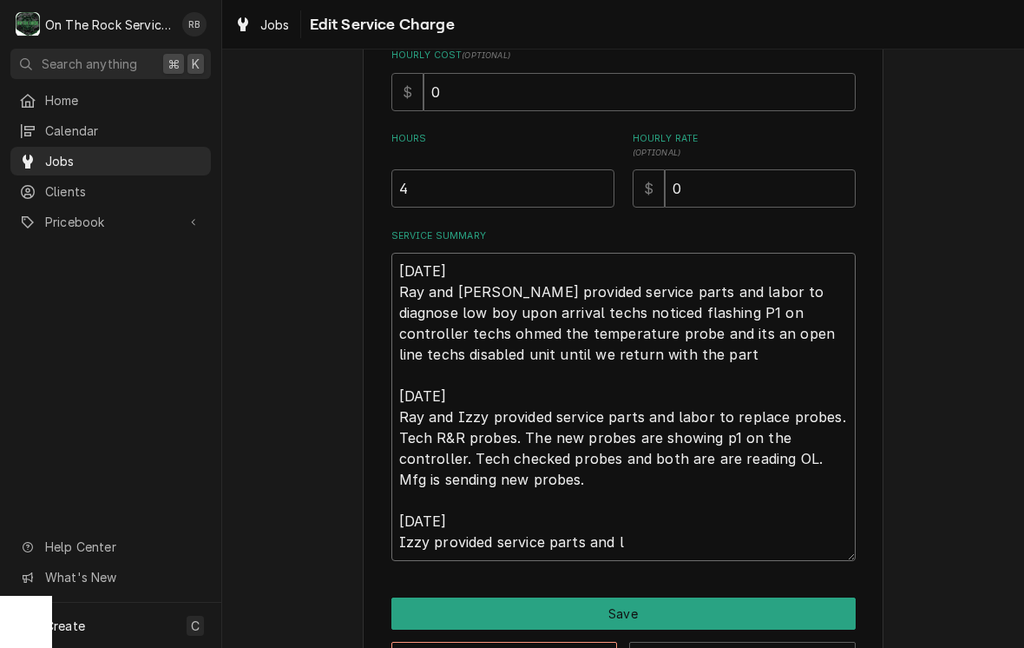
type textarea "x"
type textarea "8/20/25 Ray and Izzy provided service parts and labor to diagnose low boy upon …"
type textarea "x"
type textarea "8/20/25 Ray and Izzy provided service parts and labor to diagnose low boy upon …"
type textarea "x"
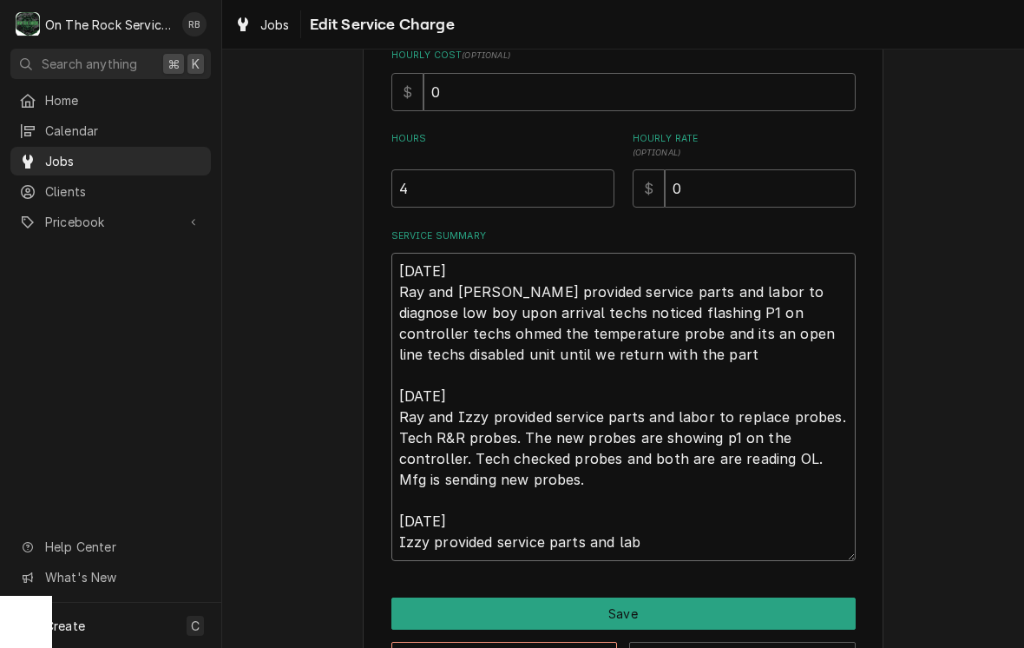
type textarea "8/20/25 Ray and Izzy provided service parts and labor to diagnose low boy upon …"
type textarea "x"
type textarea "8/20/25 Ray and Izzy provided service parts and labor to diagnose low boy upon …"
type textarea "x"
type textarea "8/20/25 Ray and Izzy provided service parts and labor to diagnose low boy upon …"
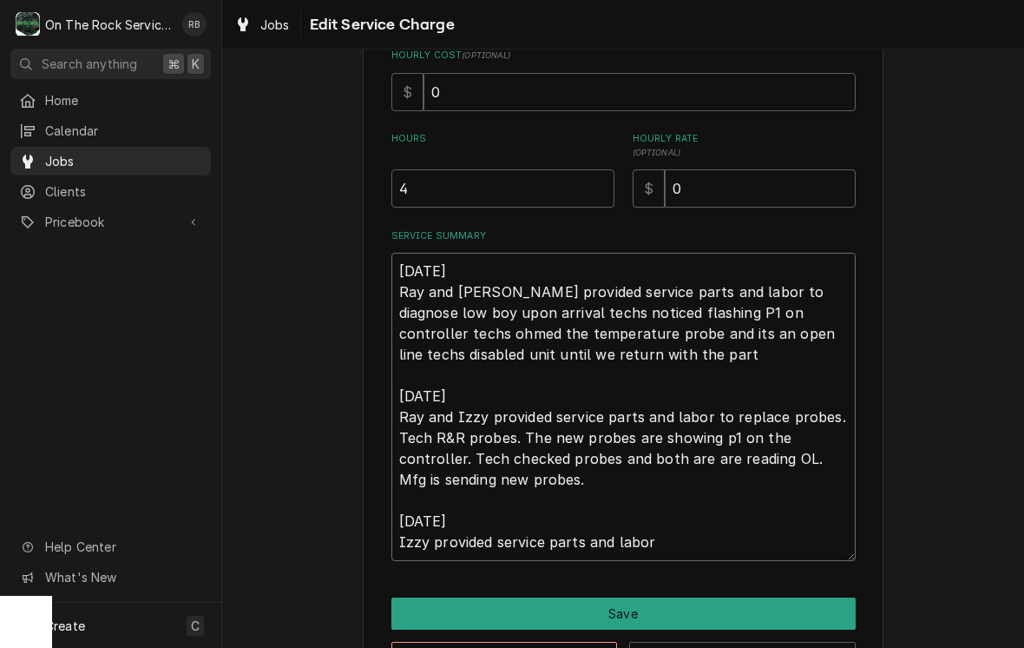
type textarea "x"
type textarea "8/20/25 Ray and Izzy provided service parts and labor to diagnose low boy upon …"
type textarea "x"
type textarea "8/20/25 Ray and Izzy provided service parts and labor to diagnose low boy upon …"
type textarea "x"
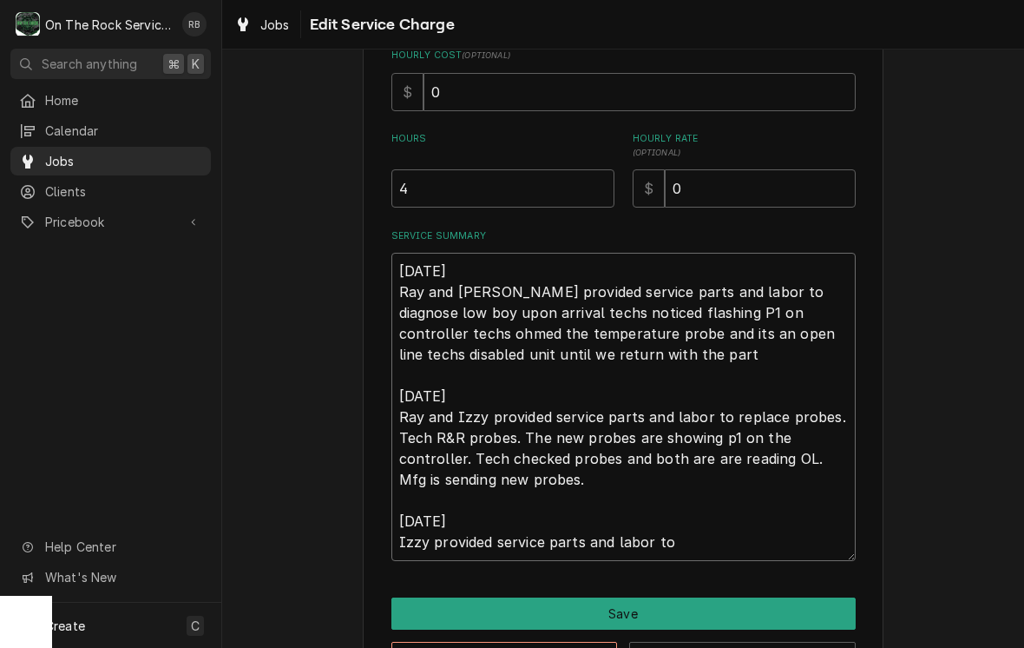
type textarea "8/20/25 Ray and Izzy provided service parts and labor to diagnose low boy upon …"
type textarea "x"
type textarea "8/20/25 Ray and Izzy provided service parts and labor to diagnose low boy upon …"
type textarea "x"
type textarea "8/20/25 Ray and Izzy provided service parts and labor to diagnose low boy upon …"
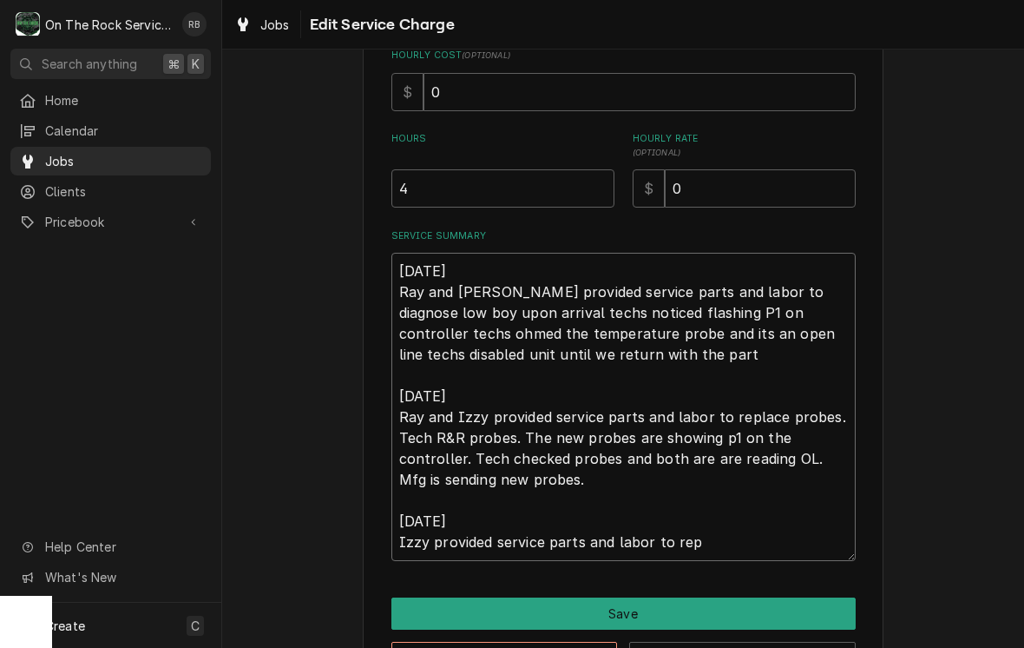
type textarea "x"
type textarea "8/20/25 Ray and Izzy provided service parts and labor to diagnose low boy upon …"
type textarea "x"
type textarea "8/20/25 Ray and Izzy provided service parts and labor to diagnose low boy upon …"
type textarea "x"
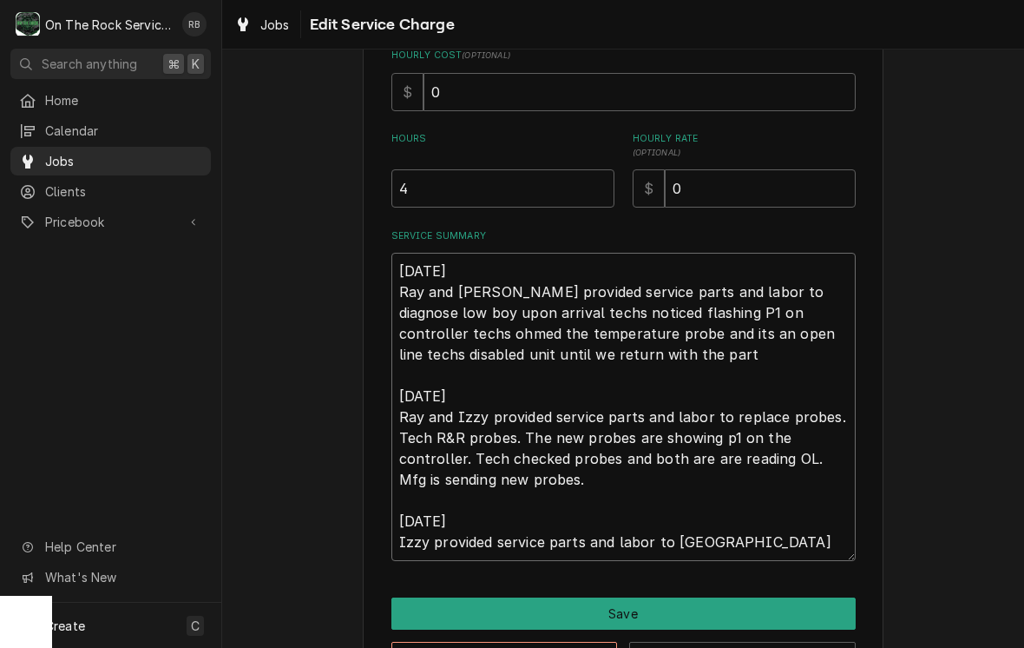
type textarea "8/20/25 Ray and Izzy provided service parts and labor to diagnose low boy upon …"
type textarea "x"
type textarea "8/20/25 Ray and Izzy provided service parts and labor to diagnose low boy upon …"
type textarea "x"
type textarea "8/20/25 Ray and Izzy provided service parts and labor to diagnose low boy upon …"
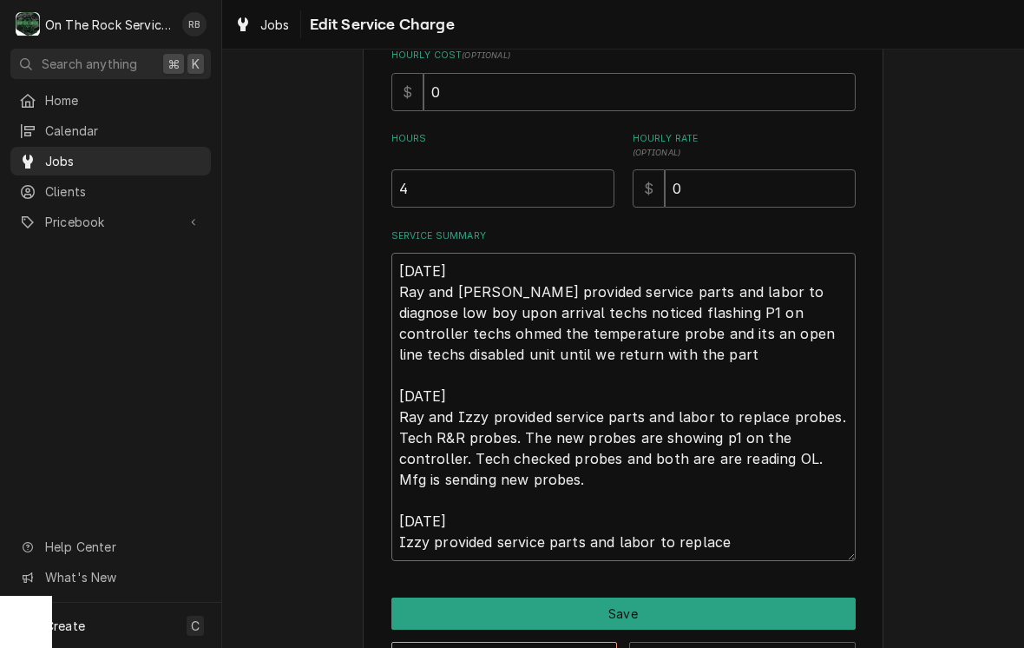
type textarea "x"
type textarea "8/20/25 Ray and Izzy provided service parts and labor to diagnose low boy upon …"
type textarea "x"
type textarea "8/20/25 Ray and Izzy provided service parts and labor to diagnose low boy upon …"
type textarea "x"
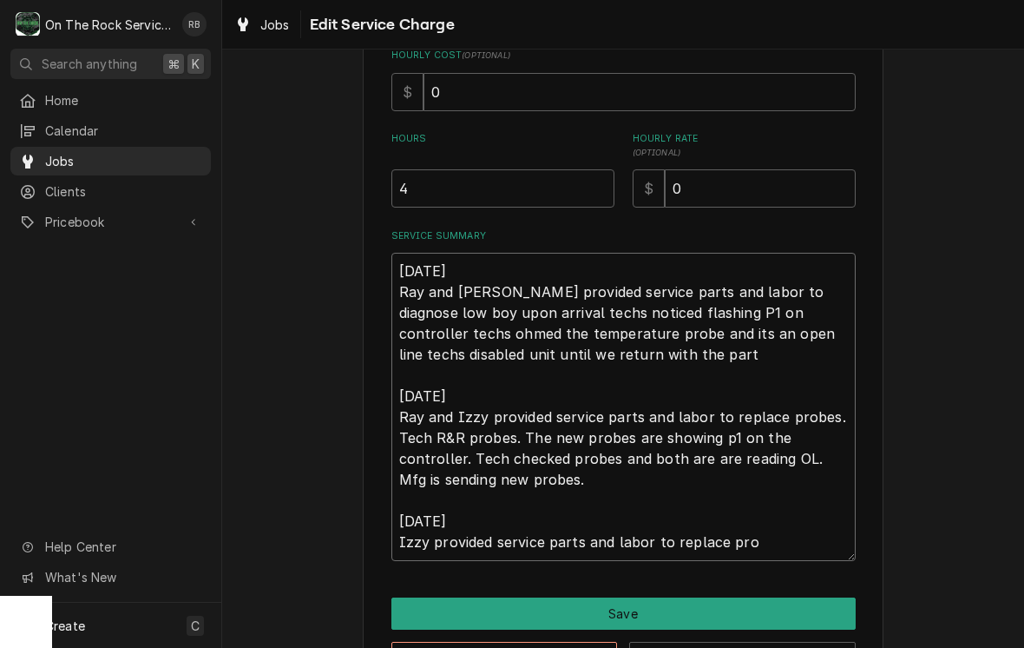
type textarea "8/20/25 Ray and Izzy provided service parts and labor to diagnose low boy upon …"
type textarea "x"
type textarea "8/20/25 Ray and Izzy provided service parts and labor to diagnose low boy upon …"
type textarea "x"
type textarea "8/20/25 Ray and Izzy provided service parts and labor to diagnose low boy upon …"
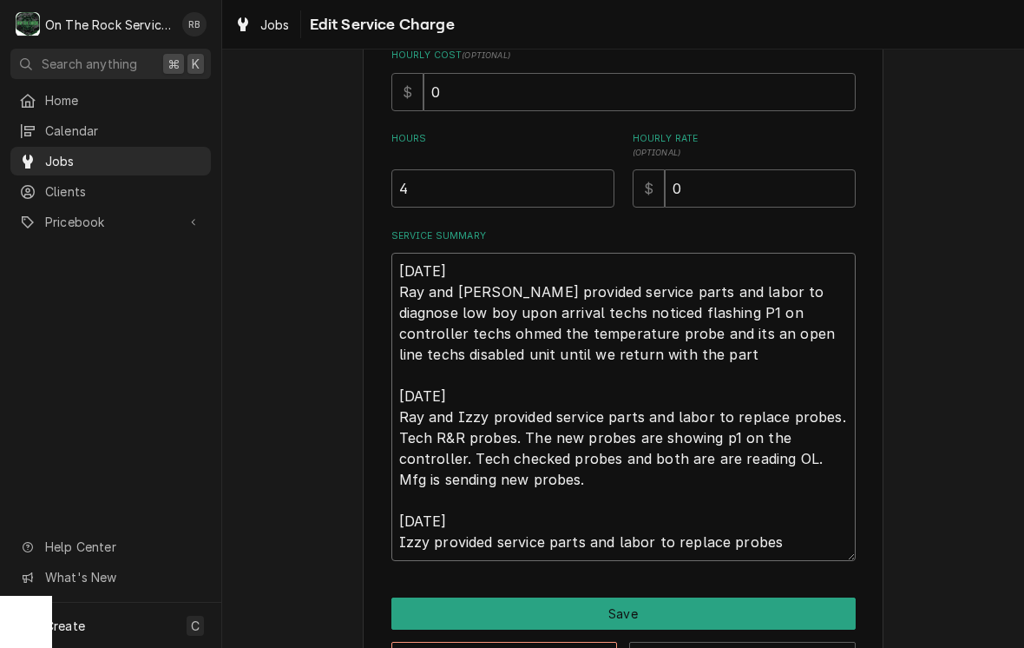
type textarea "x"
type textarea "8/20/25 Ray and Izzy provided service parts and labor to diagnose low boy upon …"
type textarea "x"
type textarea "8/20/25 Ray and Izzy provided service parts and labor to diagnose low boy upon …"
type textarea "x"
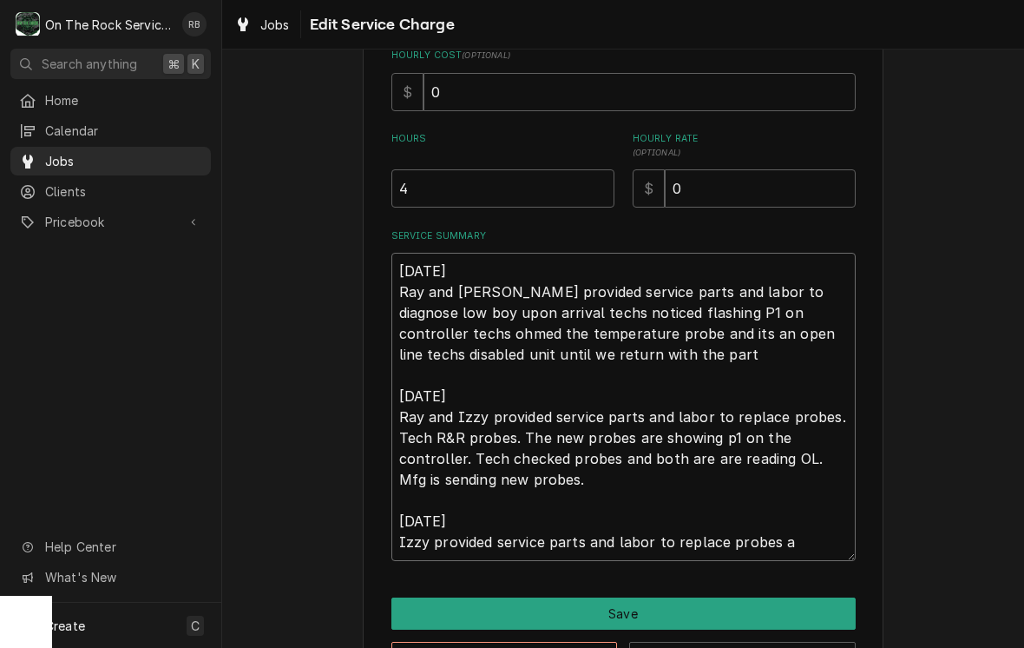
type textarea "8/20/25 Ray and Izzy provided service parts and labor to diagnose low boy upon …"
type textarea "x"
type textarea "8/20/25 Ray and Izzy provided service parts and labor to diagnose low boy upon …"
type textarea "x"
type textarea "8/20/25 Ray and Izzy provided service parts and labor to diagnose low boy upon …"
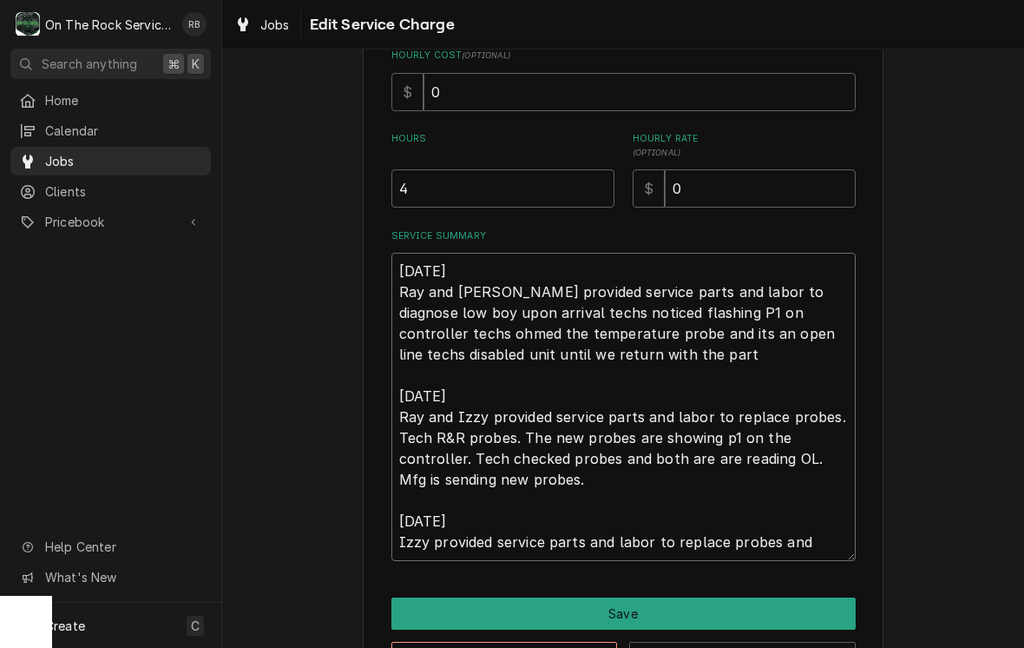
type textarea "x"
type textarea "8/20/25 Ray and Izzy provided service parts and labor to diagnose low boy upon …"
type textarea "x"
type textarea "8/20/25 Ray and Izzy provided service parts and labor to diagnose low boy upon …"
type textarea "x"
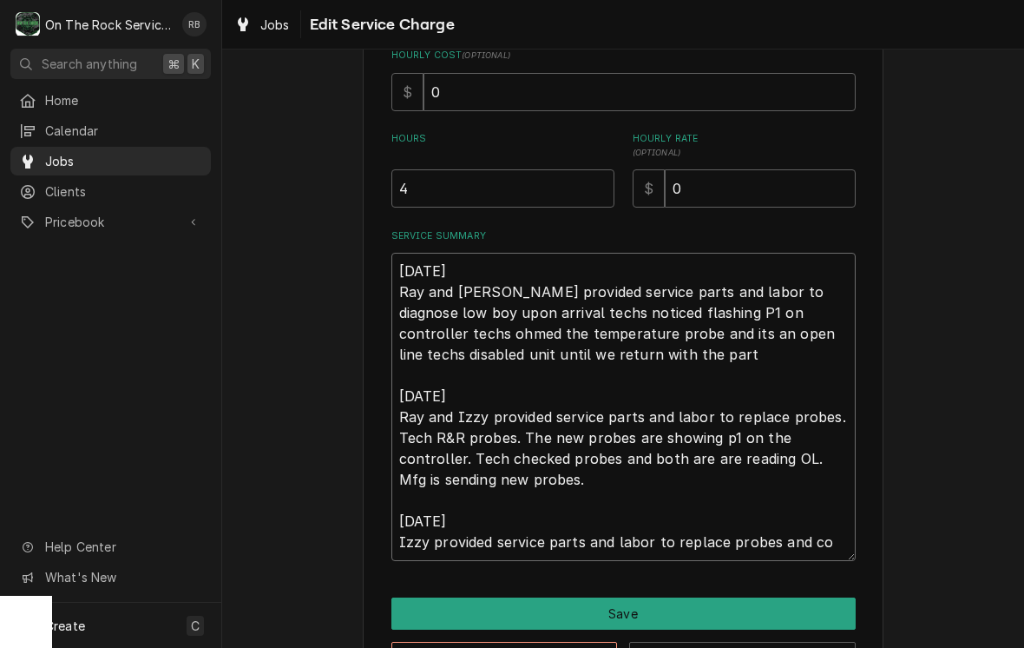
type textarea "8/20/25 Ray and Izzy provided service parts and labor to diagnose low boy upon …"
type textarea "x"
type textarea "8/20/25 Ray and Izzy provided service parts and labor to diagnose low boy upon …"
type textarea "x"
type textarea "8/20/25 Ray and Izzy provided service parts and labor to diagnose low boy upon …"
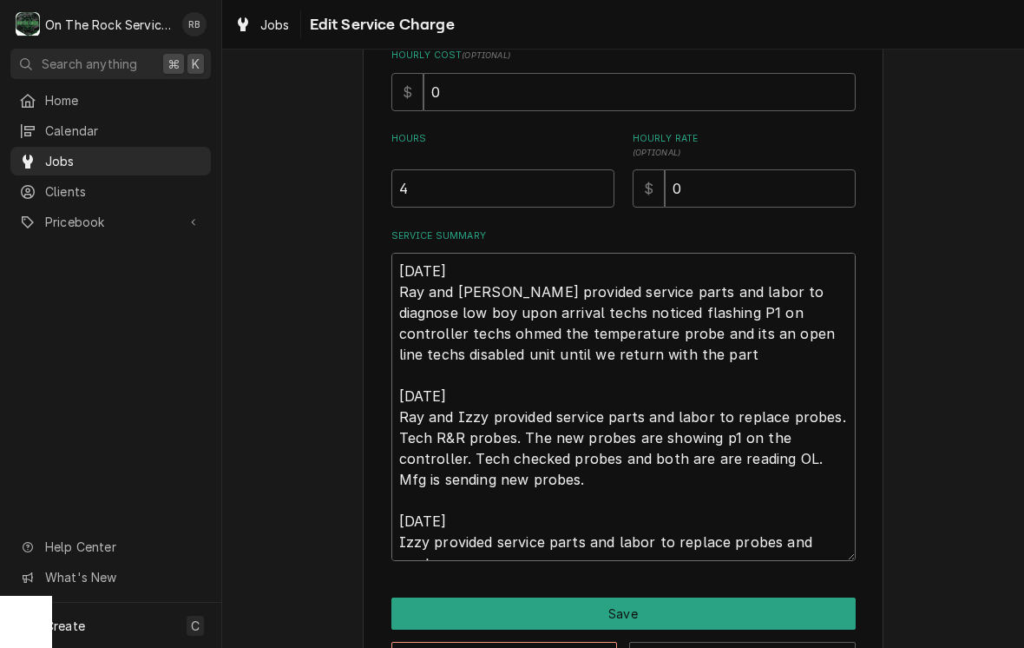
type textarea "x"
type textarea "8/20/25 Ray and Izzy provided service parts and labor to diagnose low boy upon …"
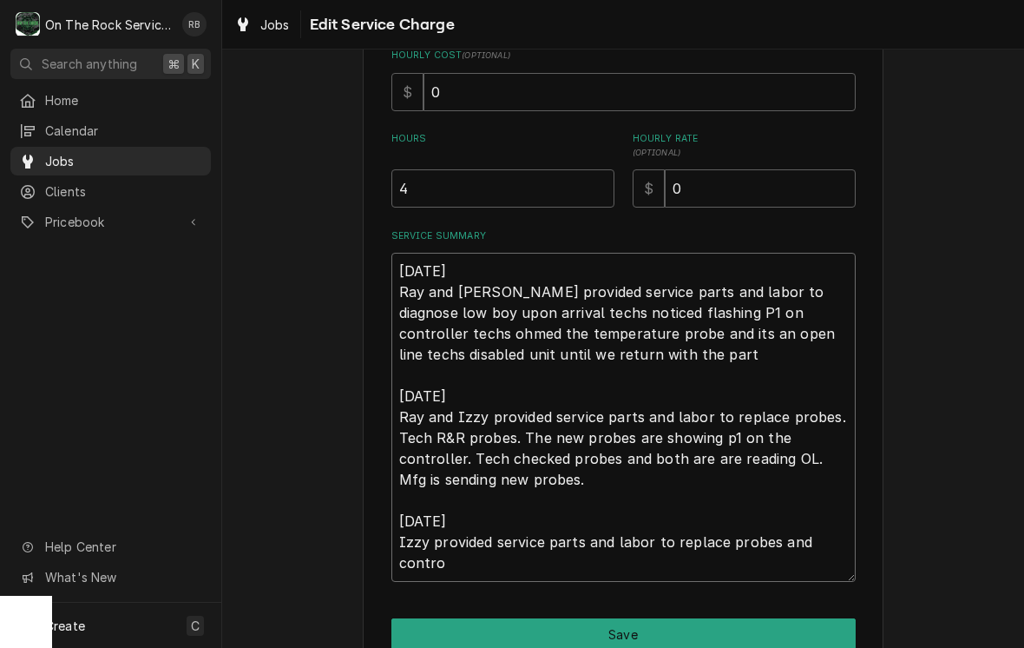
type textarea "x"
type textarea "8/20/25 Ray and Izzy provided service parts and labor to diagnose low boy upon …"
type textarea "x"
type textarea "8/20/25 Ray and Izzy provided service parts and labor to diagnose low boy upon …"
type textarea "x"
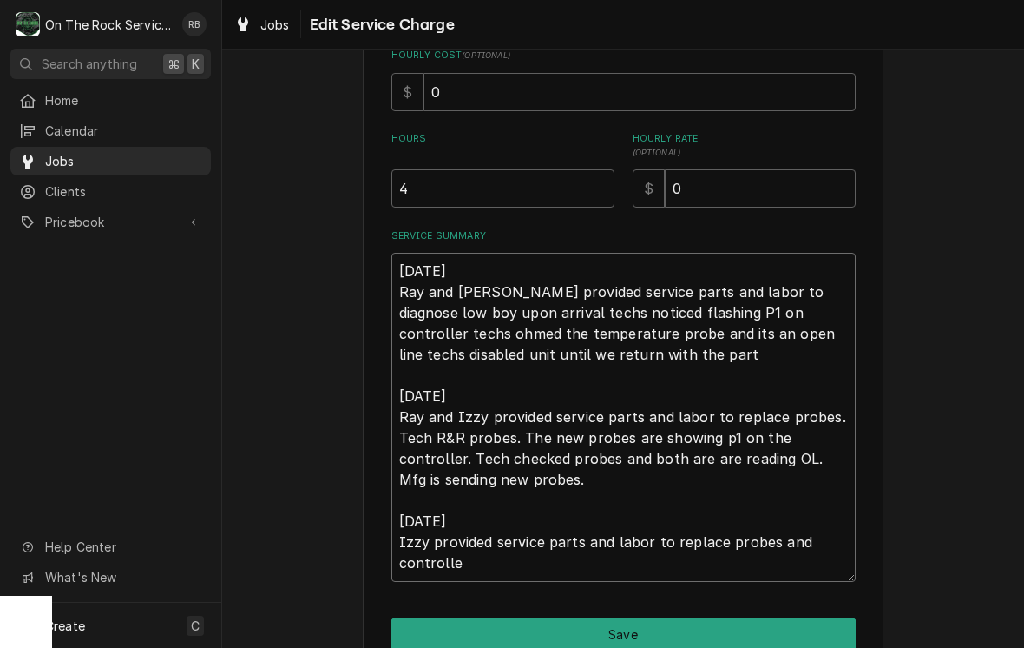
type textarea "8/20/25 Ray and Izzy provided service parts and labor to diagnose low boy upon …"
type textarea "x"
type textarea "8/20/25 Ray and Izzy provided service parts and labor to diagnose low boy upon …"
type textarea "x"
type textarea "8/20/25 Ray and Izzy provided service parts and labor to diagnose low boy upon …"
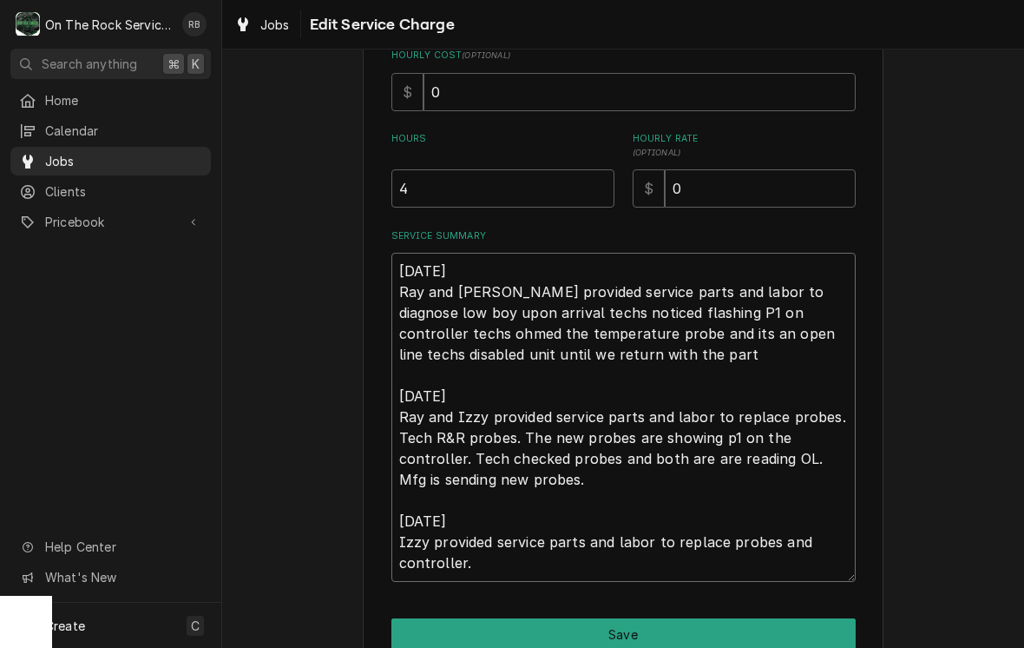
type textarea "x"
type textarea "8/20/25 Ray and Izzy provided service parts and labor to diagnose low boy upon …"
type textarea "x"
type textarea "8/20/25 Ray and Izzy provided service parts and labor to diagnose low boy upon …"
type textarea "x"
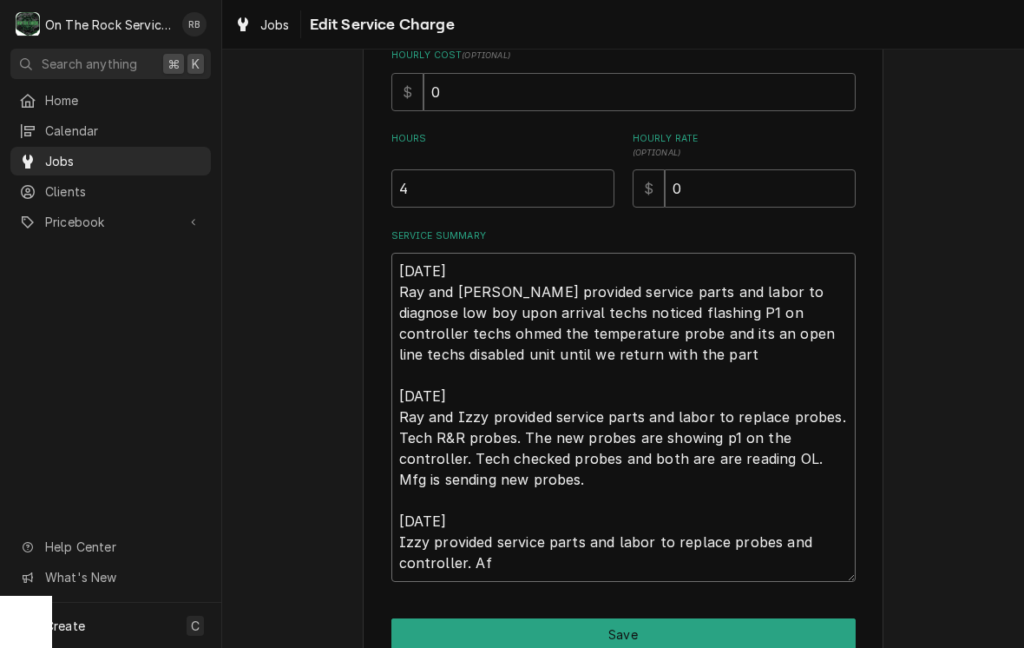
type textarea "8/20/25 Ray and Izzy provided service parts and labor to diagnose low boy upon …"
type textarea "x"
type textarea "8/20/25 Ray and Izzy provided service parts and labor to diagnose low boy upon …"
type textarea "x"
type textarea "8/20/25 Ray and Izzy provided service parts and labor to diagnose low boy upon …"
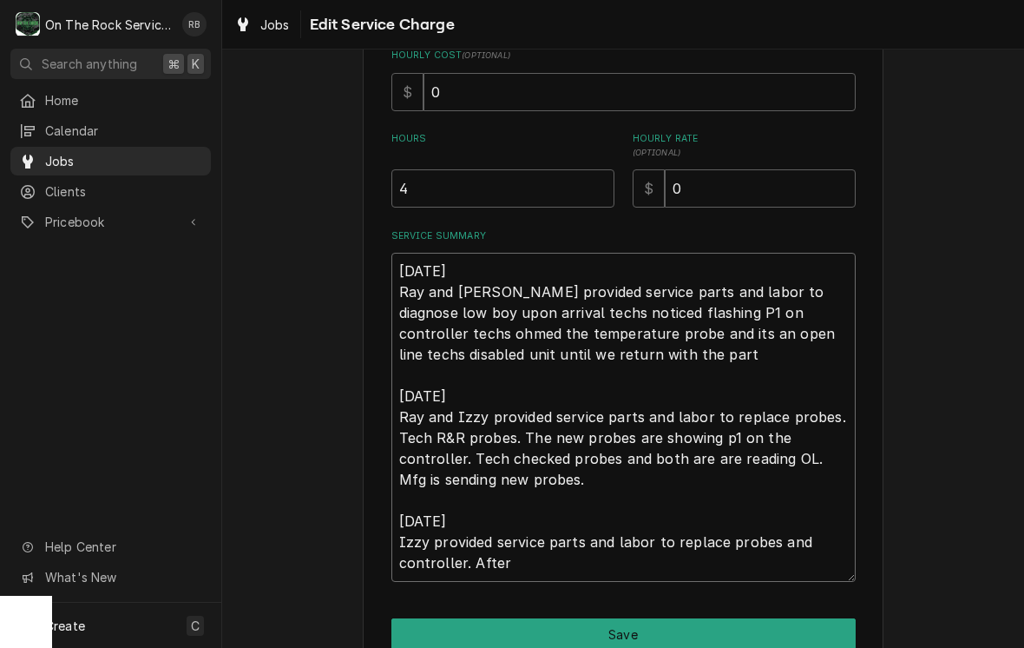
type textarea "x"
type textarea "8/20/25 Ray and Izzy provided service parts and labor to diagnose low boy upon …"
type textarea "x"
type textarea "8/20/25 Ray and Izzy provided service parts and labor to diagnose low boy upon …"
type textarea "x"
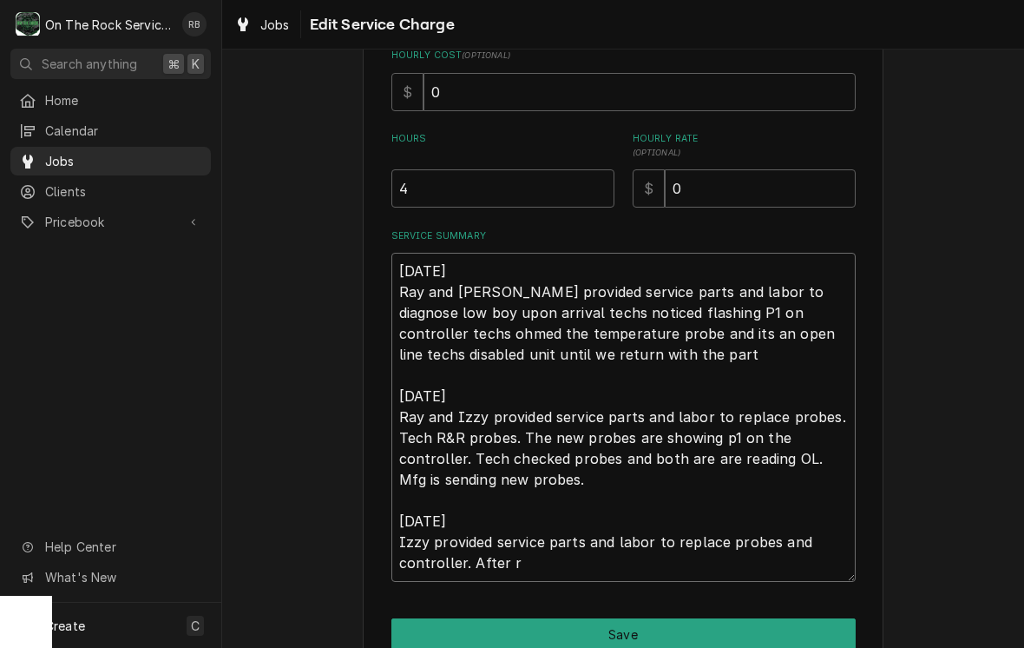
type textarea "8/20/25 Ray and Izzy provided service parts and labor to diagnose low boy upon …"
type textarea "x"
type textarea "8/20/25 Ray and Izzy provided service parts and labor to diagnose low boy upon …"
type textarea "x"
type textarea "8/20/25 Ray and Izzy provided service parts and labor to diagnose low boy upon …"
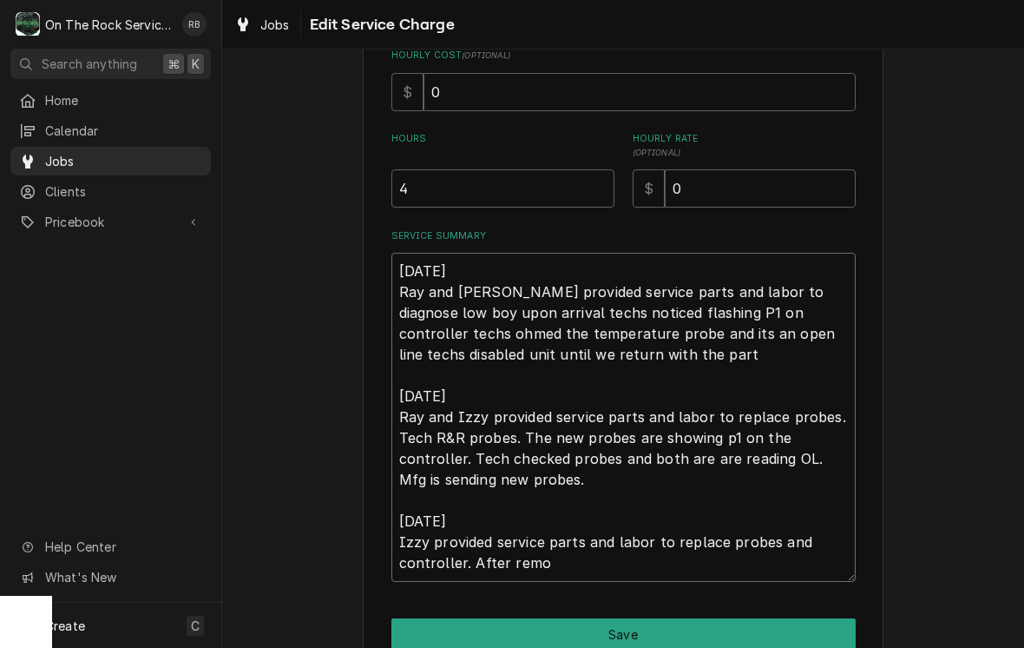
type textarea "x"
type textarea "8/20/25 Ray and Izzy provided service parts and labor to diagnose low boy upon …"
type textarea "x"
type textarea "8/20/25 Ray and Izzy provided service parts and labor to diagnose low boy upon …"
type textarea "x"
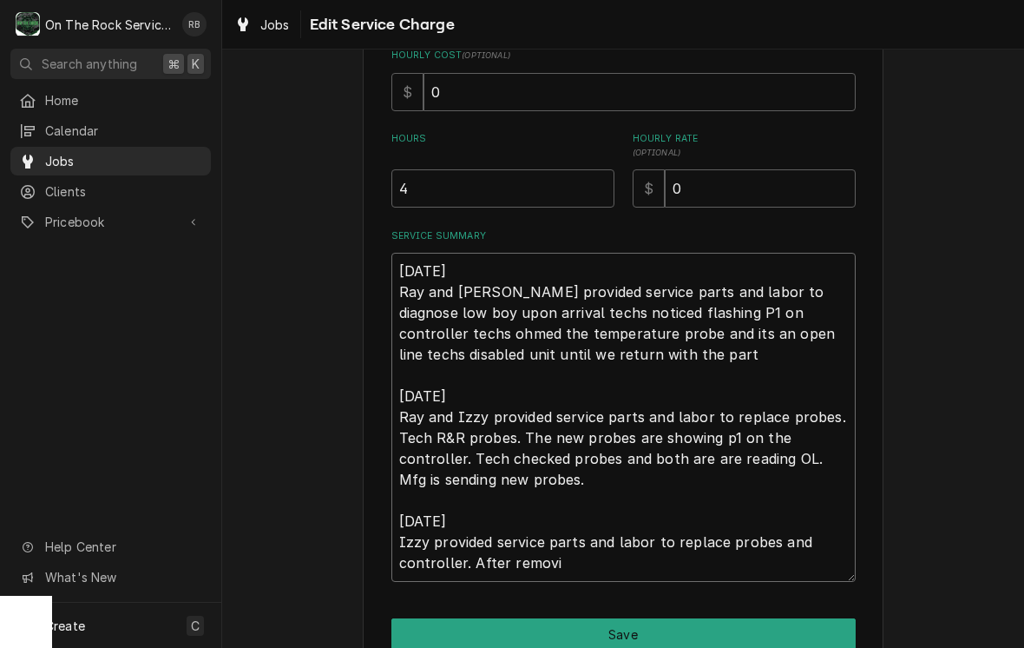
type textarea "8/20/25 Ray and Izzy provided service parts and labor to diagnose low boy upon …"
type textarea "x"
type textarea "8/20/25 Ray and Izzy provided service parts and labor to diagnose low boy upon …"
type textarea "x"
type textarea "8/20/25 Ray and Izzy provided service parts and labor to diagnose low boy upon …"
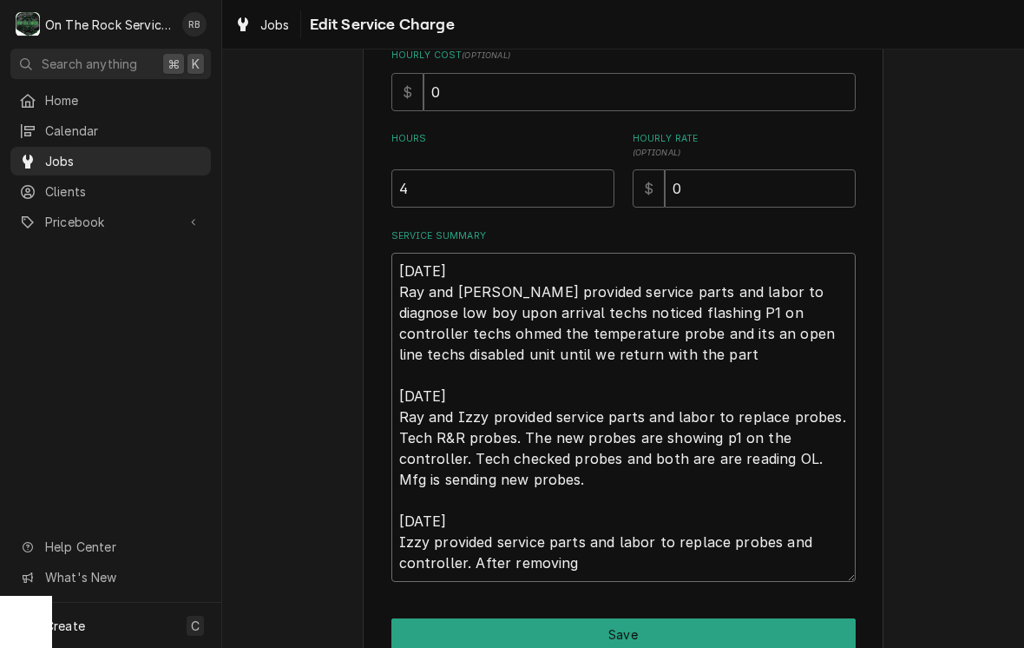
type textarea "x"
type textarea "8/20/25 Ray and Izzy provided service parts and labor to diagnose low boy upon …"
type textarea "x"
type textarea "8/20/25 Ray and Izzy provided service parts and labor to diagnose low boy upon …"
type textarea "x"
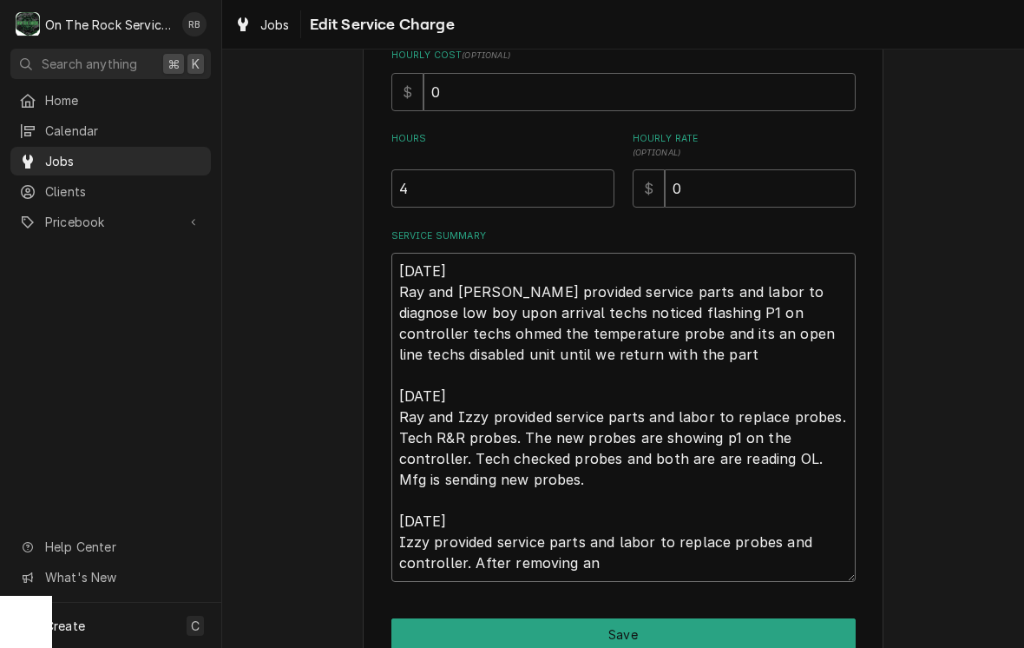
type textarea "8/20/25 Ray and Izzy provided service parts and labor to diagnose low boy upon …"
type textarea "x"
type textarea "8/20/25 Ray and Izzy provided service parts and labor to diagnose low boy upon …"
type textarea "x"
type textarea "8/20/25 Ray and Izzy provided service parts and labor to diagnose low boy upon …"
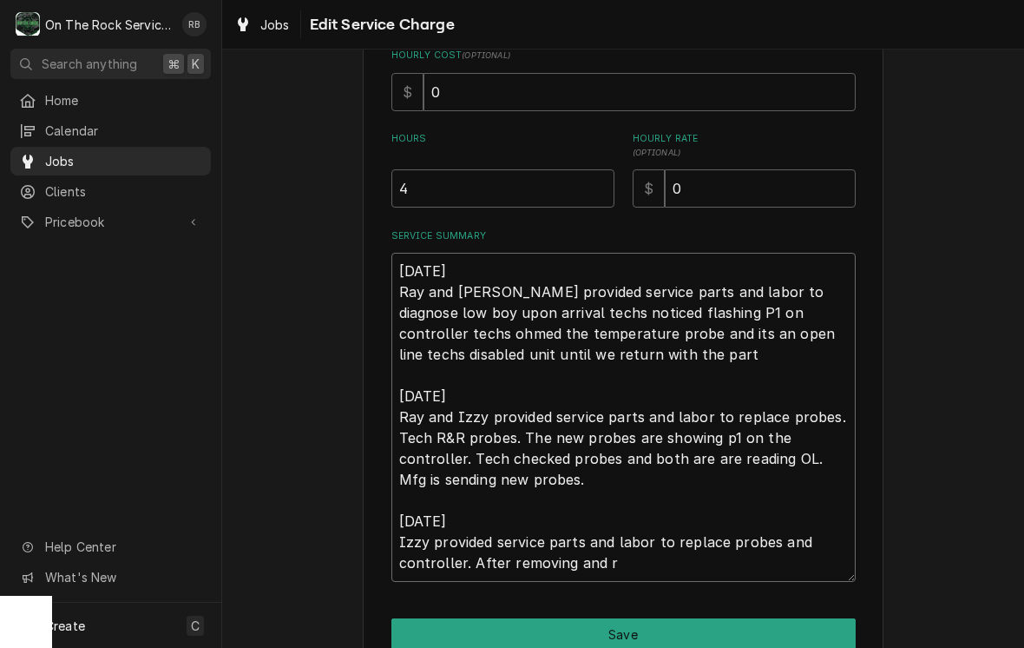
type textarea "x"
type textarea "8/20/25 Ray and Izzy provided service parts and labor to diagnose low boy upon …"
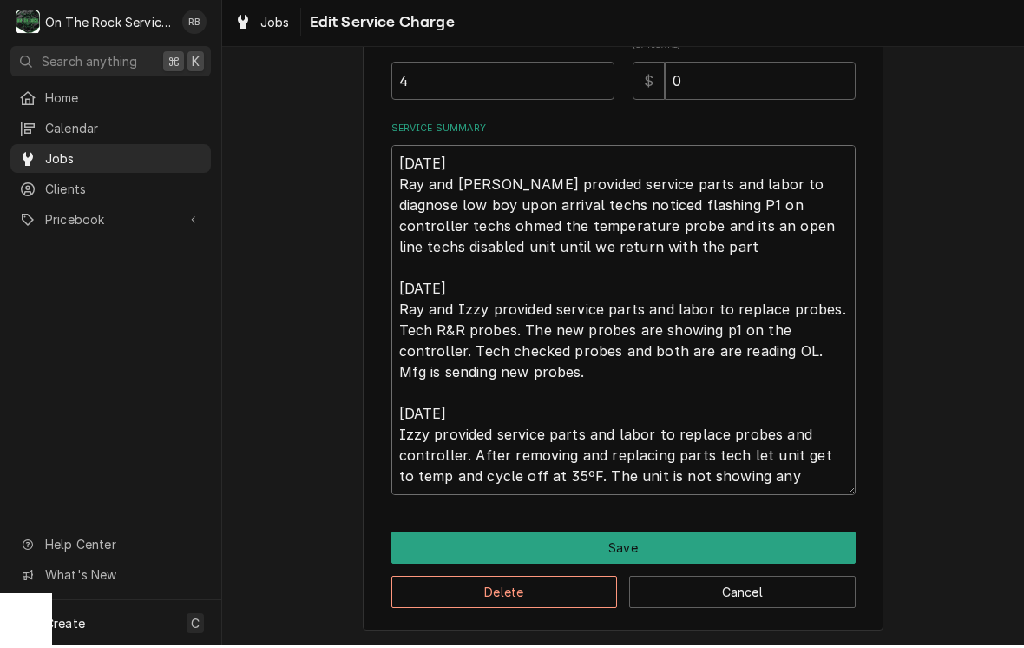
scroll to position [506, 0]
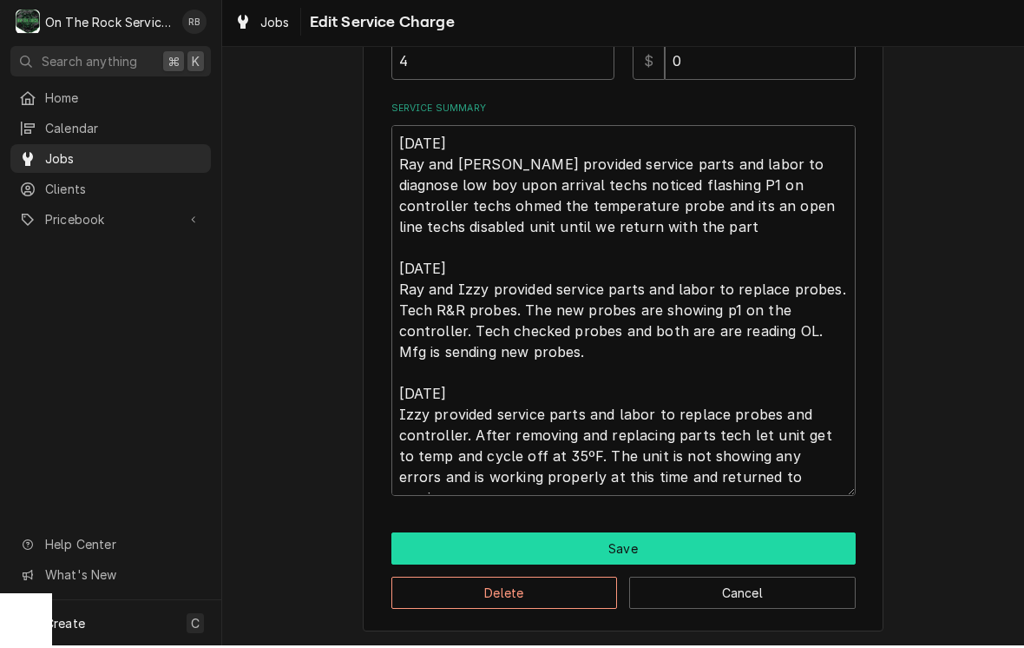
click at [770, 542] on button "Save" at bounding box center [623, 551] width 464 height 32
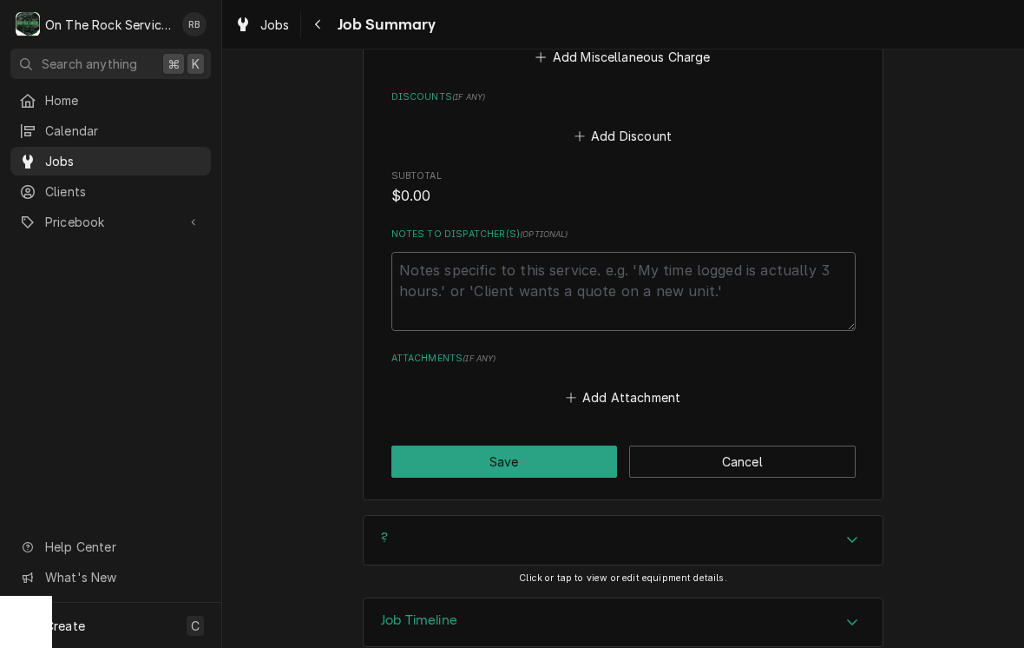
scroll to position [1235, 0]
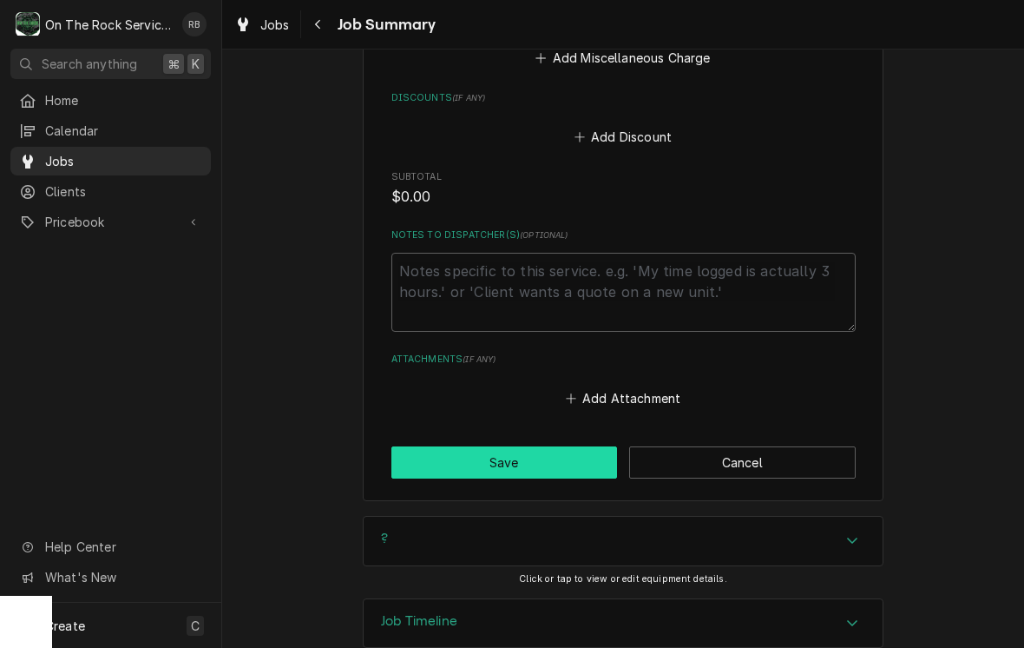
click at [535, 446] on button "Save" at bounding box center [504, 462] width 227 height 32
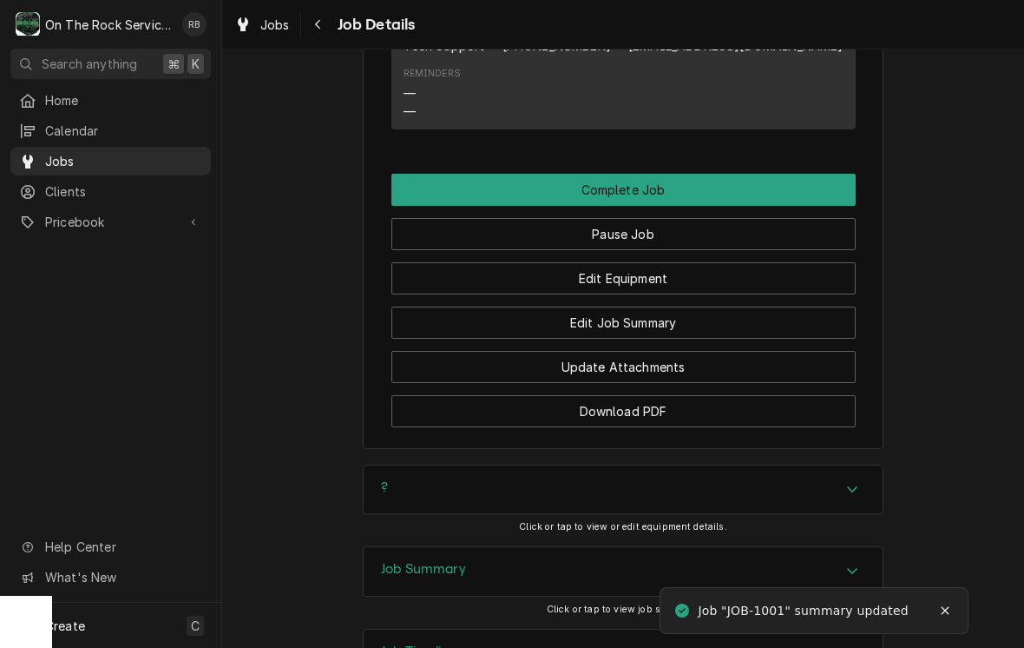
scroll to position [1900, 0]
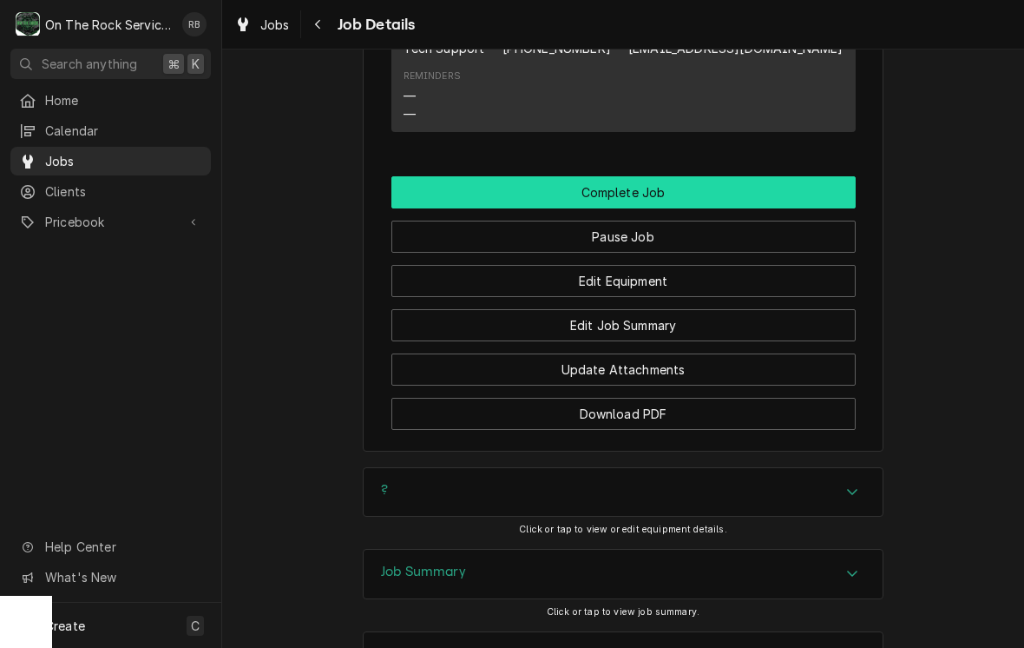
click at [632, 176] on button "Complete Job" at bounding box center [623, 192] width 464 height 32
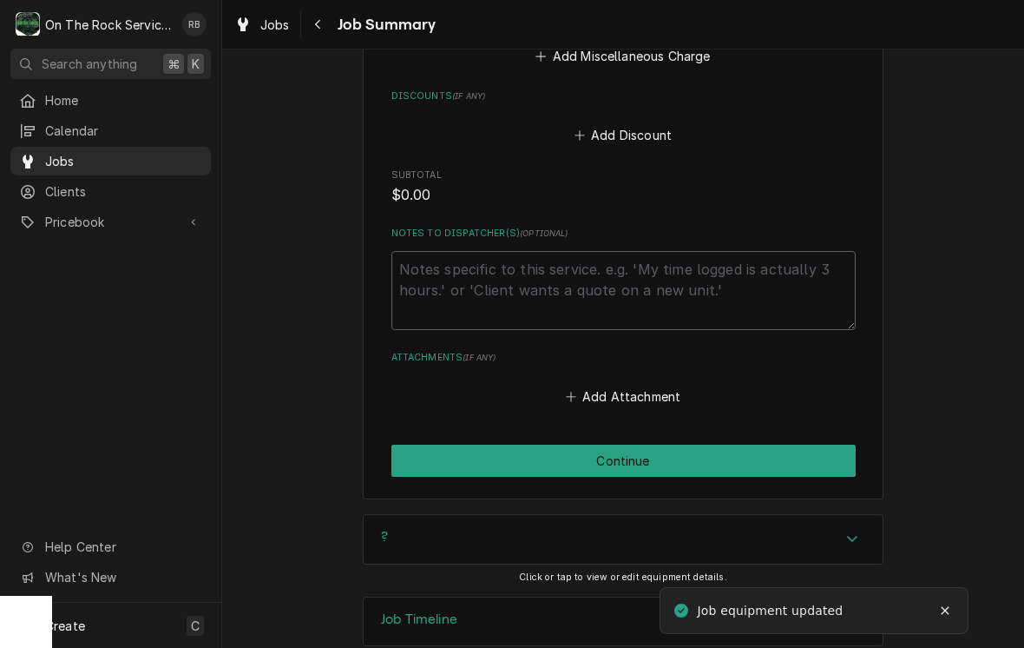
scroll to position [1235, 0]
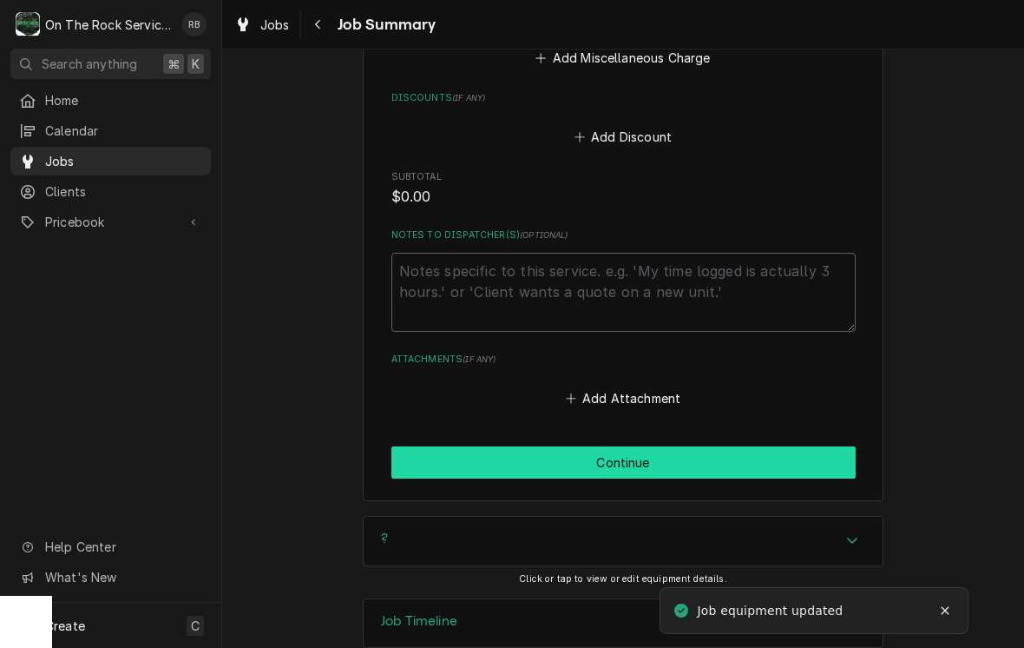
click at [704, 446] on button "Continue" at bounding box center [623, 462] width 464 height 32
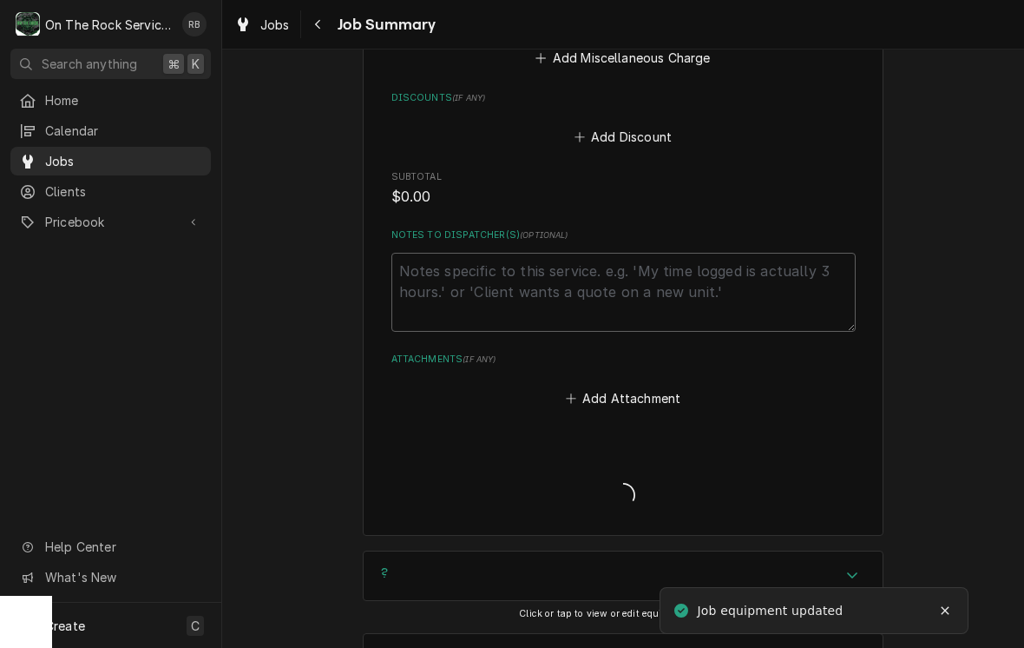
type textarea "x"
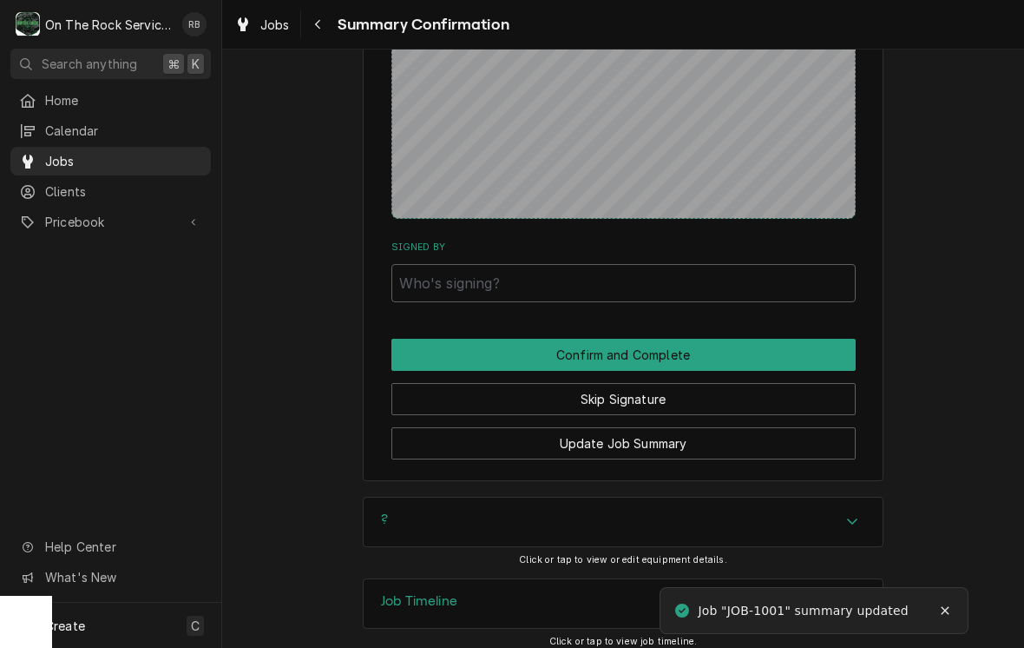
scroll to position [1222, 0]
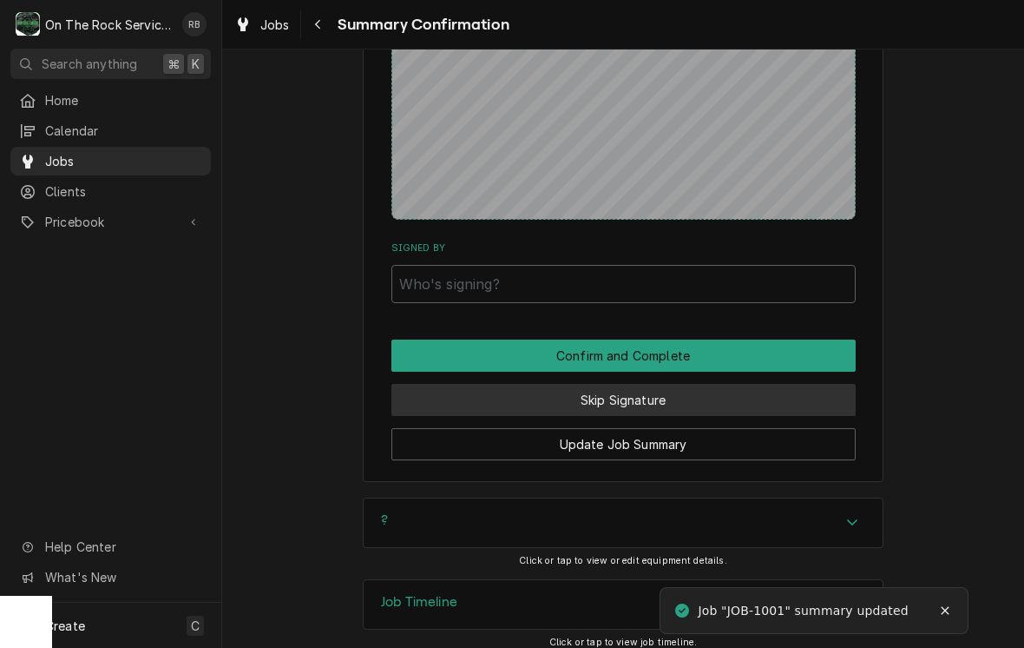
click at [700, 384] on button "Skip Signature" at bounding box center [623, 400] width 464 height 32
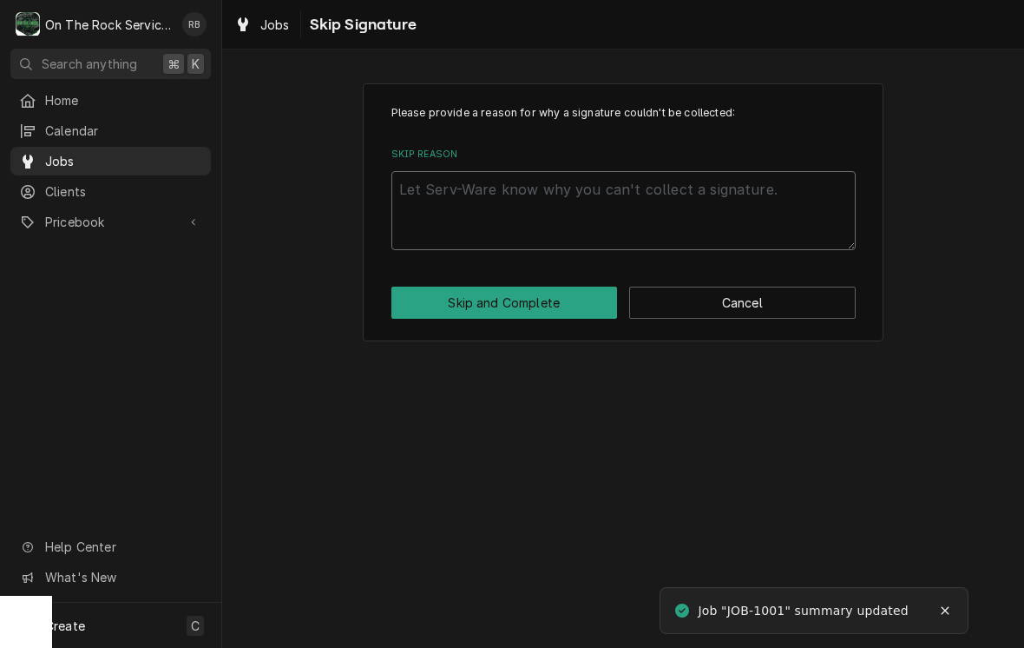
click at [455, 199] on textarea "Skip Reason" at bounding box center [623, 210] width 464 height 79
type textarea "x"
type textarea "N"
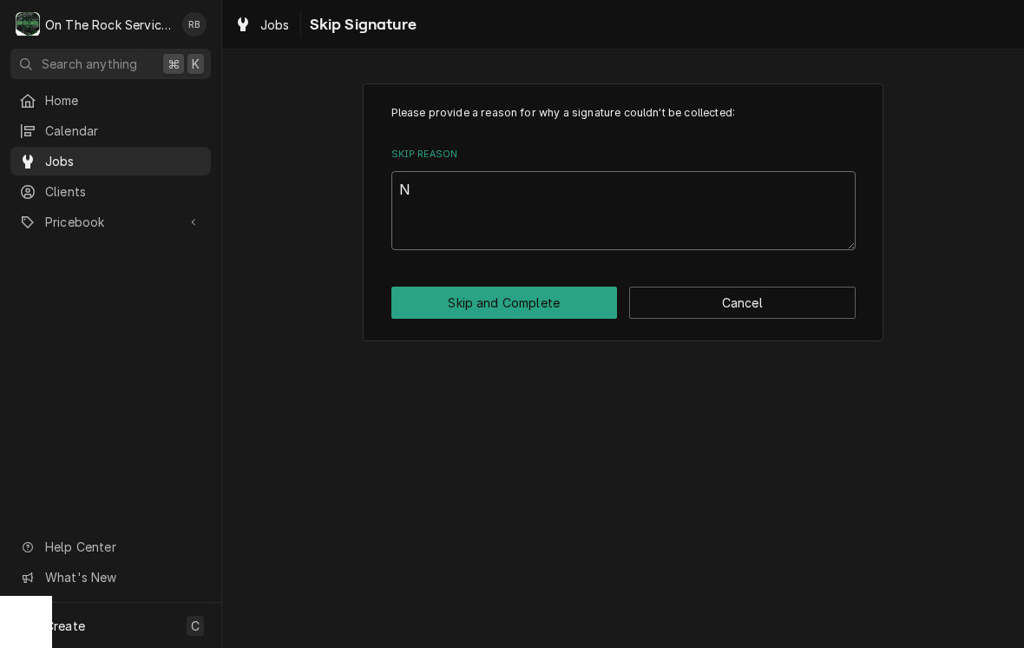
type textarea "x"
type textarea "No"
type textarea "x"
type textarea "Not"
type textarea "x"
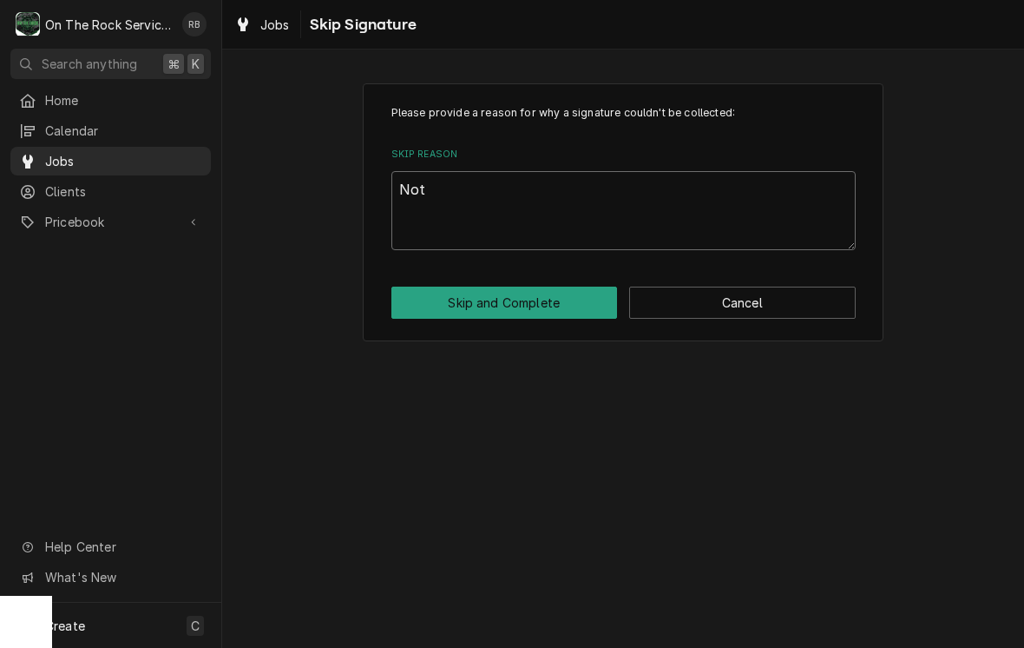
type textarea "Not"
type textarea "x"
type textarea "Not n"
type textarea "x"
type textarea "Not ne"
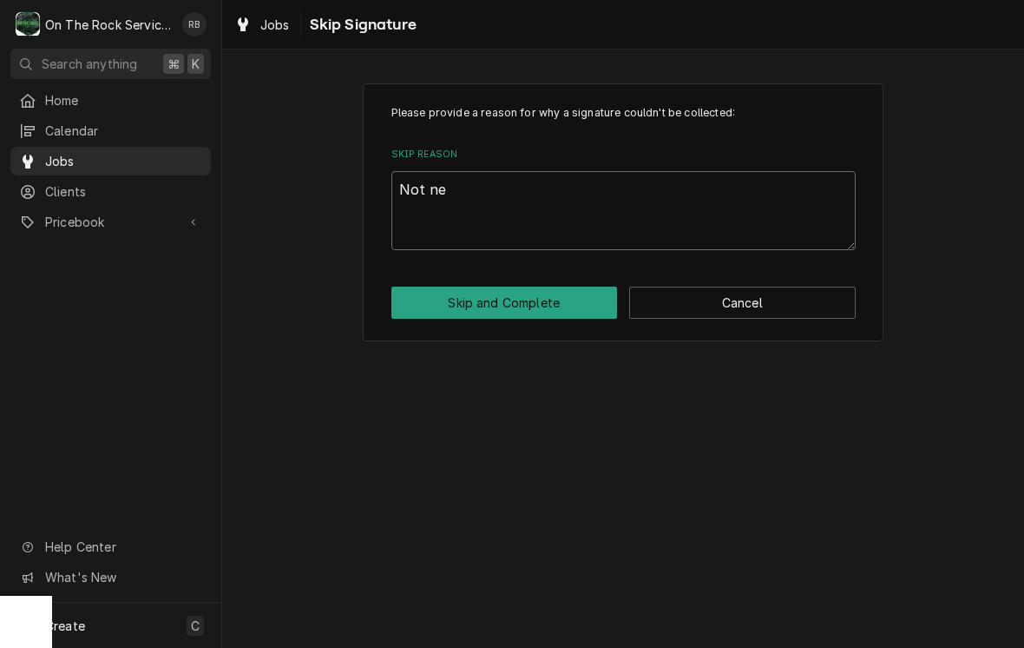
type textarea "x"
type textarea "Not nee"
type textarea "x"
type textarea "Not need"
type textarea "x"
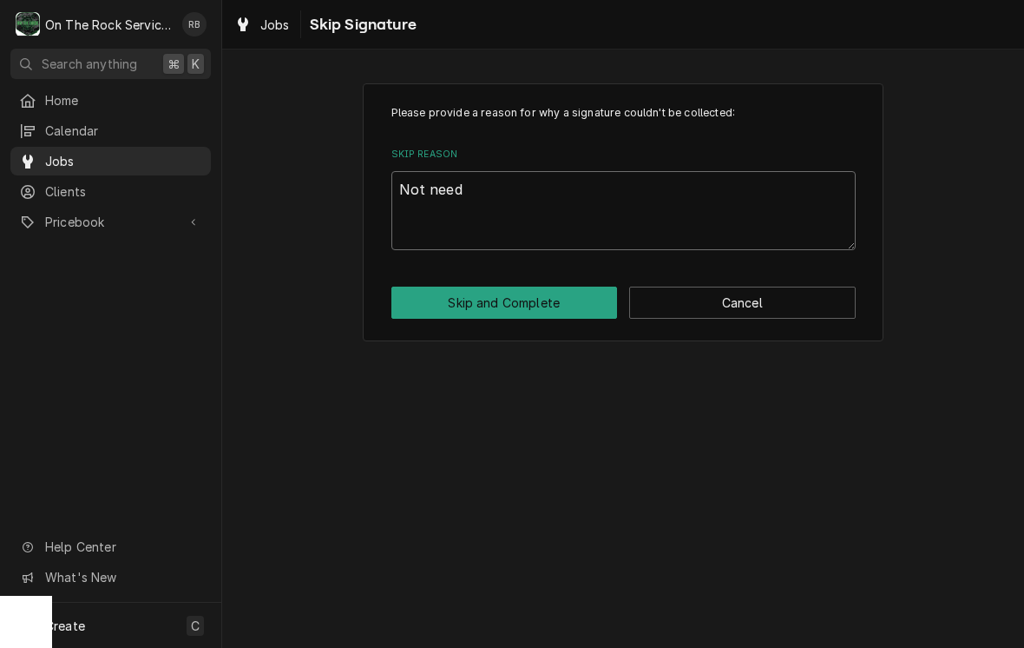
type textarea "Not neede"
type textarea "x"
type textarea "Not needed"
click at [523, 299] on button "Skip and Complete" at bounding box center [504, 302] width 227 height 32
type textarea "x"
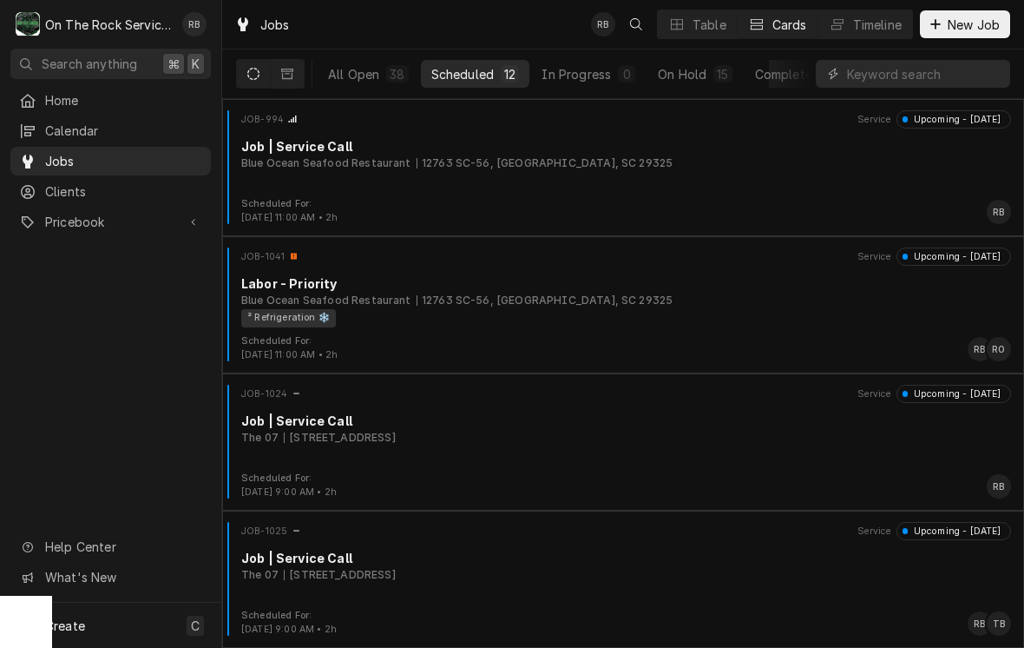
scroll to position [809, 0]
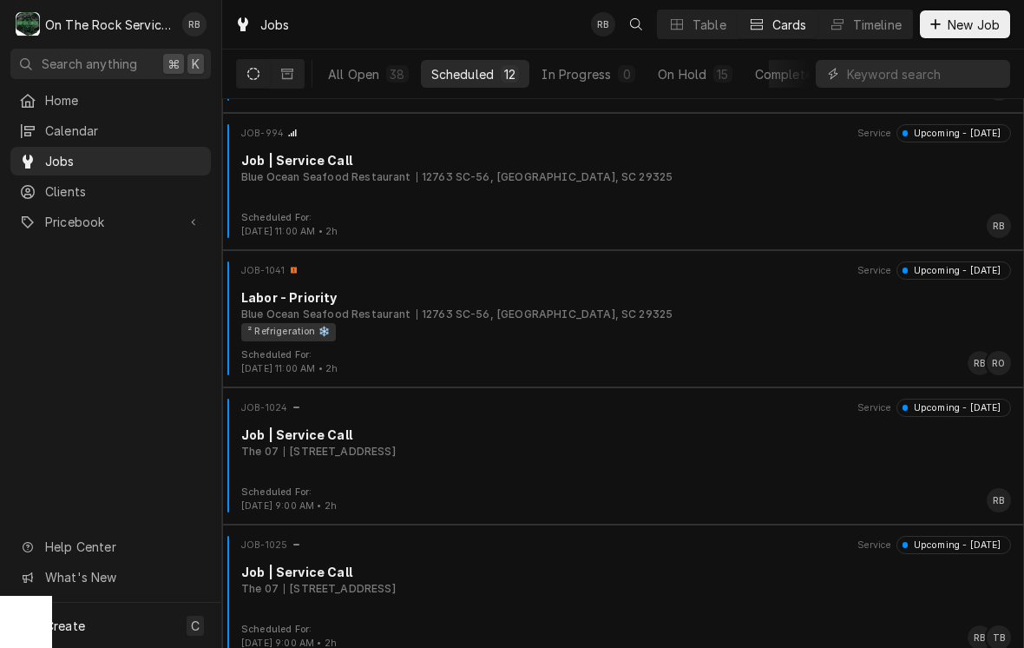
click at [360, 33] on div "Jobs RB Table Cards Timeline New Job" at bounding box center [623, 24] width 802 height 49
